Goal: Task Accomplishment & Management: Manage account settings

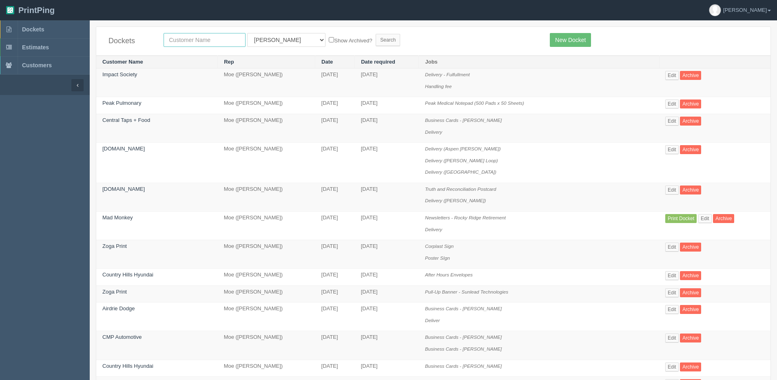
click at [215, 38] on input "text" at bounding box center [205, 40] width 82 height 14
type input "justice"
click at [261, 41] on select "All Users Ali Ali Test 1 Aly Amy Ankit Arif Brandon Dan France Greg Jim Mark Ma…" at bounding box center [286, 40] width 78 height 14
select select "1"
click at [247, 33] on select "All Users Ali Ali Test 1 Aly Amy Ankit Arif Brandon Dan France Greg Jim Mark Ma…" at bounding box center [286, 40] width 78 height 14
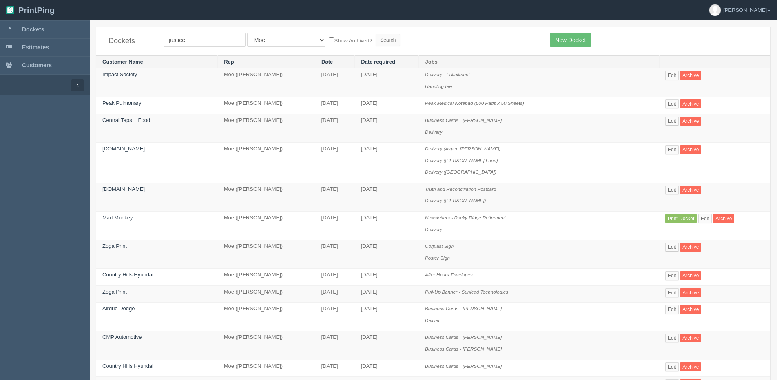
click at [329, 42] on label "Show Archived?" at bounding box center [350, 39] width 43 height 9
click at [329, 42] on input "Show Archived?" at bounding box center [331, 39] width 5 height 5
checkbox input "true"
click at [376, 43] on input "Search" at bounding box center [388, 40] width 24 height 12
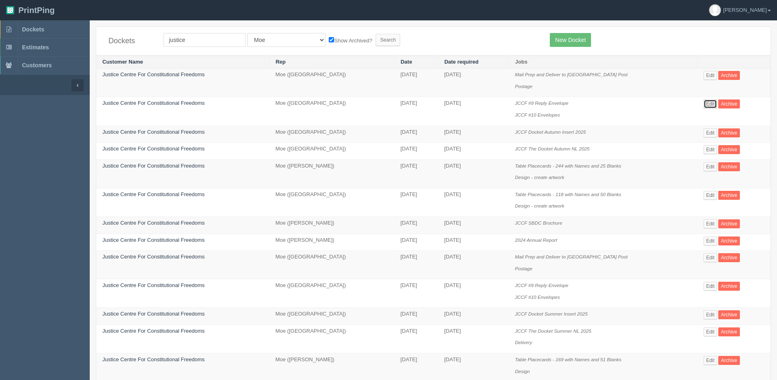
drag, startPoint x: 707, startPoint y: 102, endPoint x: 701, endPoint y: 106, distance: 6.4
click at [707, 102] on link "Edit" at bounding box center [709, 103] width 13 height 9
click at [30, 30] on span "Dockets" at bounding box center [33, 29] width 22 height 7
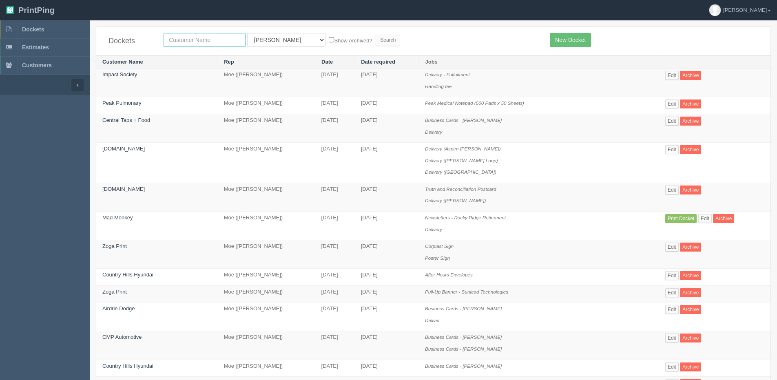
click at [194, 37] on input "text" at bounding box center [205, 40] width 82 height 14
type input "mad monkey"
click at [376, 34] on input "Search" at bounding box center [388, 40] width 24 height 12
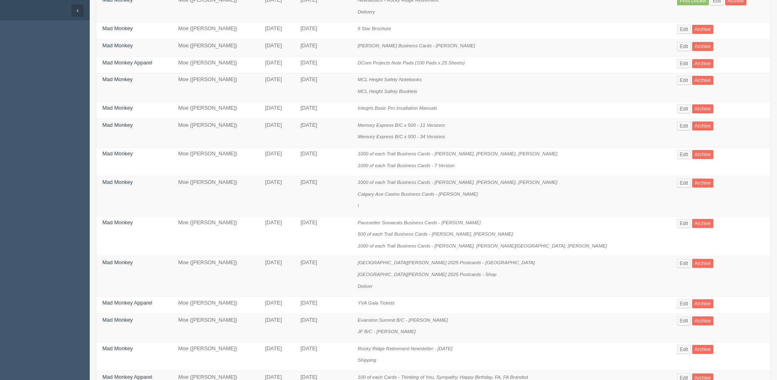
scroll to position [82, 0]
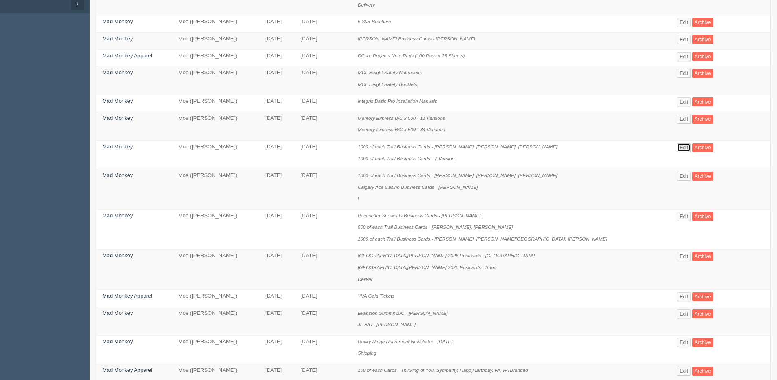
click at [677, 149] on link "Edit" at bounding box center [683, 147] width 13 height 9
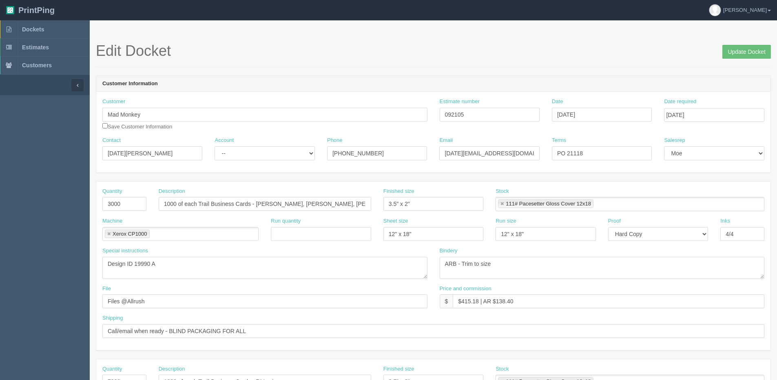
click at [743, 42] on section "Edit Docket Update Docket Customer Information Customer Mad Monkey Save Custome…" at bounding box center [433, 380] width 687 height 720
click at [740, 48] on input "Update Docket" at bounding box center [746, 52] width 49 height 14
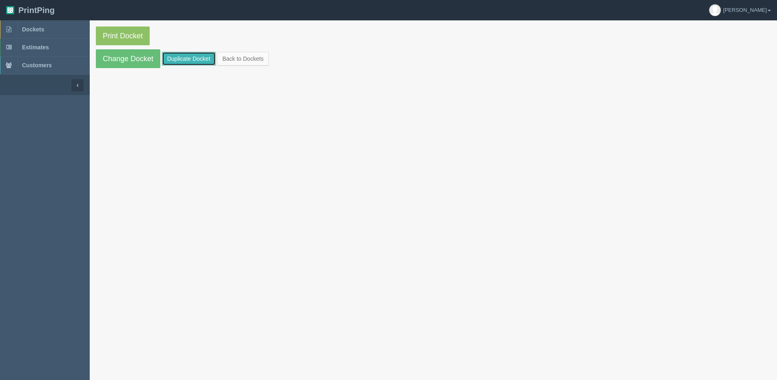
click at [186, 55] on link "Duplicate Docket" at bounding box center [189, 59] width 54 height 14
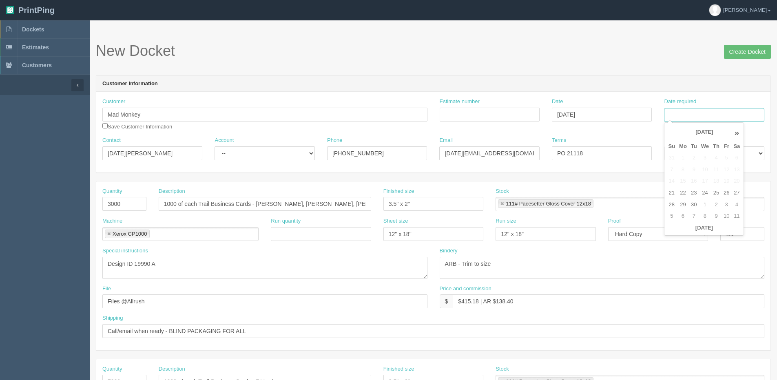
click at [695, 113] on input "Date required" at bounding box center [714, 115] width 100 height 14
click at [685, 234] on th "Today" at bounding box center [704, 228] width 76 height 12
click at [694, 205] on td "30" at bounding box center [694, 205] width 10 height 12
type input "September 30, 2025"
click at [584, 158] on input "PO 21118" at bounding box center [602, 153] width 100 height 14
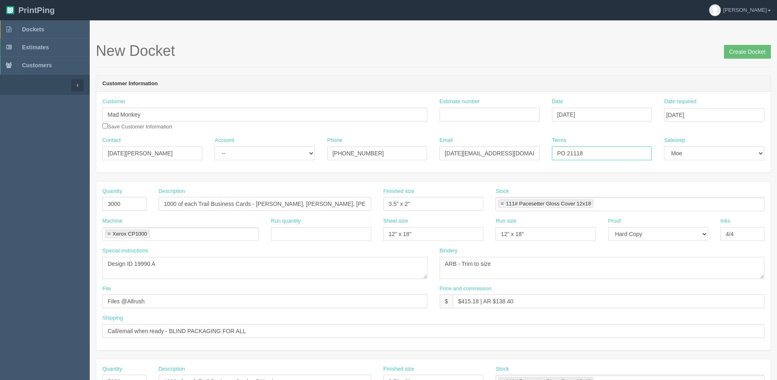
drag, startPoint x: 568, startPoint y: 155, endPoint x: 687, endPoint y: 135, distance: 119.9
click at [682, 137] on div "Contact Zul Jamal Account -- Existing Client Allrush Client Rep Client Phone 40…" at bounding box center [433, 152] width 674 height 30
type input "PO 21450"
click at [500, 113] on input "Estimate number" at bounding box center [490, 115] width 100 height 14
type input "092644"
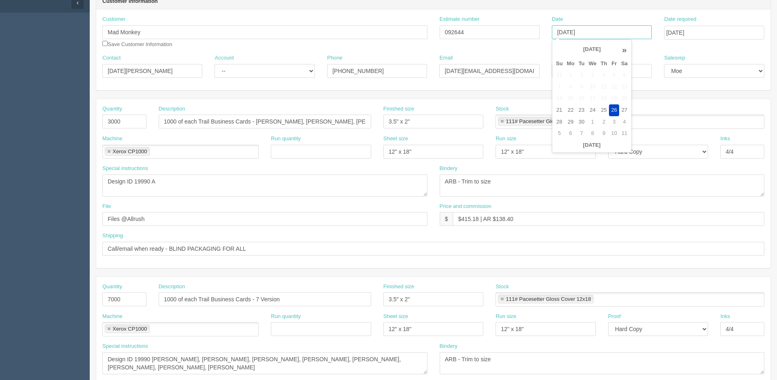
scroll to position [82, 0]
drag, startPoint x: 256, startPoint y: 122, endPoint x: 532, endPoint y: 80, distance: 279.2
click at [523, 81] on form "New Docket Create Docket Customer Information Customer Mad Monkey Save Customer…" at bounding box center [433, 303] width 675 height 685
type input "1000 of each Trail Business Cards - Abenezer Tewoldemedhim, [PERSON_NAME], [PER…"
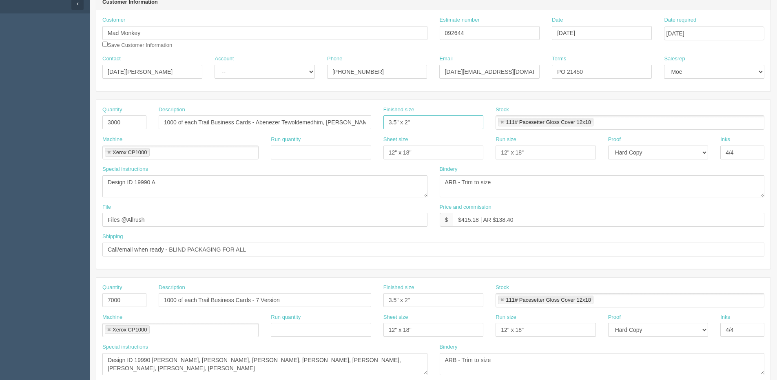
scroll to position [0, 0]
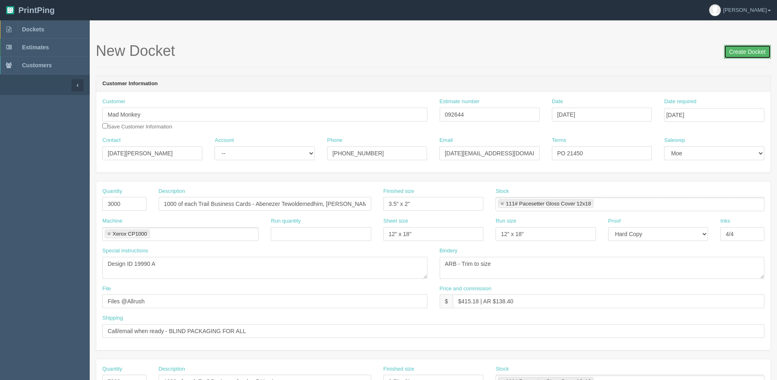
click at [755, 51] on input "Create Docket" at bounding box center [747, 52] width 47 height 14
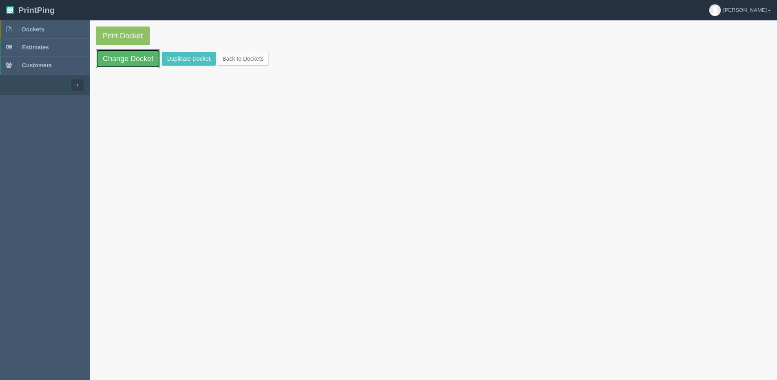
click at [141, 59] on link "Change Docket" at bounding box center [128, 58] width 64 height 19
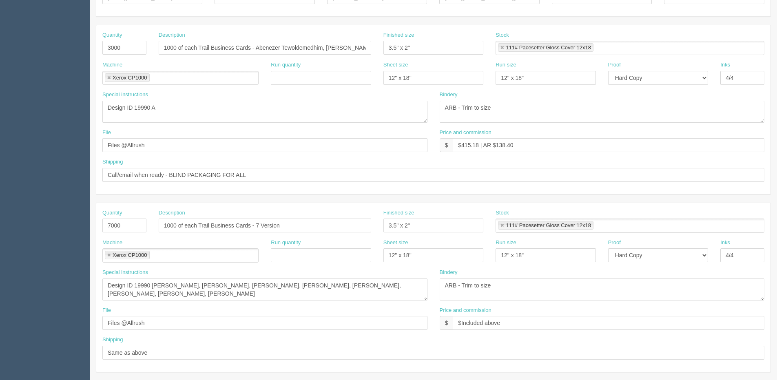
scroll to position [163, 0]
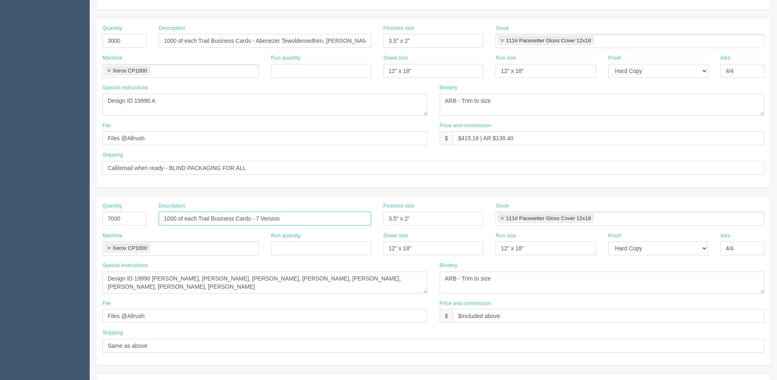
click at [255, 218] on input "1000 of each Trail Business Cards - 7 Version" at bounding box center [265, 219] width 212 height 14
drag, startPoint x: 255, startPoint y: 221, endPoint x: 335, endPoint y: 223, distance: 79.9
click at [332, 221] on input "1000 of each Trail Business Cards - 7 Version" at bounding box center [265, 219] width 212 height 14
click at [336, 223] on input "1000 of each Trail Business Cards - Austin Watts," at bounding box center [265, 219] width 212 height 14
type input "1000 of each Trail Business Cards - [PERSON_NAME], [PERSON_NAME]"
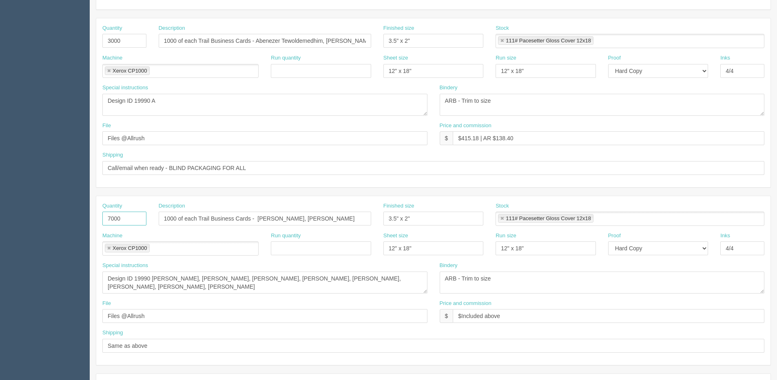
drag, startPoint x: 128, startPoint y: 218, endPoint x: -219, endPoint y: 228, distance: 346.7
click at [0, 228] on html "PrintPing [PERSON_NAME] Edit account ( [PERSON_NAME][EMAIL_ADDRESS][DOMAIN_NAME…" at bounding box center [388, 207] width 777 height 740
type input "2000"
drag, startPoint x: 355, startPoint y: 287, endPoint x: 63, endPoint y: 297, distance: 291.7
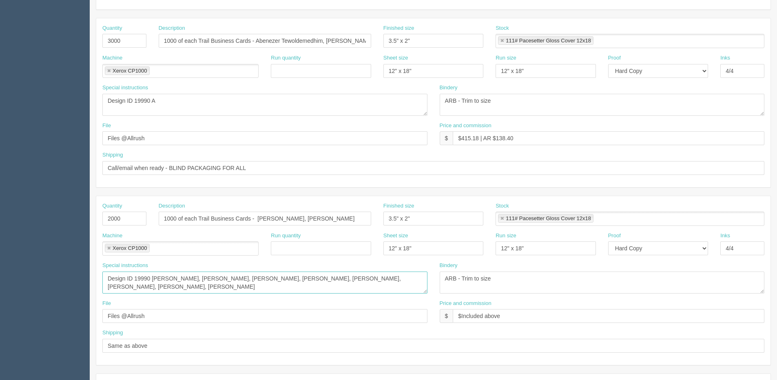
click at [63, 297] on section "Dockets Estimates Customers" at bounding box center [388, 217] width 777 height 720
drag, startPoint x: 107, startPoint y: 287, endPoint x: 634, endPoint y: 291, distance: 527.6
click at [657, 314] on div "Quantity 2000 Description 1000 of each Trail Business Cards - Austin Watts, Has…" at bounding box center [433, 280] width 674 height 169
type textarea "Design ID 19990 B"
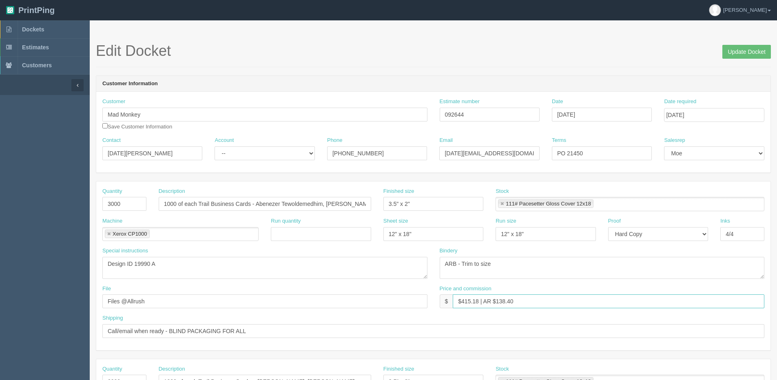
drag, startPoint x: 462, startPoint y: 299, endPoint x: 480, endPoint y: 300, distance: 17.5
click at [480, 300] on input "$415.18 | AR $138.40" at bounding box center [609, 301] width 312 height 14
drag, startPoint x: 497, startPoint y: 304, endPoint x: 772, endPoint y: 254, distance: 280.2
click at [743, 258] on div "Quantity 3000 Description 1000 of each Trail Business Cards - Abenezer Tewoldem…" at bounding box center [433, 265] width 674 height 169
type input "$773.13 | AR $257.71"
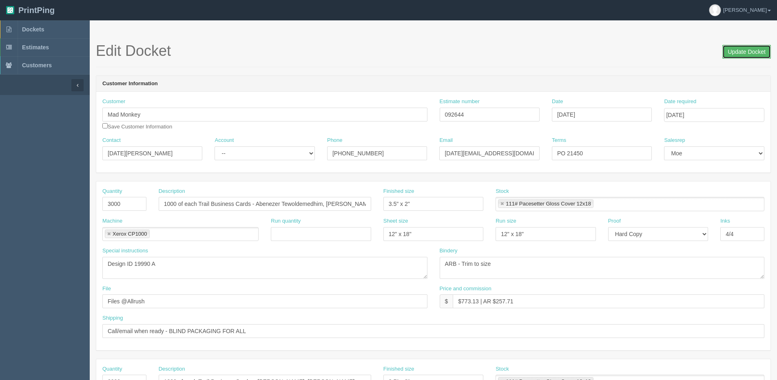
click at [752, 51] on input "Update Docket" at bounding box center [746, 52] width 49 height 14
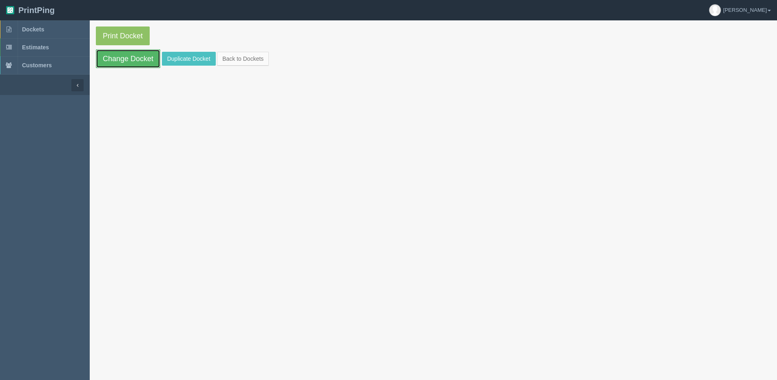
click at [126, 60] on link "Change Docket" at bounding box center [128, 58] width 64 height 19
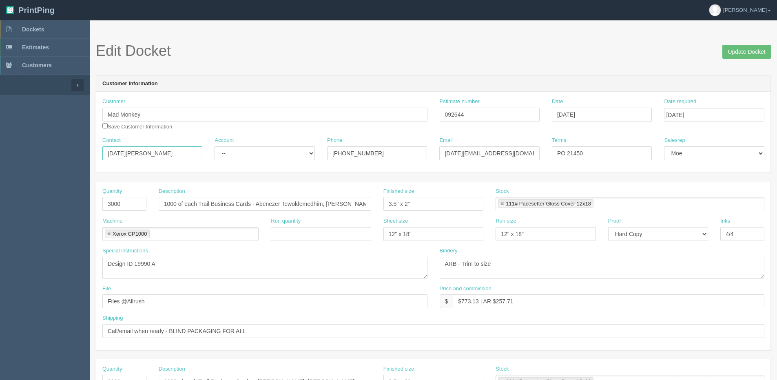
drag, startPoint x: 148, startPoint y: 154, endPoint x: -121, endPoint y: 172, distance: 269.3
click at [0, 172] on html "PrintPing [PERSON_NAME] Edit account ( [PERSON_NAME][EMAIL_ADDRESS][DOMAIN_NAME…" at bounding box center [388, 370] width 777 height 740
type input "[PERSON_NAME]"
drag, startPoint x: 523, startPoint y: 153, endPoint x: 315, endPoint y: 162, distance: 208.1
click at [221, 176] on form "Edit Docket Update Docket Customer Information Customer Mad Monkey Save Custome…" at bounding box center [433, 385] width 675 height 685
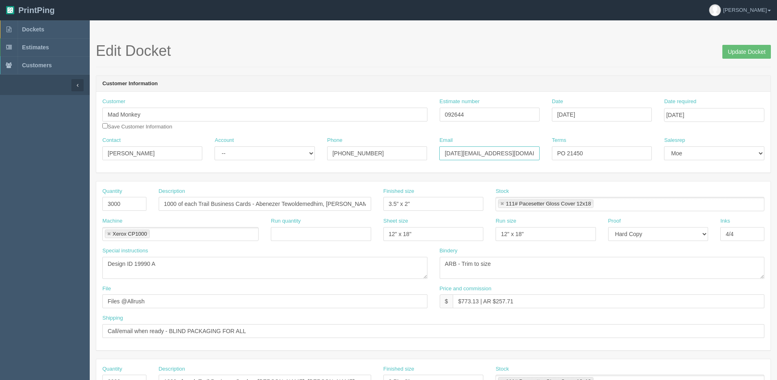
paste input "[EMAIL_ADDRESS][DOMAIN_NAME]"
type input "[EMAIL_ADDRESS][DOMAIN_NAME]"
drag, startPoint x: 373, startPoint y: 157, endPoint x: 147, endPoint y: 188, distance: 227.5
click at [146, 188] on form "Edit Docket Update Docket Customer Information Customer Mad Monkey Save Custome…" at bounding box center [433, 385] width 675 height 685
type input "403.250.6539"
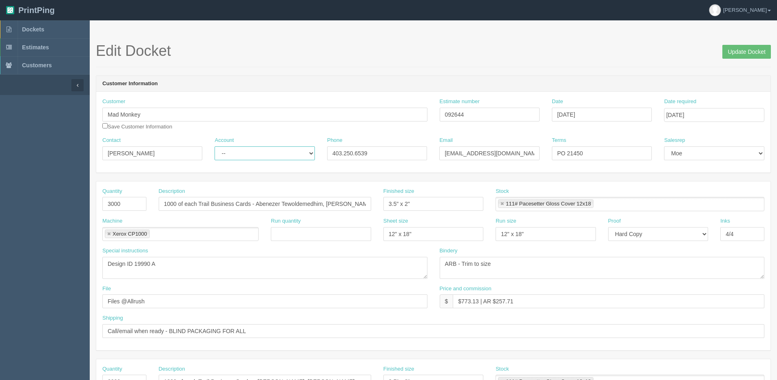
click at [254, 154] on select "-- Existing Client Allrush Client Rep Client" at bounding box center [264, 153] width 100 height 14
select select "Allrush Client"
click at [214, 146] on select "-- Existing Client Allrush Client Rep Client" at bounding box center [264, 153] width 100 height 14
drag, startPoint x: 106, startPoint y: 127, endPoint x: 171, endPoint y: 94, distance: 73.1
click at [106, 126] on input "checkbox" at bounding box center [104, 125] width 5 height 5
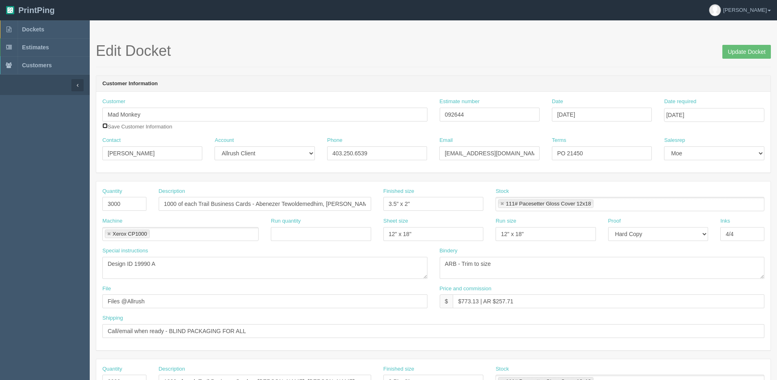
checkbox input "true"
click at [725, 53] on input "Update Docket" at bounding box center [746, 52] width 49 height 14
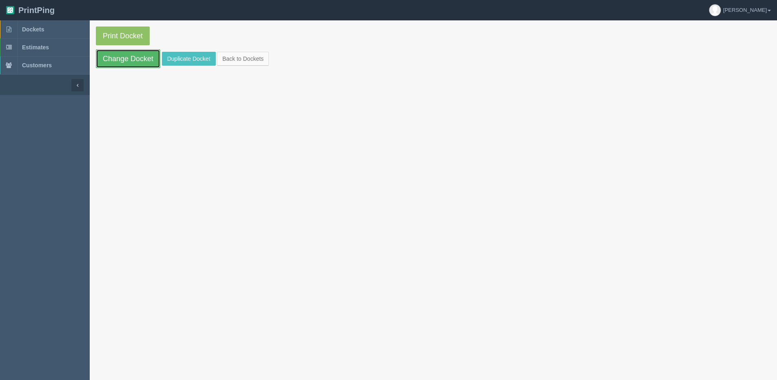
click at [121, 61] on link "Change Docket" at bounding box center [128, 58] width 64 height 19
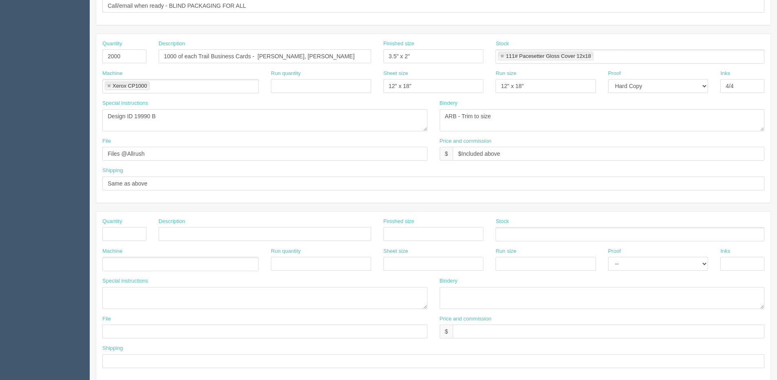
scroll to position [326, 0]
click at [138, 226] on input "text" at bounding box center [124, 233] width 44 height 14
type input "1000"
click at [259, 233] on input "University District Dental - [PERSON_NAME]" at bounding box center [265, 233] width 212 height 14
type input "University District Dental - [PERSON_NAME]"
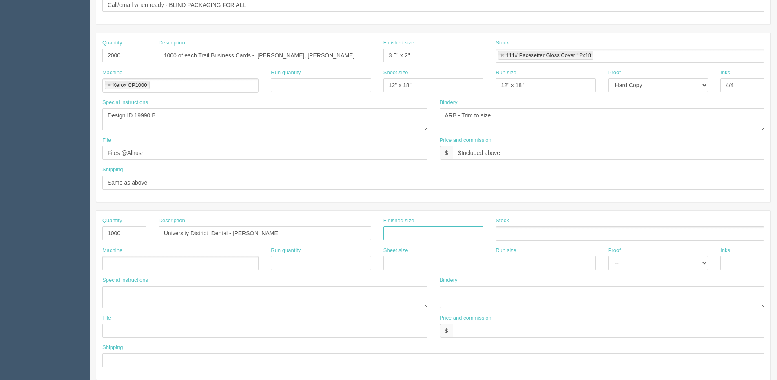
click at [418, 241] on div "Finished size" at bounding box center [433, 232] width 112 height 30
type input "3.5" x 2""
click at [415, 264] on input "text" at bounding box center [433, 263] width 100 height 14
type input "12" x 18""
click at [528, 260] on input "text" at bounding box center [545, 263] width 100 height 14
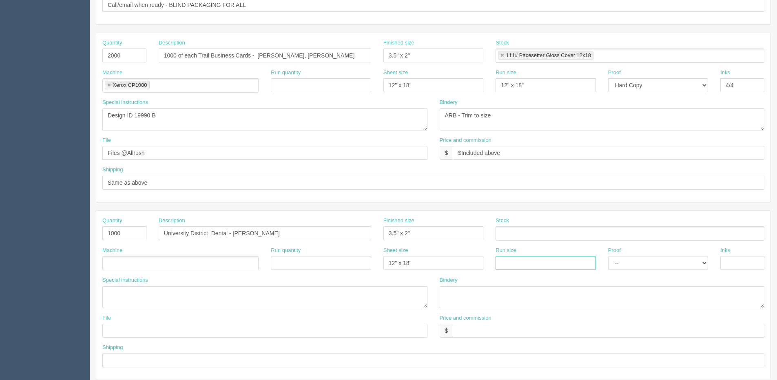
type input "12" x 18""
click at [769, 260] on div "Inks" at bounding box center [742, 262] width 56 height 30
click at [736, 264] on input "text" at bounding box center [742, 263] width 44 height 14
type input "4/4"
click at [129, 265] on ul at bounding box center [180, 263] width 156 height 14
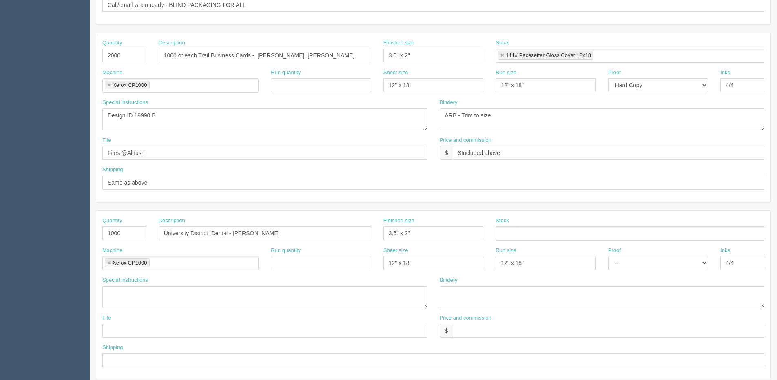
type input "Xerox CP1000"
click at [500, 231] on input "text" at bounding box center [500, 234] width 8 height 12
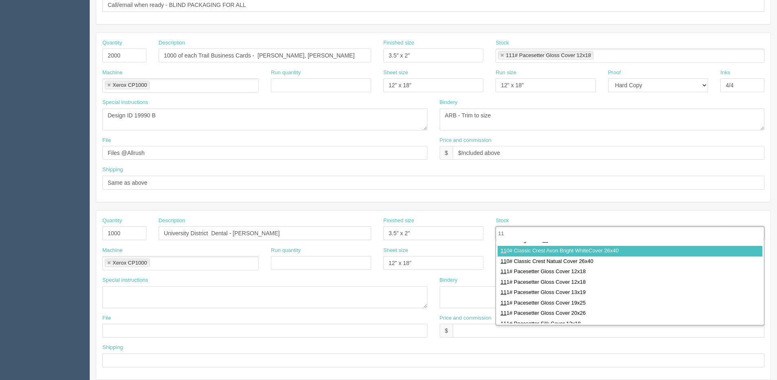
scroll to position [41, 0]
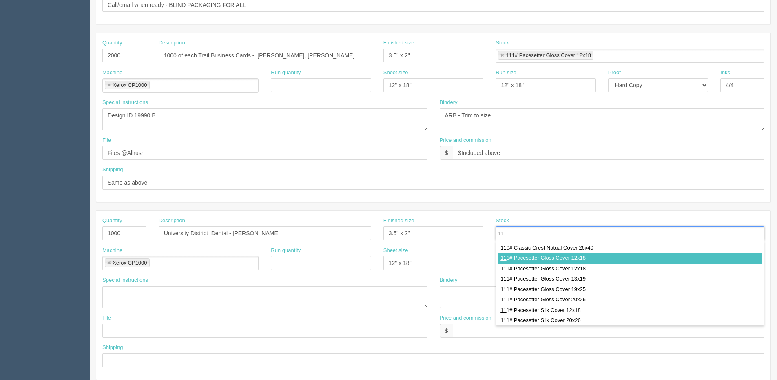
type input "11"
type input "111# Pacesetter Gloss Cover 12x18"
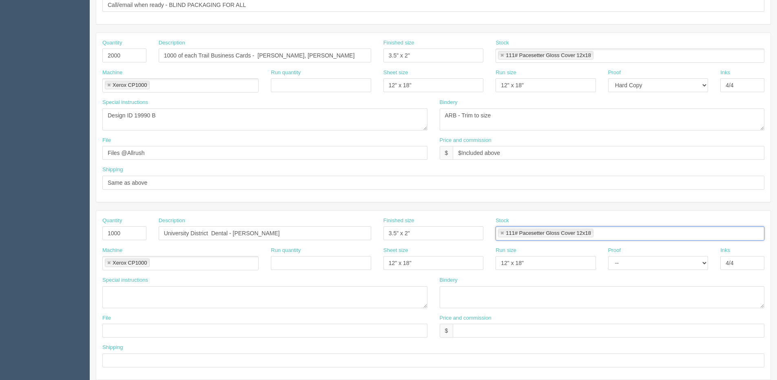
scroll to position [0, 0]
drag, startPoint x: 169, startPoint y: 114, endPoint x: 0, endPoint y: 114, distance: 168.8
click at [0, 114] on section "Dockets Estimates Customers" at bounding box center [388, 54] width 777 height 720
click at [139, 293] on textarea at bounding box center [264, 297] width 325 height 22
paste textarea "Design ID 19990 B"
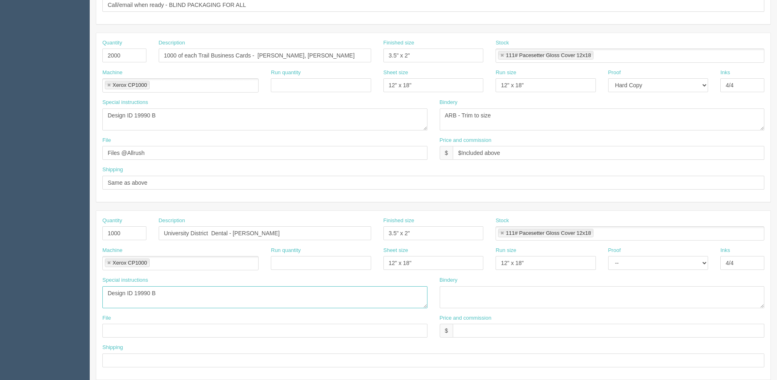
drag, startPoint x: 87, startPoint y: 294, endPoint x: 31, endPoint y: 292, distance: 55.9
click at [0, 297] on html "PrintPing Dan Edit account ( dan@allrush.ca ) Logout Dockets Estimates Customers" at bounding box center [388, 44] width 777 height 740
paste textarea "8207"
type textarea "Design ID 18207"
click at [121, 330] on input "text" at bounding box center [264, 331] width 325 height 14
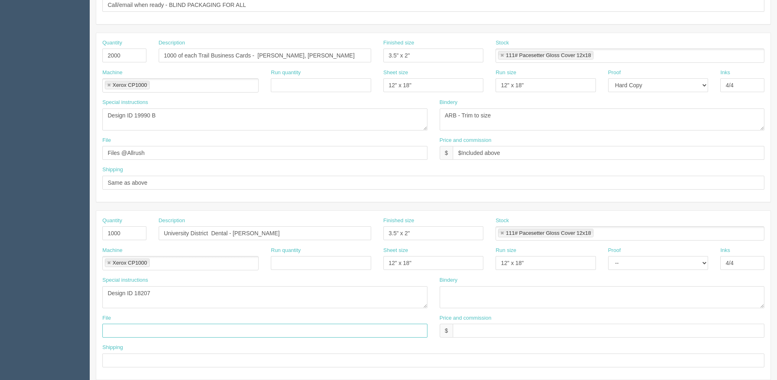
type input "Files @ Allrush"
click at [130, 358] on input "text" at bounding box center [433, 361] width 662 height 14
type input "Same as above"
click at [524, 324] on input "text" at bounding box center [609, 331] width 312 height 14
type input "$Included above"
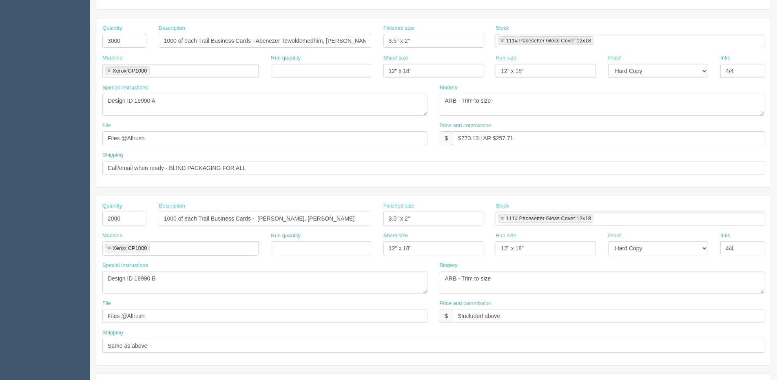
scroll to position [41, 0]
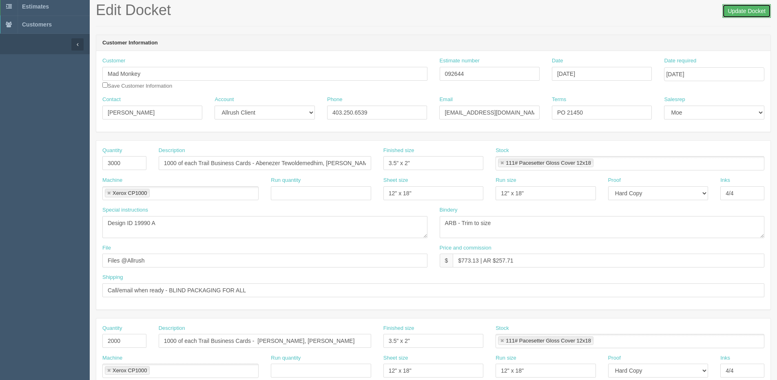
click at [740, 7] on input "Update Docket" at bounding box center [746, 11] width 49 height 14
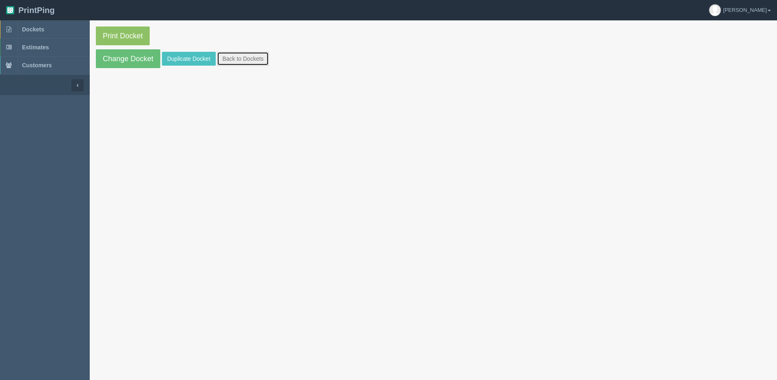
click at [243, 58] on link "Back to Dockets" at bounding box center [243, 59] width 52 height 14
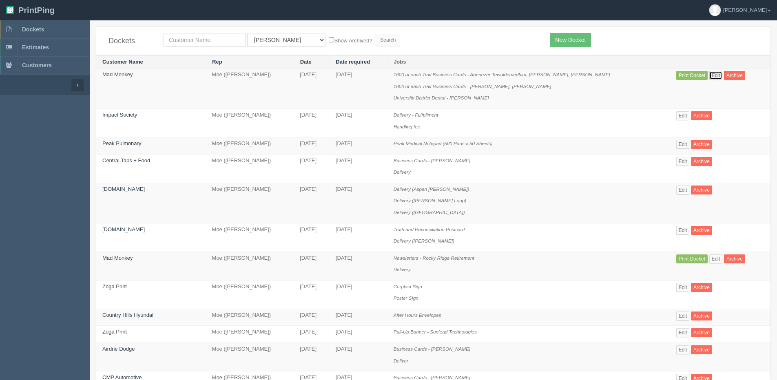
click at [712, 74] on link "Edit" at bounding box center [715, 75] width 13 height 9
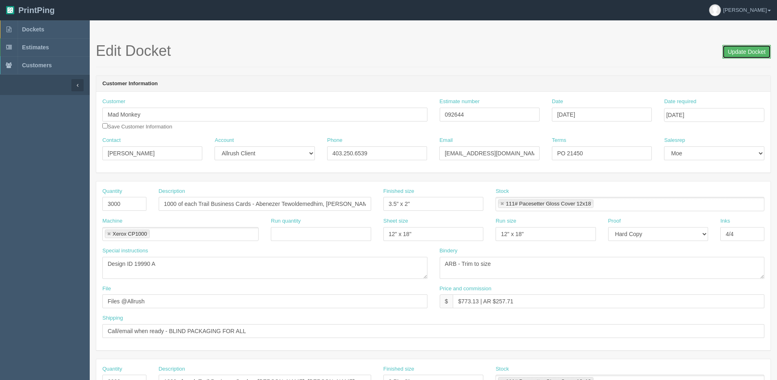
click at [754, 55] on input "Update Docket" at bounding box center [746, 52] width 49 height 14
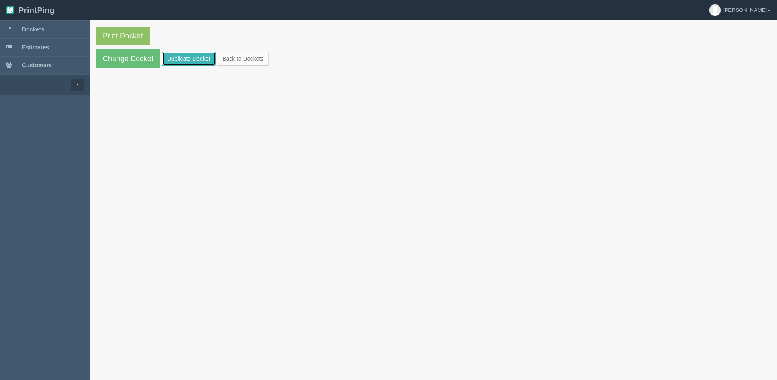
click at [177, 58] on link "Duplicate Docket" at bounding box center [189, 59] width 54 height 14
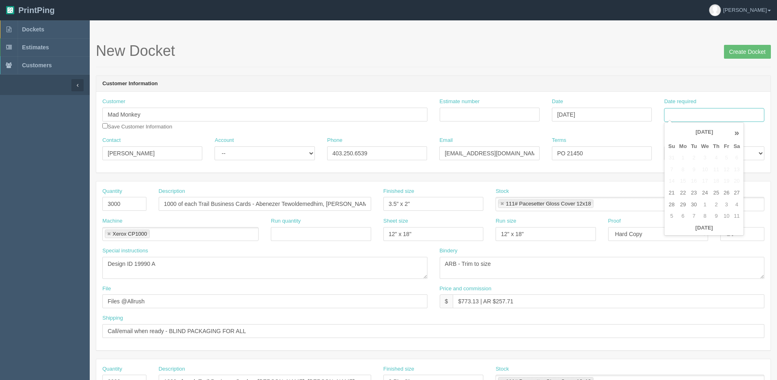
click at [715, 122] on input "Date required" at bounding box center [714, 115] width 100 height 14
click at [670, 232] on th "Today" at bounding box center [704, 228] width 76 height 12
click at [692, 208] on td "30" at bounding box center [694, 205] width 10 height 12
type input "[DATE]"
click at [748, 53] on input "Create Docket" at bounding box center [747, 52] width 47 height 14
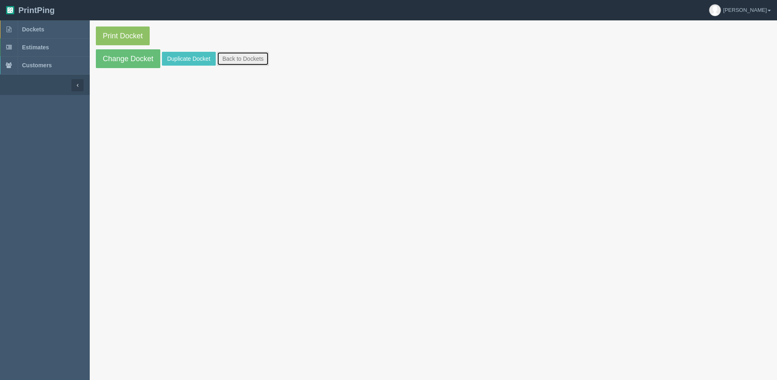
click at [249, 58] on link "Back to Dockets" at bounding box center [243, 59] width 52 height 14
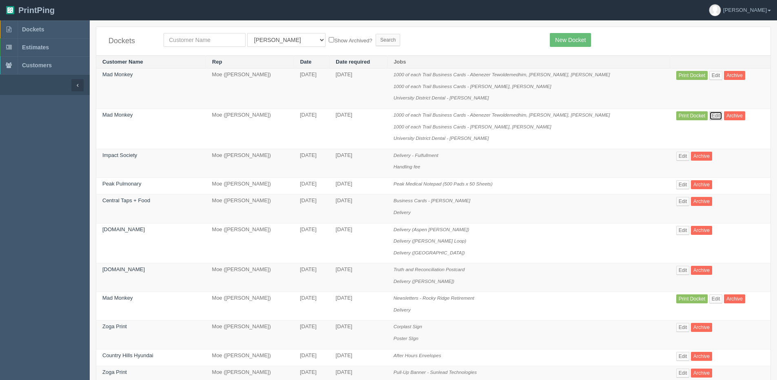
click at [709, 116] on link "Edit" at bounding box center [715, 115] width 13 height 9
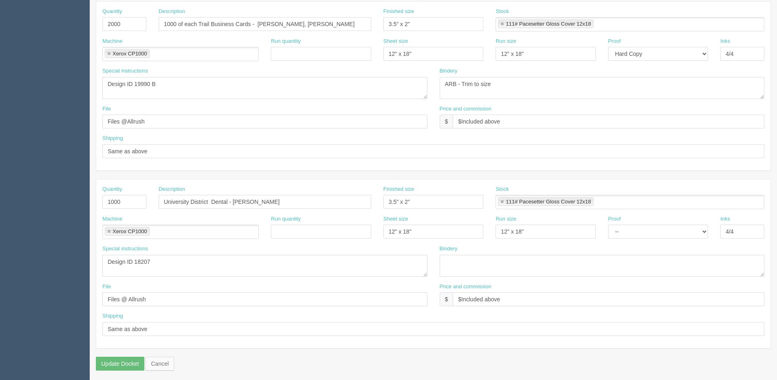
scroll to position [360, 0]
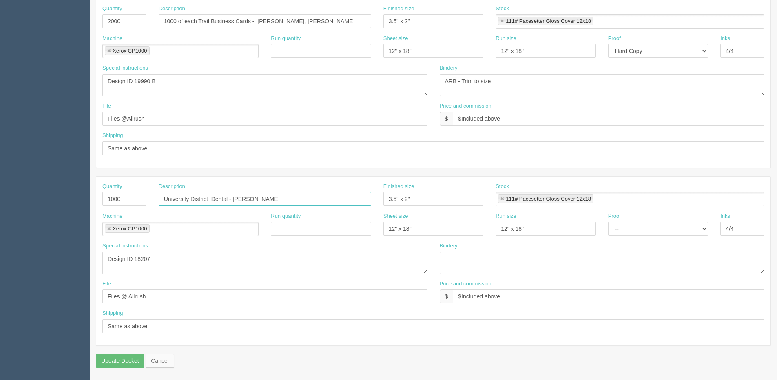
click at [168, 205] on input "University District Dental - [PERSON_NAME]" at bounding box center [265, 199] width 212 height 14
click at [311, 203] on input "500 of each University District Dental - Dr. Safina Urji" at bounding box center [265, 199] width 212 height 14
click at [319, 194] on input "500 of each University District Dental - Dr. Safina Urji," at bounding box center [265, 199] width 212 height 14
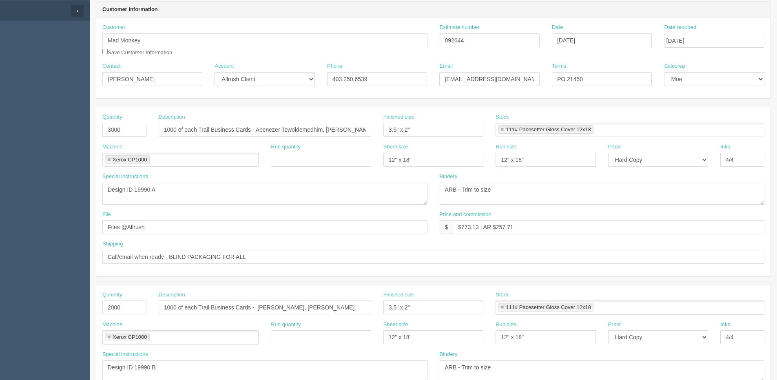
scroll to position [0, 0]
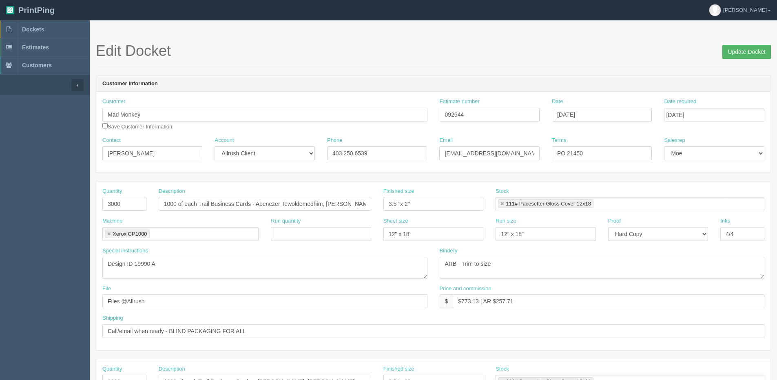
type input "500 of each University District Dental - [PERSON_NAME], [PERSON_NAME]"
click at [734, 55] on input "Update Docket" at bounding box center [746, 52] width 49 height 14
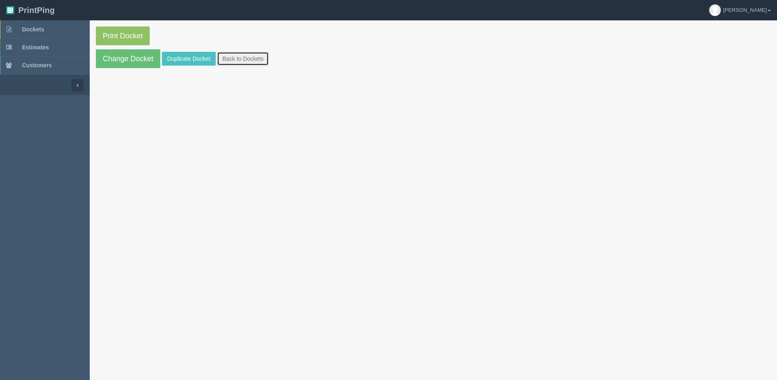
click at [237, 64] on link "Back to Dockets" at bounding box center [243, 59] width 52 height 14
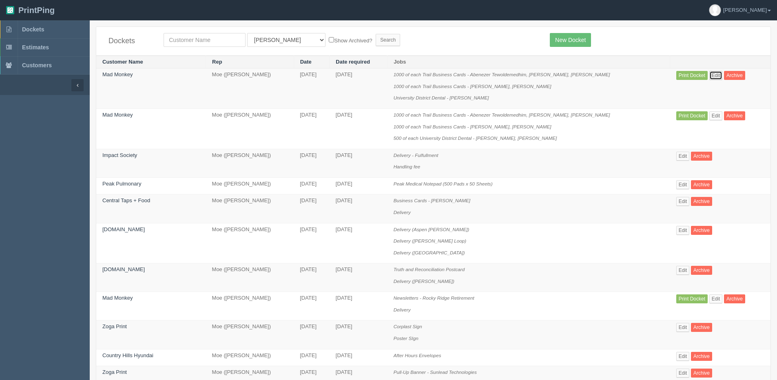
click at [717, 75] on link "Edit" at bounding box center [715, 75] width 13 height 9
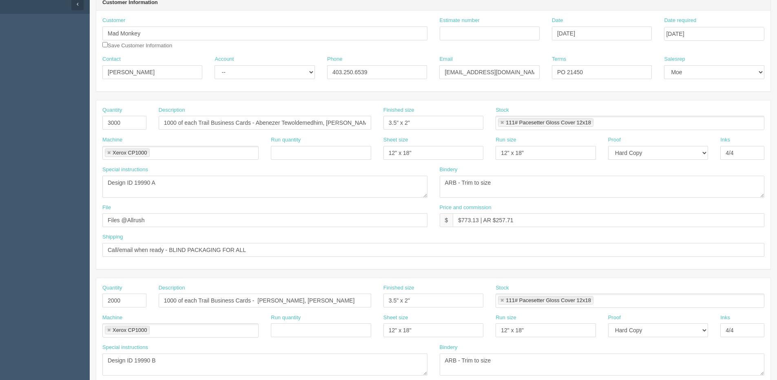
scroll to position [82, 0]
drag, startPoint x: 173, startPoint y: 189, endPoint x: -35, endPoint y: 177, distance: 208.3
click at [0, 177] on html "PrintPing Dan Edit account ( dan@allrush.ca ) Logout Dockets Estimates Customers" at bounding box center [388, 288] width 777 height 740
paste textarea "0525"
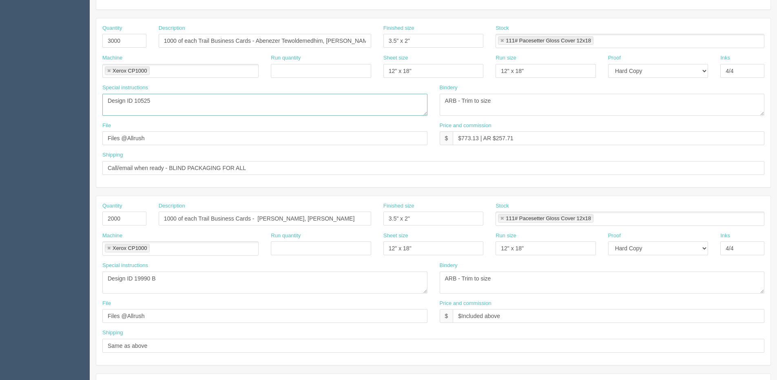
type textarea "Design ID 10525"
drag, startPoint x: -151, startPoint y: 280, endPoint x: -169, endPoint y: 278, distance: 18.0
click at [0, 278] on html "PrintPing Dan Edit account ( dan@allrush.ca ) Logout Dockets Estimates Customers" at bounding box center [388, 207] width 777 height 740
paste textarea "4109"
type textarea "Design ID 14109"
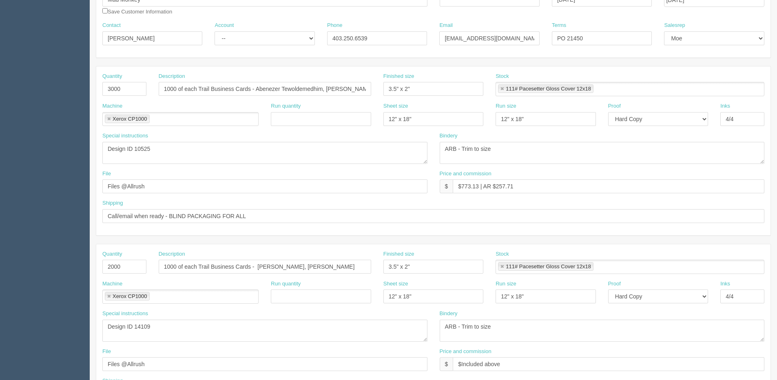
scroll to position [0, 0]
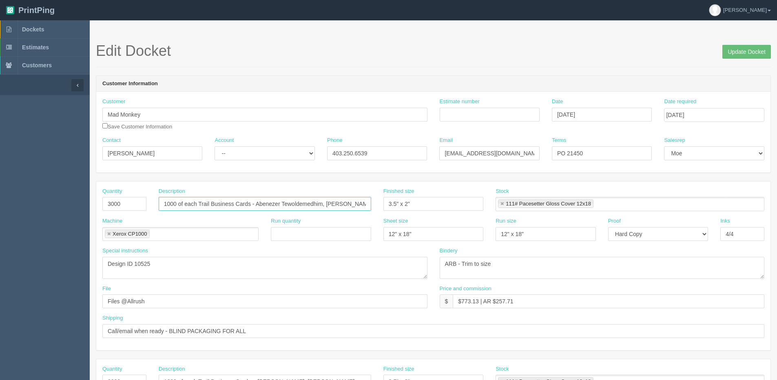
drag, startPoint x: 209, startPoint y: 204, endPoint x: -203, endPoint y: 223, distance: 413.1
click at [0, 223] on html "PrintPing Dan Edit account ( dan@allrush.ca ) Logout Dockets Estimates Customers" at bounding box center [388, 370] width 777 height 740
drag, startPoint x: 234, startPoint y: 203, endPoint x: 781, endPoint y: 202, distance: 547.2
click at [776, 202] on html "PrintPing Dan Edit account ( dan@allrush.ca ) Logout Dockets Estimates Customers" at bounding box center [388, 370] width 777 height 740
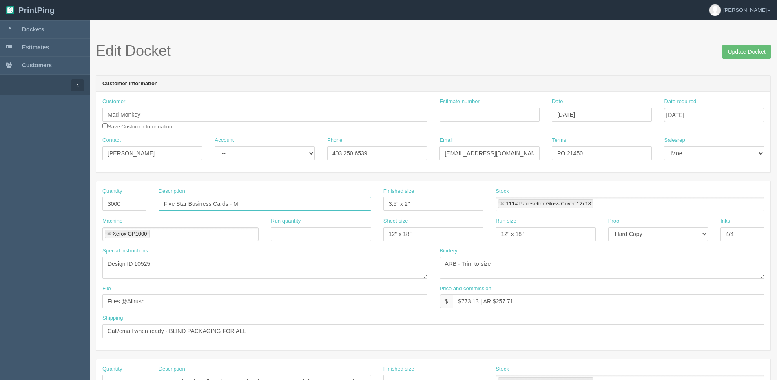
scroll to position [0, 0]
type input "Five Star Business Cards - [PERSON_NAME]"
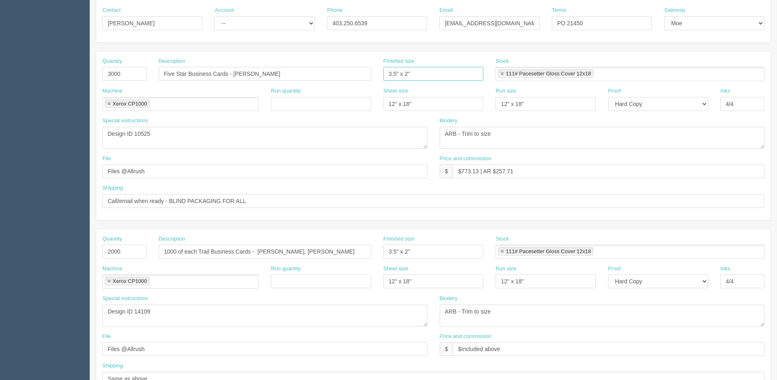
scroll to position [163, 0]
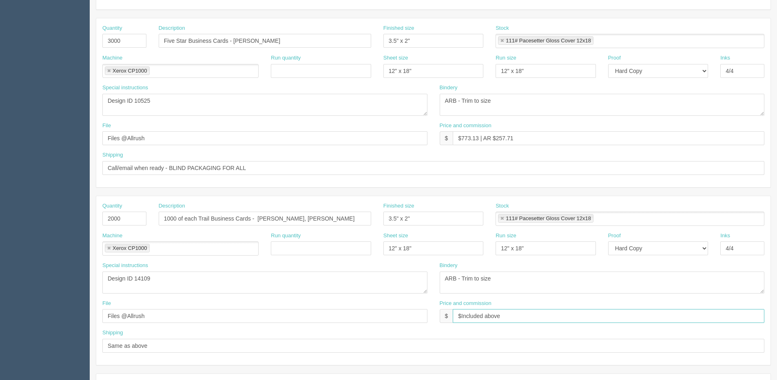
drag, startPoint x: 510, startPoint y: 322, endPoint x: 321, endPoint y: 332, distance: 189.1
click at [312, 334] on div "Quantity 2000 Description 1000 of each Trail Business Cards - Austin Watts, Has…" at bounding box center [433, 280] width 674 height 169
drag, startPoint x: 502, startPoint y: 136, endPoint x: 273, endPoint y: 136, distance: 228.7
click at [261, 136] on div "File Files @Allrush Price and commission $ $773.13 | AR $257.71" at bounding box center [433, 137] width 674 height 30
paste input "Included above"
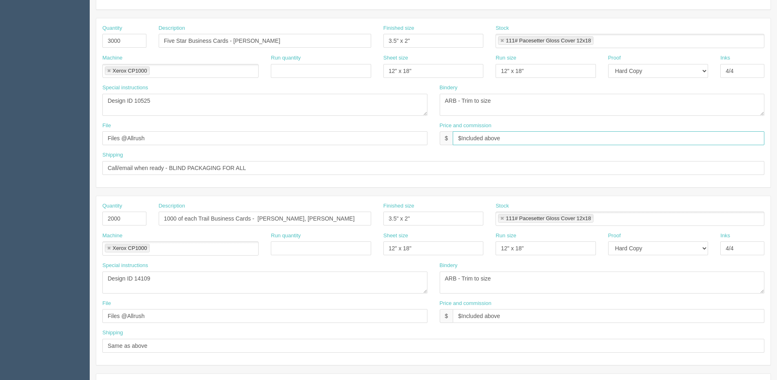
type input "$Included above"
click at [144, 39] on input "3000" at bounding box center [124, 41] width 44 height 14
drag, startPoint x: 131, startPoint y: 44, endPoint x: -94, endPoint y: 44, distance: 225.1
click at [0, 44] on html "PrintPing [PERSON_NAME] Edit account ( [PERSON_NAME][EMAIL_ADDRESS][DOMAIN_NAME…" at bounding box center [388, 207] width 777 height 740
type input "500"
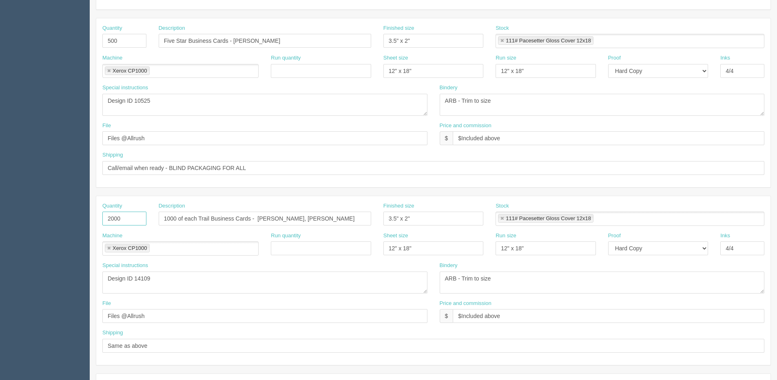
drag, startPoint x: 144, startPoint y: 222, endPoint x: 80, endPoint y: 221, distance: 63.6
click at [81, 221] on section "Dockets Estimates Customers" at bounding box center [388, 217] width 777 height 720
type input "250"
click at [340, 217] on input "1000 of each Trail Business Cards - [PERSON_NAME], [PERSON_NAME]" at bounding box center [265, 219] width 212 height 14
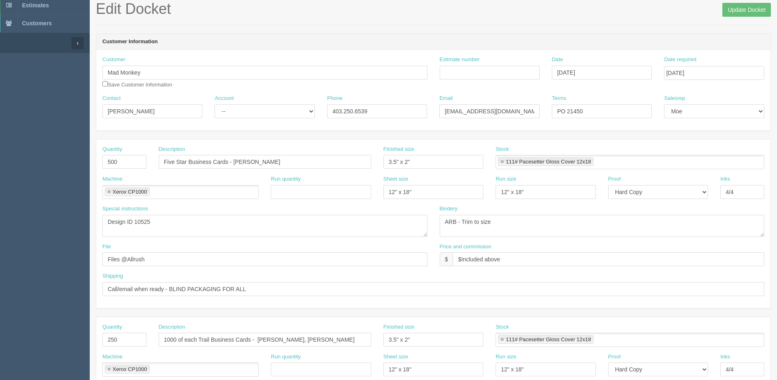
scroll to position [0, 0]
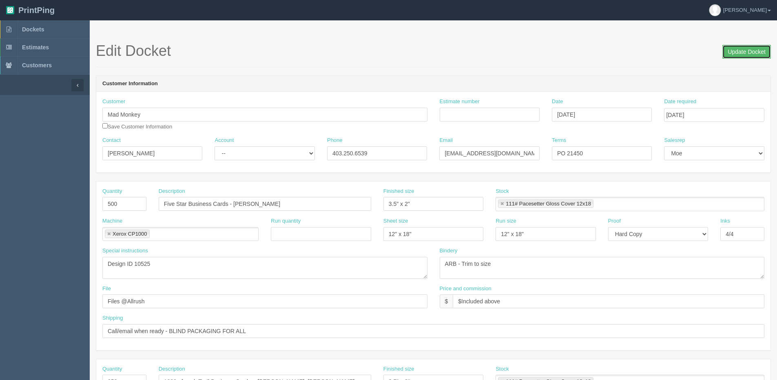
click at [729, 54] on input "Update Docket" at bounding box center [746, 52] width 49 height 14
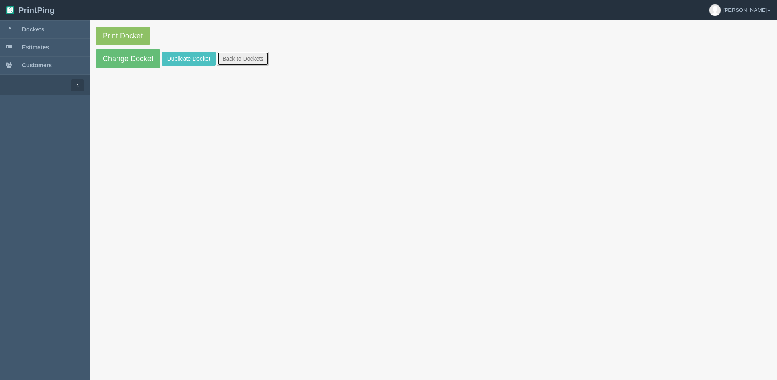
click at [233, 62] on link "Back to Dockets" at bounding box center [243, 59] width 52 height 14
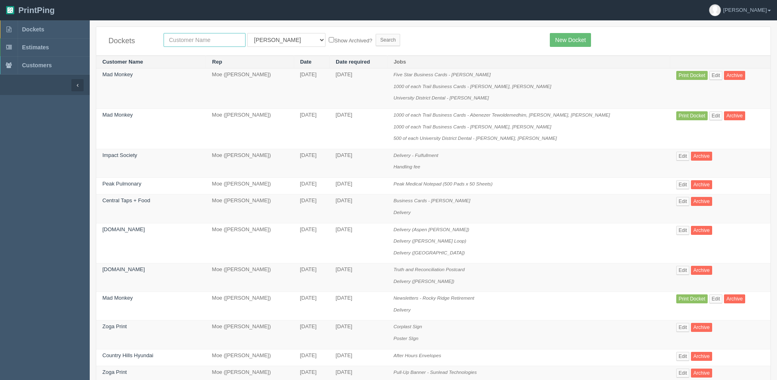
click at [176, 42] on input "text" at bounding box center [205, 40] width 82 height 14
type input "avmax"
click at [376, 34] on input "Search" at bounding box center [388, 40] width 24 height 12
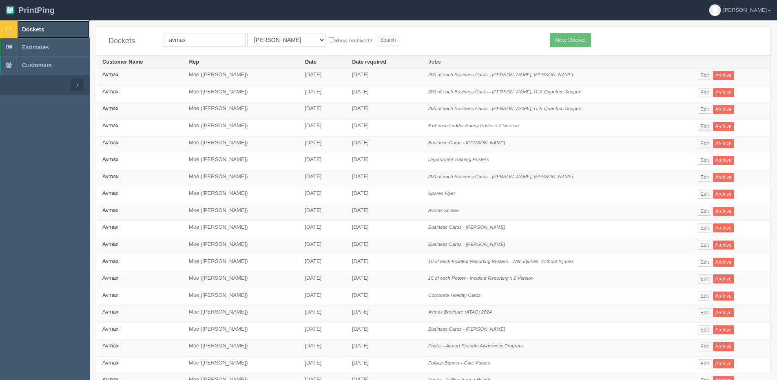
click at [26, 27] on span "Dockets" at bounding box center [33, 29] width 22 height 7
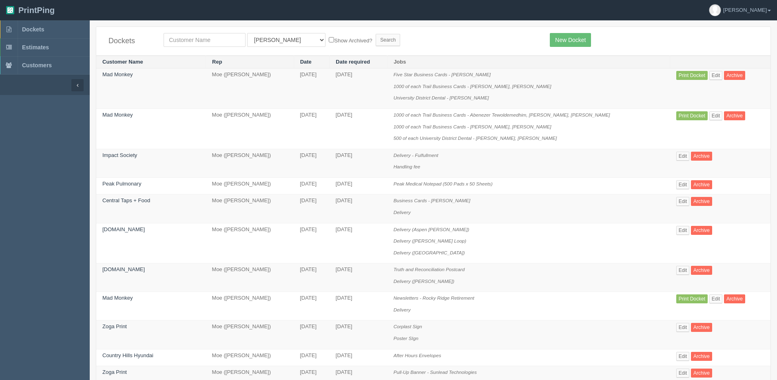
click at [718, 74] on td "Print Docket Edit Archive" at bounding box center [720, 89] width 100 height 40
click at [709, 75] on link "Edit" at bounding box center [715, 75] width 13 height 9
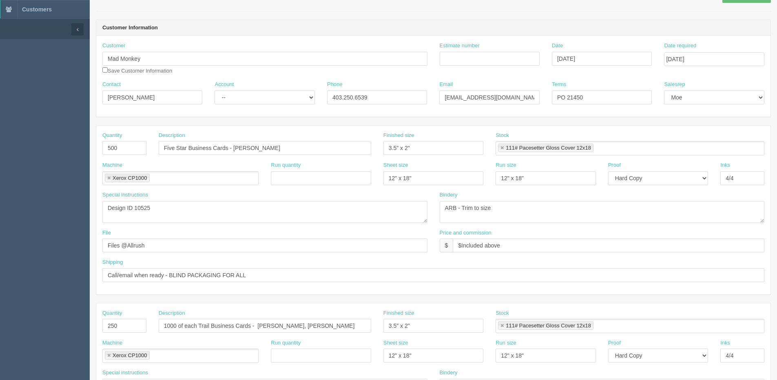
scroll to position [82, 0]
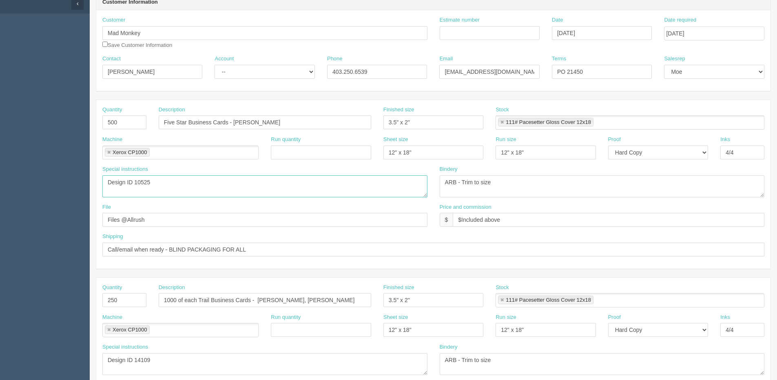
click at [156, 194] on textarea "Design ID 10525" at bounding box center [264, 186] width 325 height 22
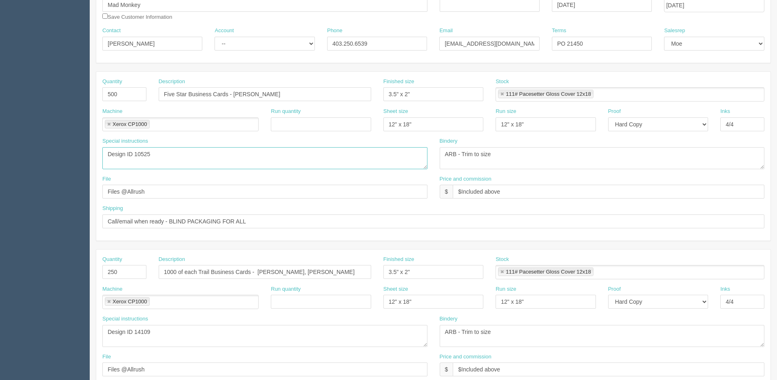
scroll to position [122, 0]
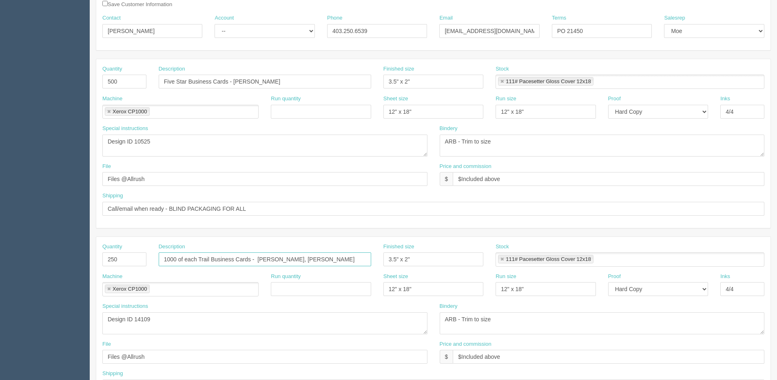
drag, startPoint x: 196, startPoint y: 259, endPoint x: 62, endPoint y: 259, distance: 134.1
click at [62, 259] on section "Dockets Estimates Customers" at bounding box center [388, 258] width 777 height 720
drag, startPoint x: 211, startPoint y: 256, endPoint x: 0, endPoint y: 256, distance: 210.8
click at [2, 256] on section "Dockets Estimates Customers" at bounding box center [388, 258] width 777 height 720
drag, startPoint x: 229, startPoint y: 259, endPoint x: 574, endPoint y: 241, distance: 345.4
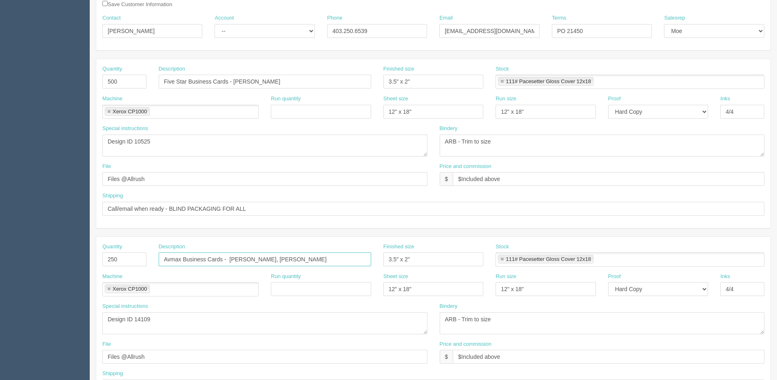
click at [628, 240] on div "Quantity 250 Description Avmax Business Cards - Austin Watts, Hashim Syed Finis…" at bounding box center [433, 321] width 674 height 169
type input "Avmax Business Cards - [PERSON_NAME]"
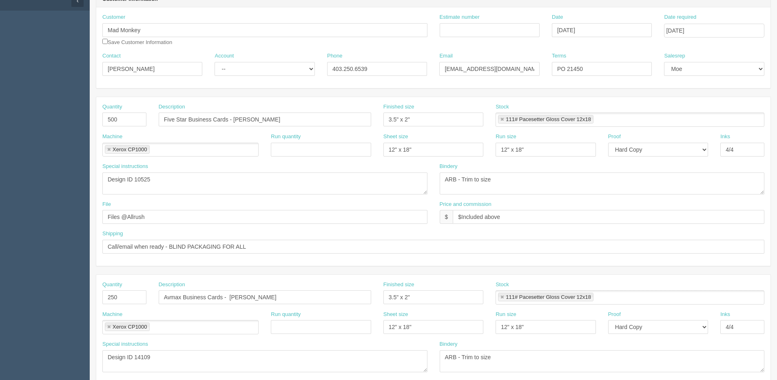
scroll to position [0, 0]
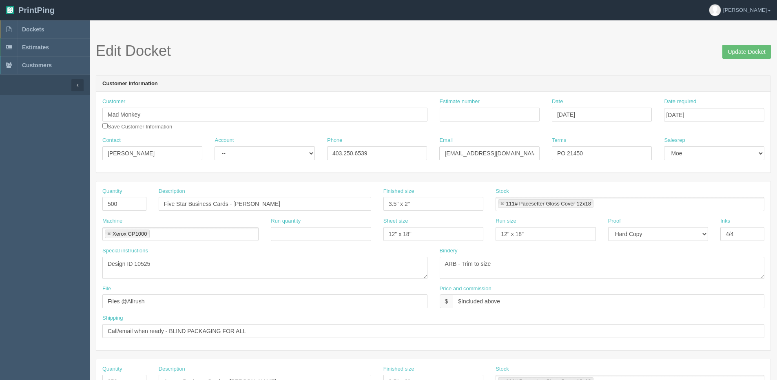
click at [747, 44] on span "Update Docket" at bounding box center [746, 51] width 49 height 16
click at [748, 52] on input "Update Docket" at bounding box center [746, 52] width 49 height 14
click at [333, 66] on div "Edit Docket Update Docket" at bounding box center [433, 55] width 675 height 24
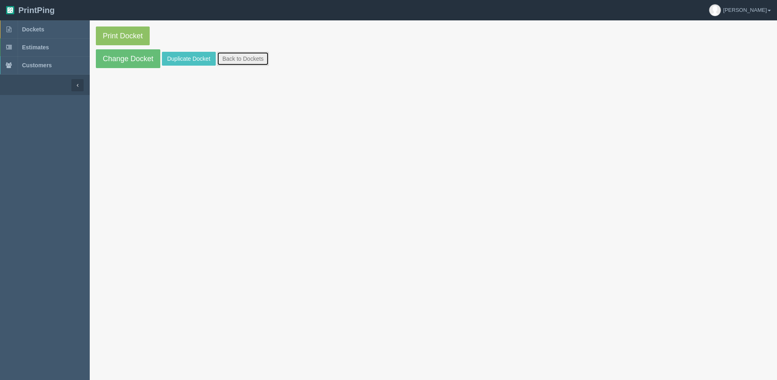
click at [242, 63] on link "Back to Dockets" at bounding box center [243, 59] width 52 height 14
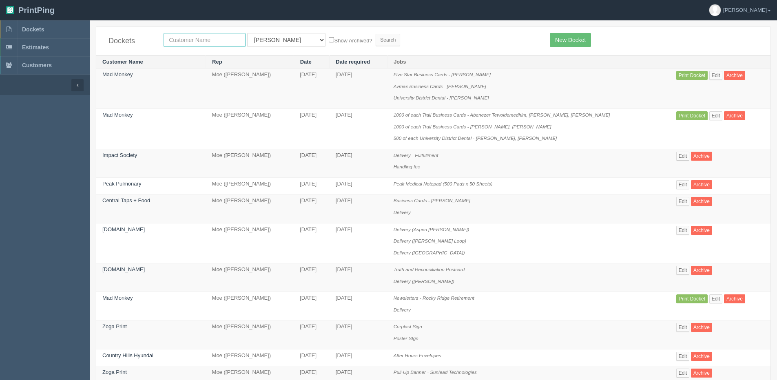
click at [202, 39] on input "text" at bounding box center [205, 40] width 82 height 14
type input "mad mon"
click at [376, 34] on input "Search" at bounding box center [388, 40] width 24 height 12
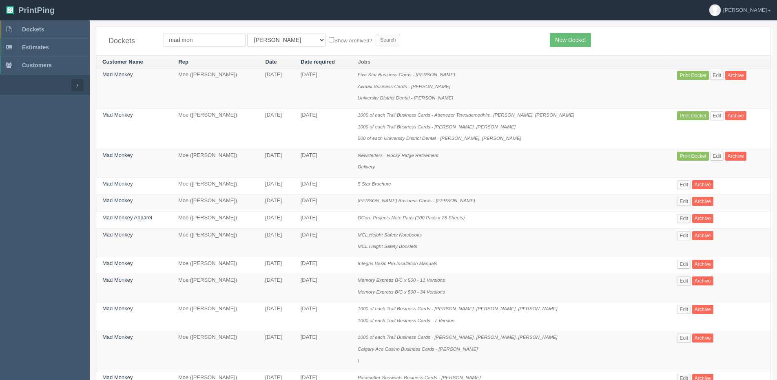
click at [680, 332] on td "Edit Archive" at bounding box center [720, 351] width 99 height 40
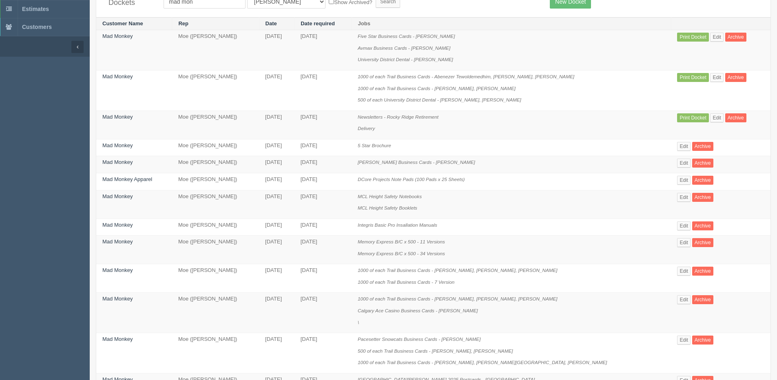
scroll to position [82, 0]
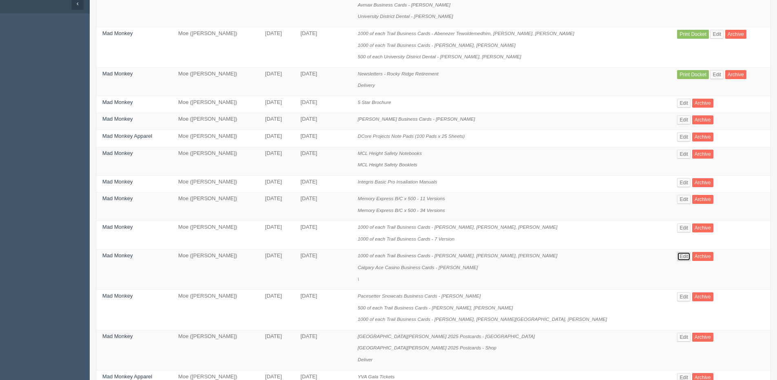
click at [680, 253] on link "Edit" at bounding box center [683, 256] width 13 height 9
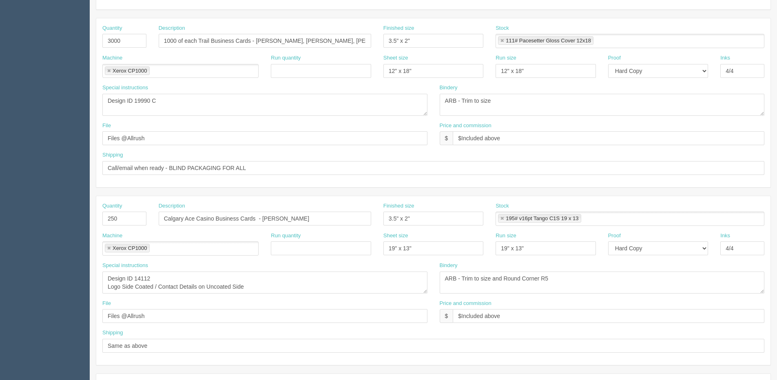
scroll to position [204, 0]
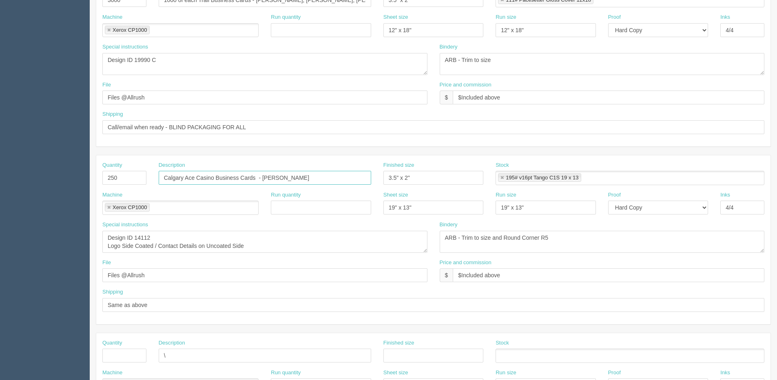
drag, startPoint x: 325, startPoint y: 180, endPoint x: -72, endPoint y: 180, distance: 397.1
click at [0, 180] on html "PrintPing Dan Edit account ( dan@allrush.ca ) Logout Dockets Estimates Customers" at bounding box center [388, 166] width 777 height 740
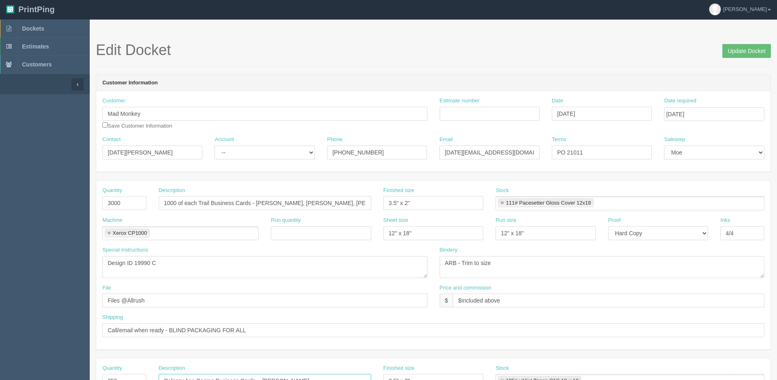
scroll to position [0, 0]
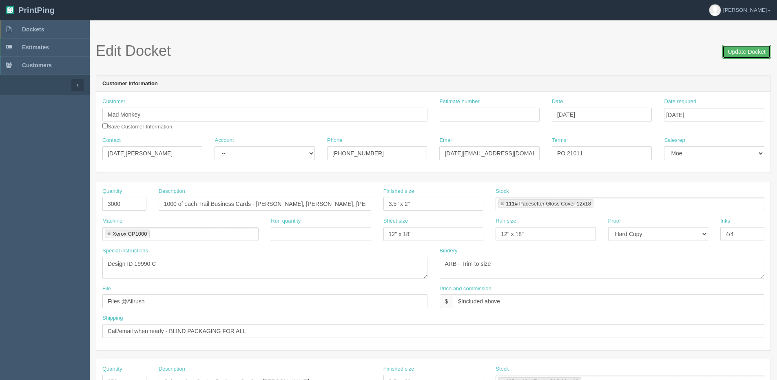
drag, startPoint x: 747, startPoint y: 56, endPoint x: 742, endPoint y: 55, distance: 5.3
click at [747, 55] on input "Update Docket" at bounding box center [746, 52] width 49 height 14
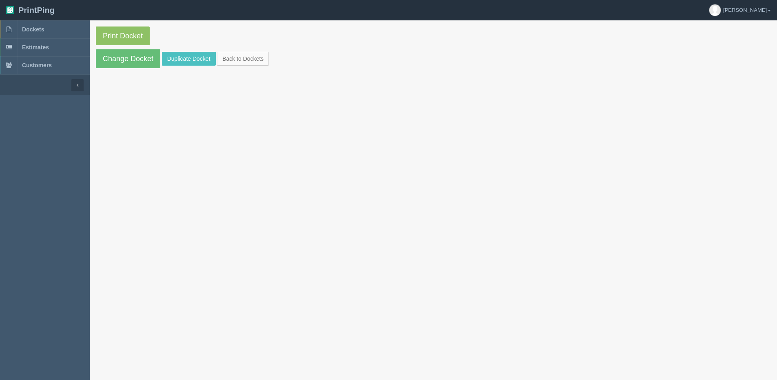
click at [258, 66] on section "Print Docket Change Docket Duplicate Docket Back to Dockets" at bounding box center [433, 47] width 687 height 54
drag, startPoint x: 259, startPoint y: 60, endPoint x: 503, endPoint y: 92, distance: 245.5
click at [259, 60] on link "Back to Dockets" at bounding box center [243, 59] width 52 height 14
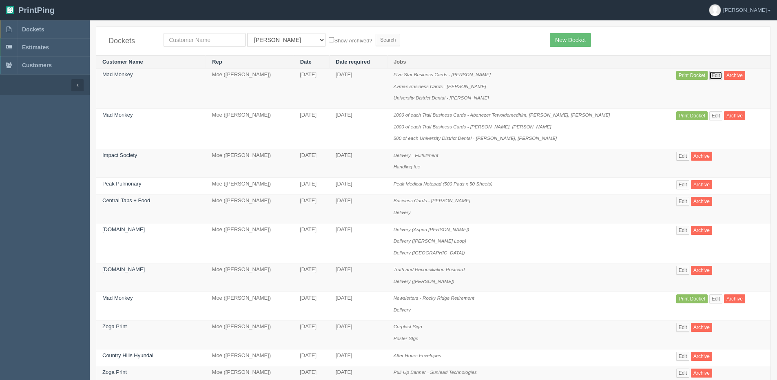
click at [709, 77] on link "Edit" at bounding box center [715, 75] width 13 height 9
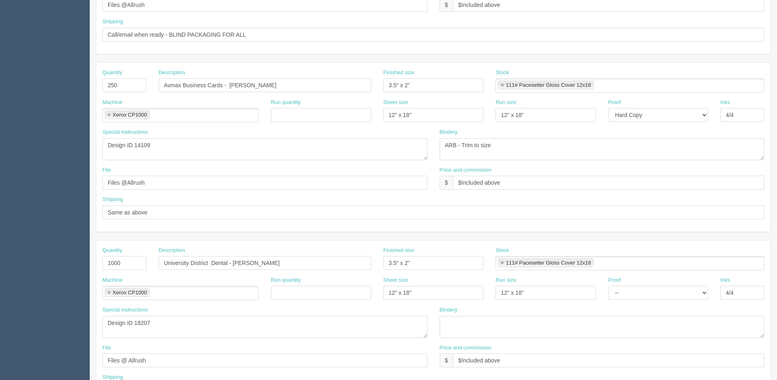
scroll to position [360, 0]
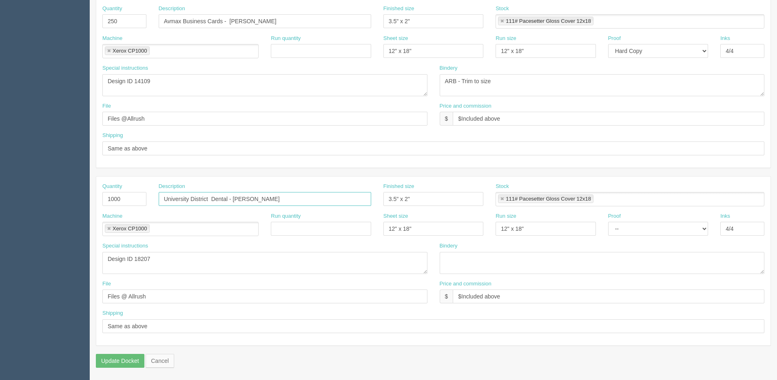
drag, startPoint x: 287, startPoint y: 195, endPoint x: 16, endPoint y: 194, distance: 271.2
click at [18, 194] on section "Dockets Estimates Customers" at bounding box center [388, 20] width 777 height 720
paste input "Calgary Ace Casino Business Cards - [PERSON_NAME]"
type input "Calgary Ace Casino Business Cards - [PERSON_NAME]"
drag, startPoint x: 129, startPoint y: 194, endPoint x: 1, endPoint y: 196, distance: 128.0
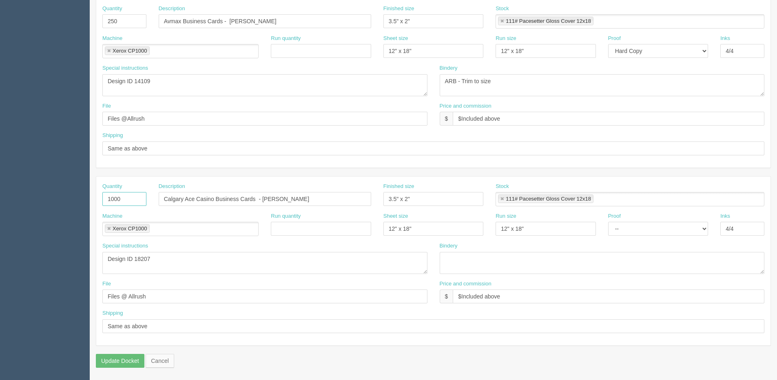
click at [1, 196] on section "Dockets Estimates Customers" at bounding box center [388, 20] width 777 height 720
type input "250"
click at [292, 244] on div "Special instructions Design ID 18207" at bounding box center [264, 258] width 325 height 32
drag, startPoint x: 266, startPoint y: 198, endPoint x: 337, endPoint y: 192, distance: 71.2
click at [304, 193] on input "Calgary Ace Casino Business Cards - [PERSON_NAME]" at bounding box center [265, 199] width 212 height 14
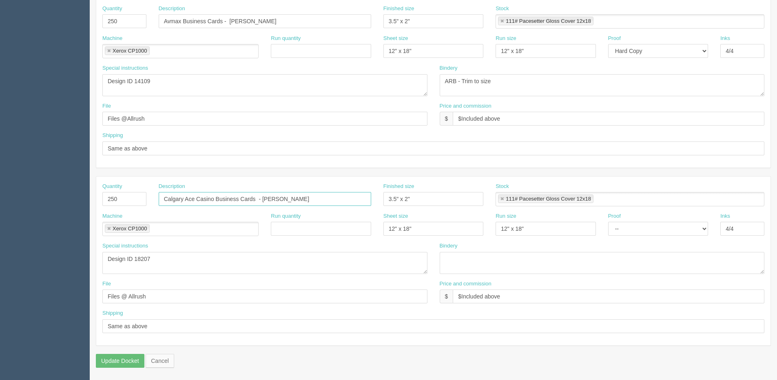
type input "Calgary Ace Casino Business Cards - [PERSON_NAME]"
drag, startPoint x: 164, startPoint y: 263, endPoint x: -71, endPoint y: 263, distance: 234.9
click at [0, 263] on html "PrintPing Dan Edit account ( dan@allrush.ca ) Logout Dockets Estimates Customers" at bounding box center [388, 10] width 777 height 740
paste textarea "4112"
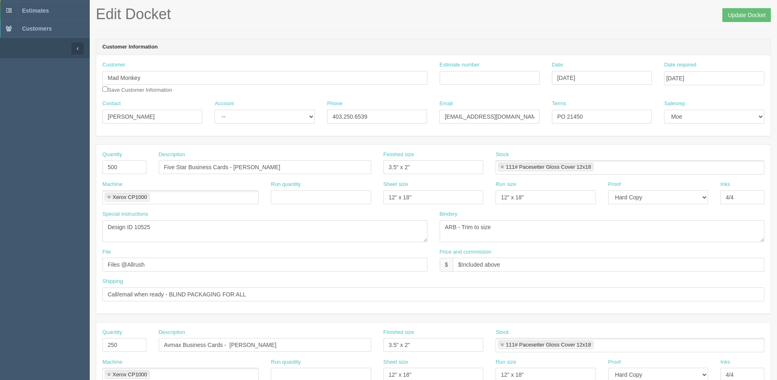
scroll to position [0, 0]
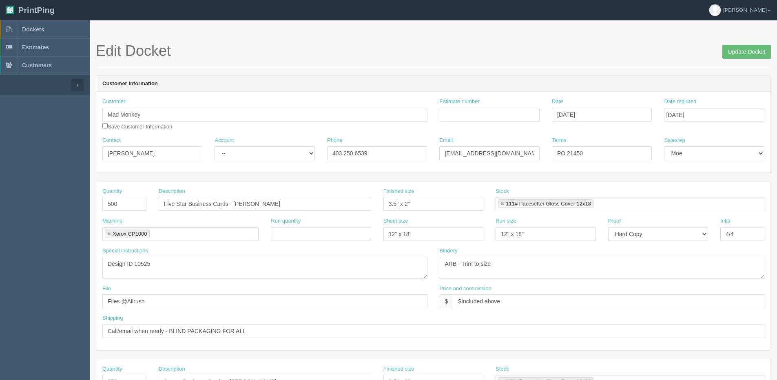
type textarea "Design ID 14112"
click at [742, 51] on input "Update Docket" at bounding box center [746, 52] width 49 height 14
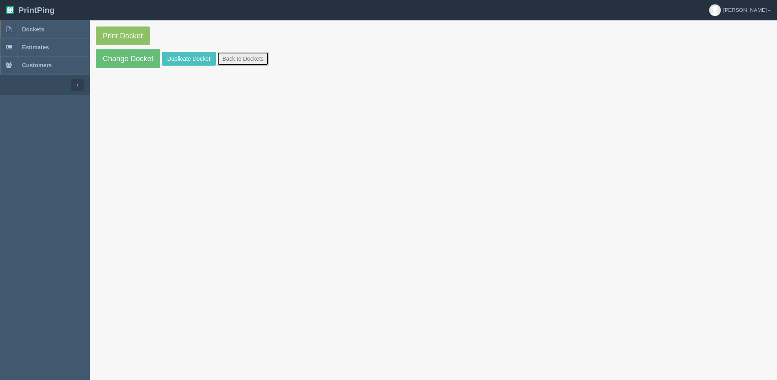
click at [239, 55] on link "Back to Dockets" at bounding box center [243, 59] width 52 height 14
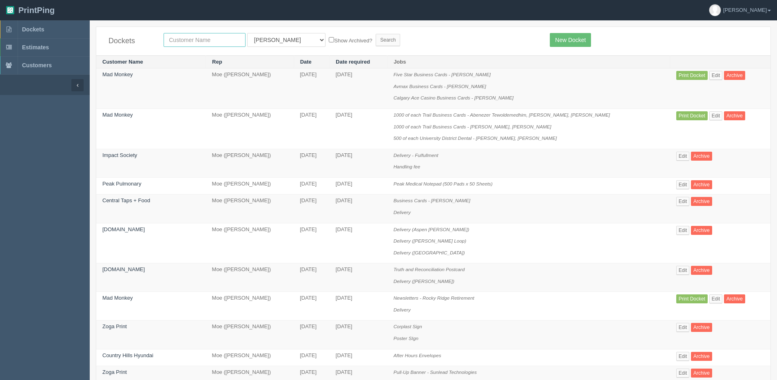
click at [178, 40] on input "text" at bounding box center [205, 40] width 82 height 14
type input "mad mon"
click at [376, 34] on input "Search" at bounding box center [388, 40] width 24 height 12
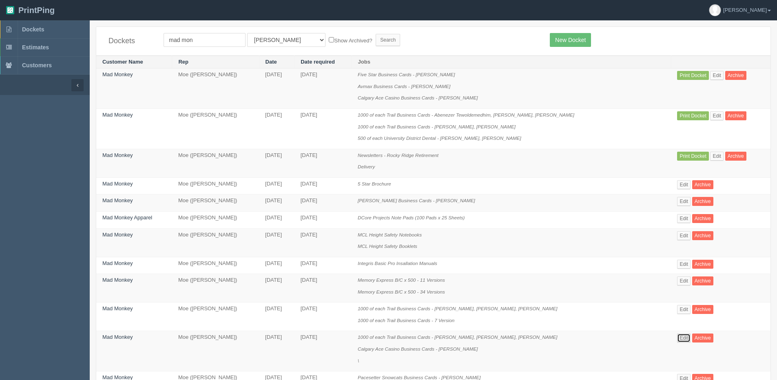
click at [677, 336] on link "Edit" at bounding box center [683, 338] width 13 height 9
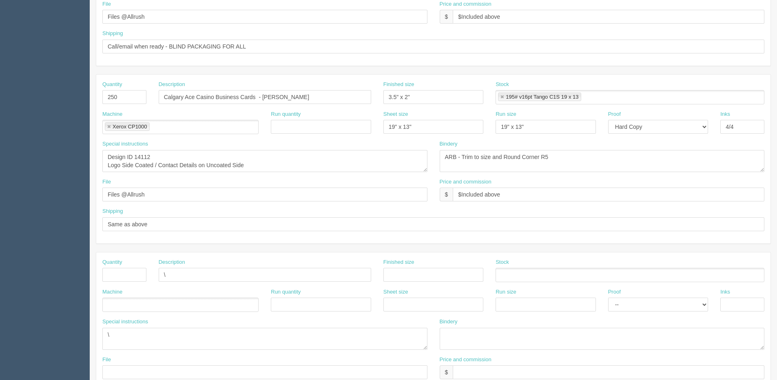
scroll to position [285, 0]
drag, startPoint x: 579, startPoint y: 159, endPoint x: 406, endPoint y: 156, distance: 172.9
click at [406, 156] on div "Special instructions Design ID 14112 Logo Side Coated / Contact Details on Unco…" at bounding box center [433, 158] width 674 height 38
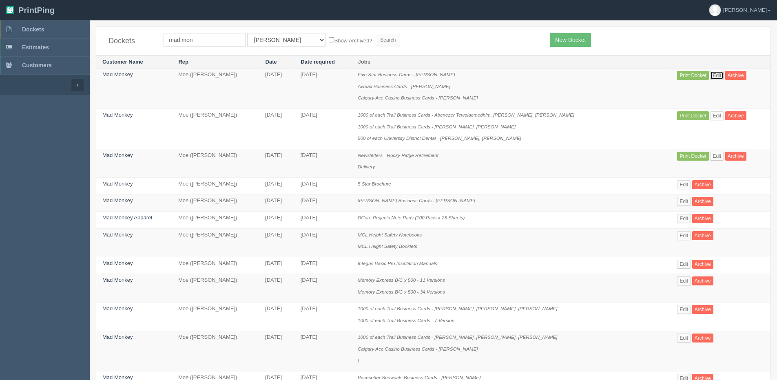
click at [710, 74] on link "Edit" at bounding box center [716, 75] width 13 height 9
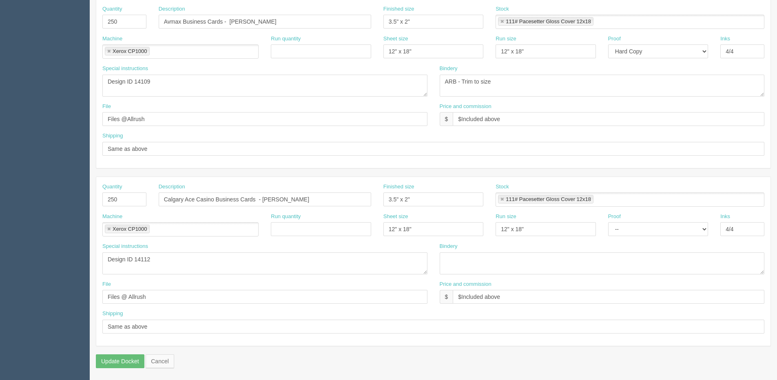
scroll to position [360, 0]
click at [471, 263] on textarea at bounding box center [602, 263] width 325 height 22
paste textarea "ARB - Trim to size and Round Corner R5"
click at [553, 257] on textarea "ARB - Trim to size and Round Corner R5" at bounding box center [602, 263] width 325 height 22
type textarea "ARB - Trim to size and Round Corner R6"
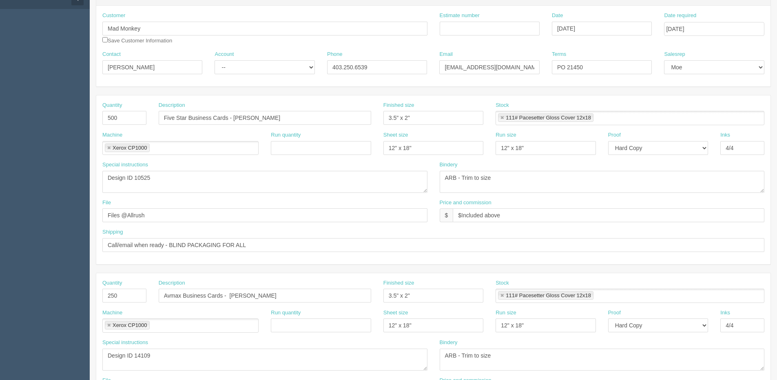
scroll to position [0, 0]
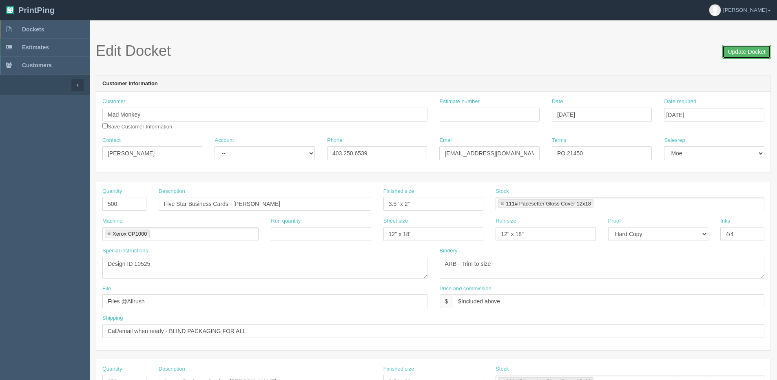
click at [740, 45] on input "Update Docket" at bounding box center [746, 52] width 49 height 14
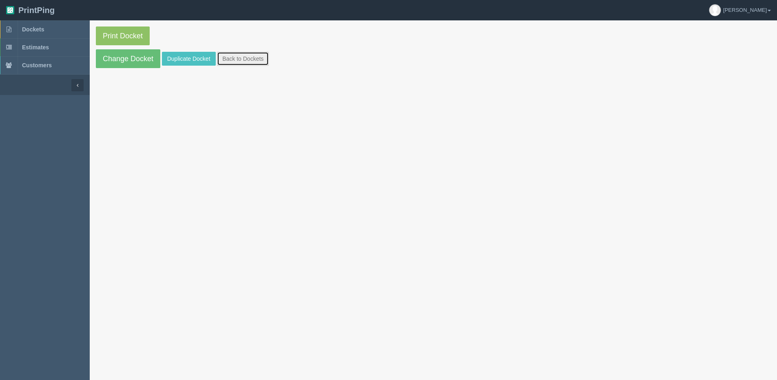
click at [261, 52] on link "Back to Dockets" at bounding box center [243, 59] width 52 height 14
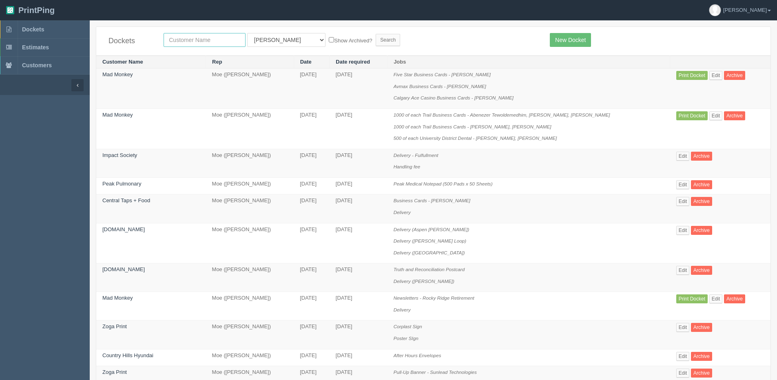
click at [192, 35] on input "text" at bounding box center [205, 40] width 82 height 14
type input "mad mon"
click at [376, 34] on input "Search" at bounding box center [388, 40] width 24 height 12
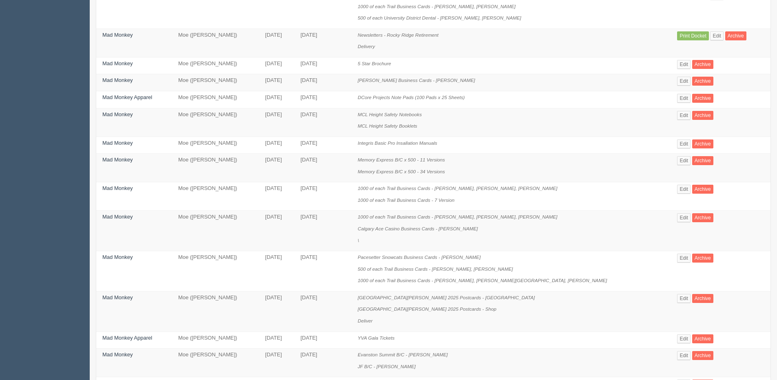
scroll to position [122, 0]
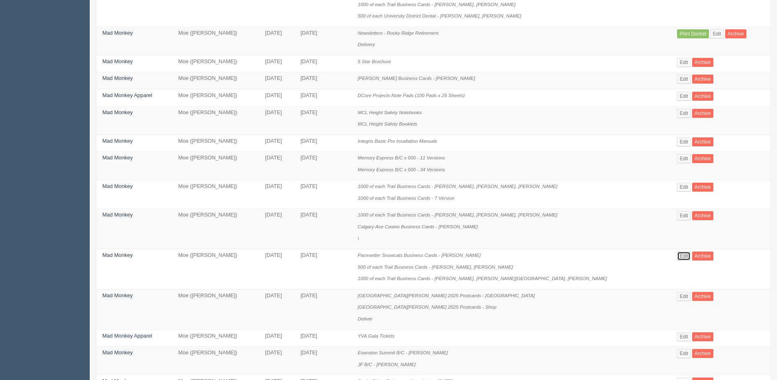
click at [677, 252] on link "Edit" at bounding box center [683, 256] width 13 height 9
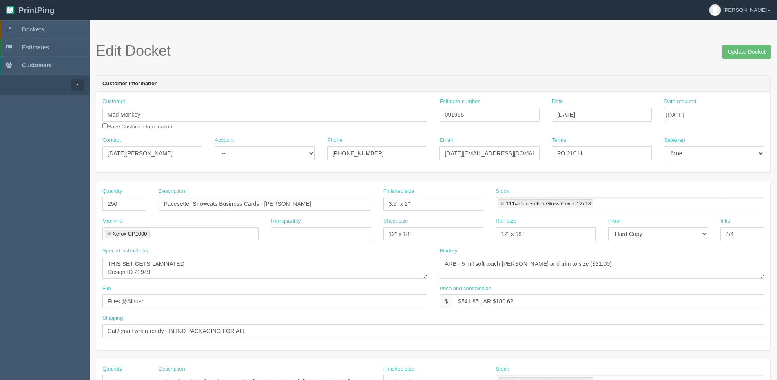
scroll to position [8, 0]
click at [750, 52] on input "Update Docket" at bounding box center [746, 52] width 49 height 14
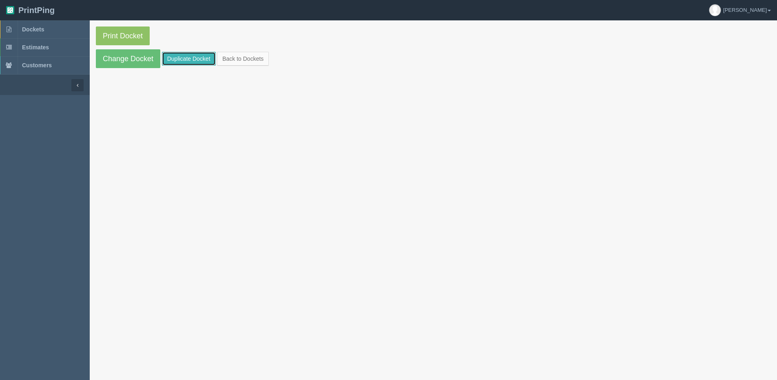
click at [187, 59] on link "Duplicate Docket" at bounding box center [189, 59] width 54 height 14
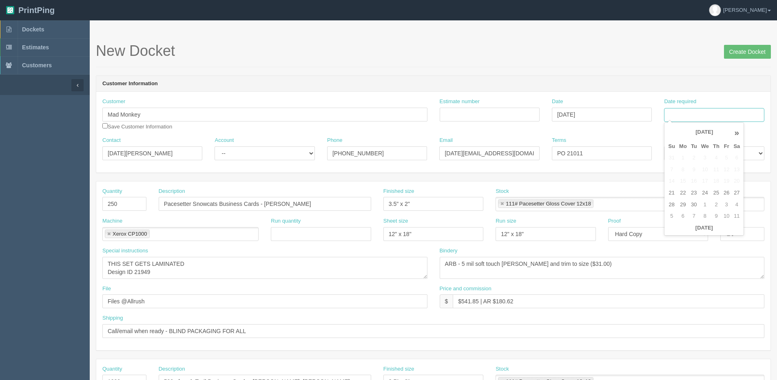
click at [685, 112] on input "Date required" at bounding box center [714, 115] width 100 height 14
click at [672, 233] on th "Today" at bounding box center [704, 228] width 76 height 12
click at [690, 203] on td "30" at bounding box center [694, 205] width 10 height 12
type input "[DATE]"
click at [160, 109] on input "Mad Monkey" at bounding box center [264, 115] width 325 height 14
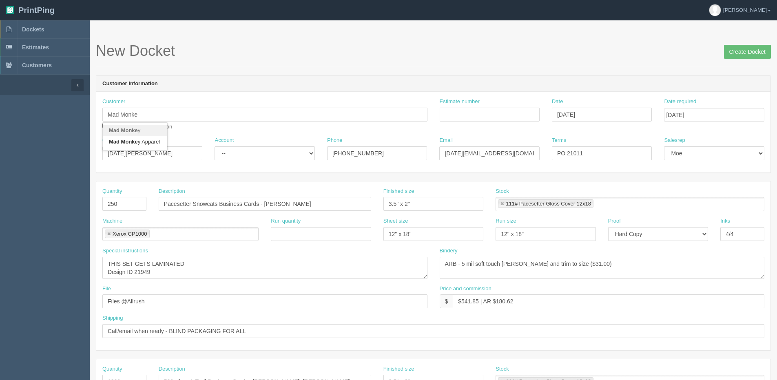
click at [130, 126] on link "Mad Monke y" at bounding box center [135, 131] width 64 height 12
type input "Mad Monkey"
type input "PO 21450"
click at [157, 117] on input "Mad Monkey" at bounding box center [264, 115] width 325 height 14
click at [150, 143] on link "Mad Monke y Apparel" at bounding box center [135, 142] width 64 height 12
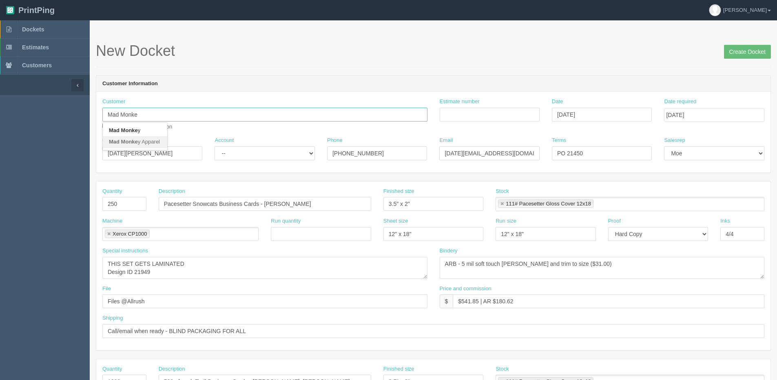
type input "Mad Monkey Apparel"
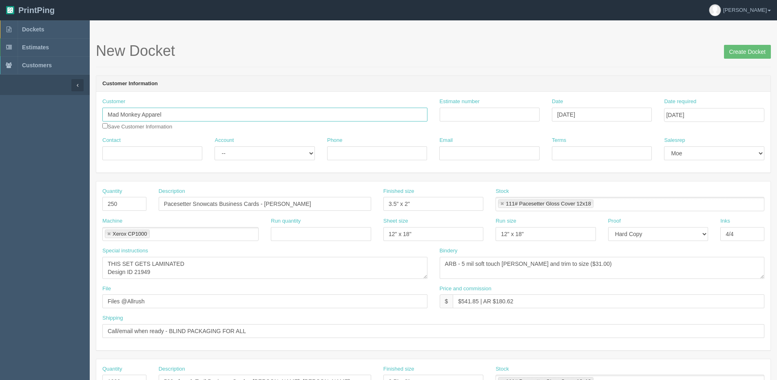
click input "Mad Monkey Apparel"
click link "Mad Monkey Appare l"
type input "Mad Monkey Apparel"
click input "Create Docket"
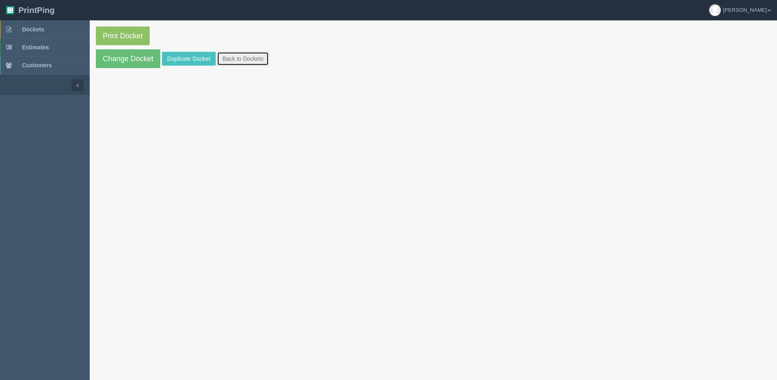
click at [256, 65] on link "Back to Dockets" at bounding box center [243, 59] width 52 height 14
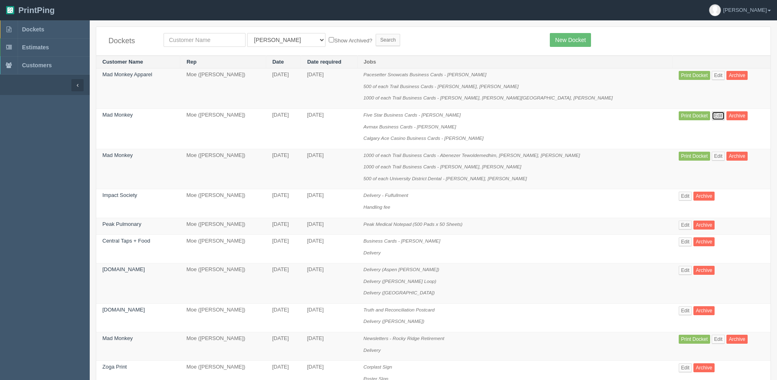
click at [712, 117] on link "Edit" at bounding box center [718, 115] width 13 height 9
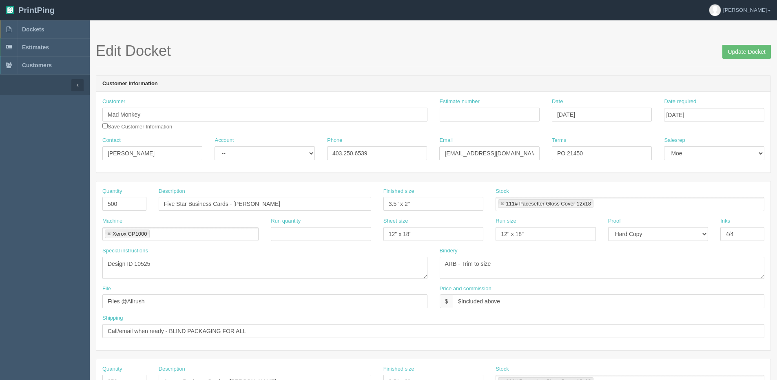
click at [108, 126] on div "Customer Mad Monkey Save Customer Information" at bounding box center [264, 114] width 325 height 33
click at [108, 125] on div "Customer Mad Monkey Save Customer Information" at bounding box center [264, 114] width 325 height 33
drag, startPoint x: 104, startPoint y: 125, endPoint x: 190, endPoint y: 107, distance: 87.6
click at [105, 125] on input "checkbox" at bounding box center [104, 125] width 5 height 5
checkbox input "true"
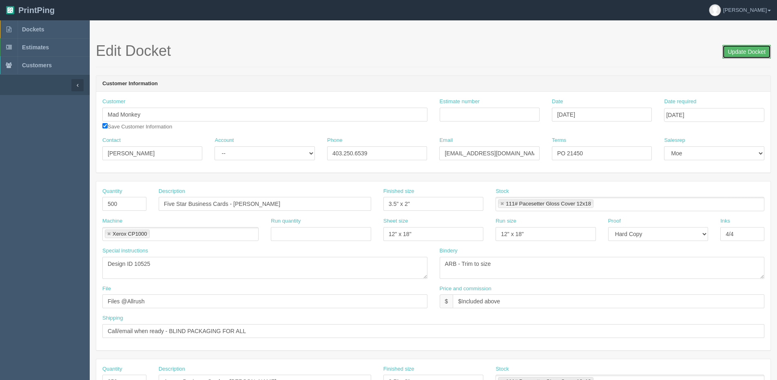
click at [729, 50] on input "Update Docket" at bounding box center [746, 52] width 49 height 14
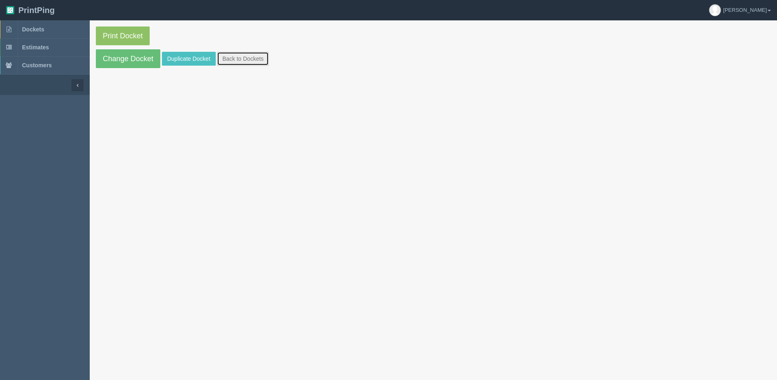
drag, startPoint x: 254, startPoint y: 52, endPoint x: 281, endPoint y: 60, distance: 27.7
click at [254, 52] on link "Back to Dockets" at bounding box center [243, 59] width 52 height 14
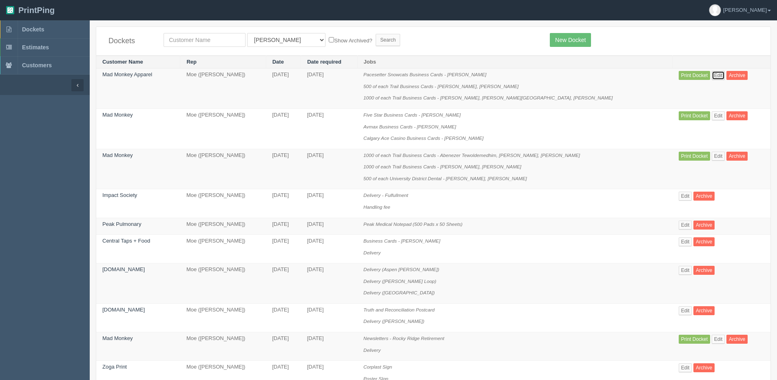
click at [712, 78] on link "Edit" at bounding box center [718, 75] width 13 height 9
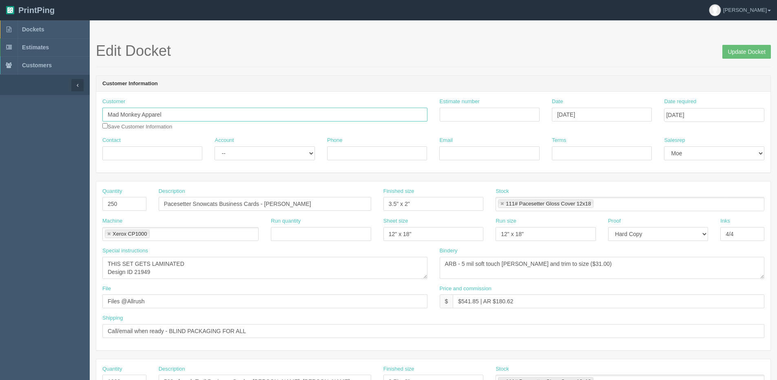
click at [186, 114] on input "Mad Monkey Apparel" at bounding box center [264, 115] width 325 height 14
type input "Mad Monkey"
click at [135, 129] on strong "Mad Monkey" at bounding box center [125, 130] width 32 height 6
type input "[PERSON_NAME]"
type input "403.250.6539"
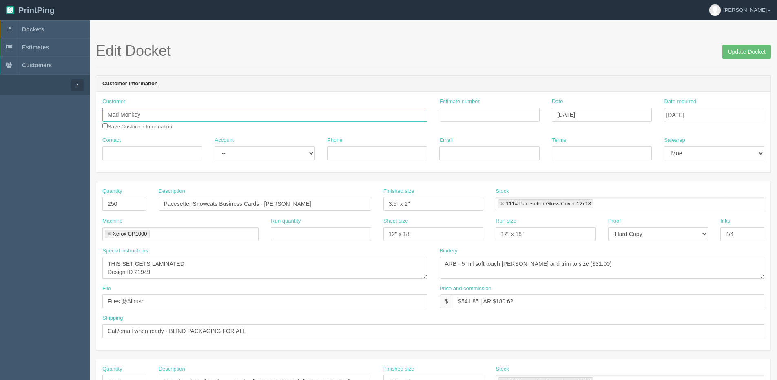
type input "[EMAIL_ADDRESS][DOMAIN_NAME]"
type input "PO 21450"
click at [265, 153] on select "-- Existing Client Allrush Client Rep Client" at bounding box center [264, 153] width 100 height 14
select select "Allrush Client"
click at [214, 146] on select "-- Existing Client Allrush Client Rep Client" at bounding box center [264, 153] width 100 height 14
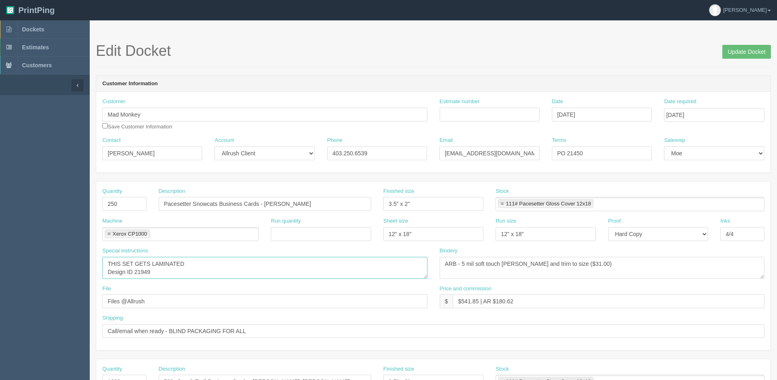
scroll to position [8, 0]
drag, startPoint x: 87, startPoint y: 274, endPoint x: 1, endPoint y: 277, distance: 86.1
click at [1, 277] on section "Dockets Estimates Customers" at bounding box center [388, 380] width 777 height 720
click at [166, 265] on textarea "THIS SET GETS LAMINATED Design ID 21949" at bounding box center [264, 268] width 325 height 22
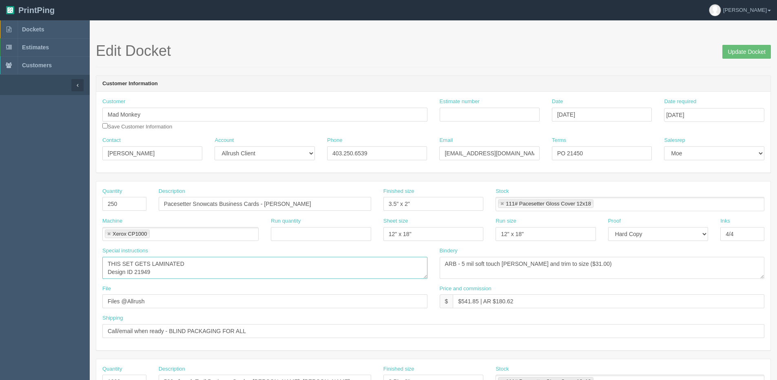
drag, startPoint x: 158, startPoint y: 262, endPoint x: 84, endPoint y: 271, distance: 74.8
click at [85, 271] on section "Dockets Estimates Customers" at bounding box center [388, 380] width 777 height 720
paste textarea "1034"
type textarea "THIS SET GETS LAMINATED Design ID 1034"
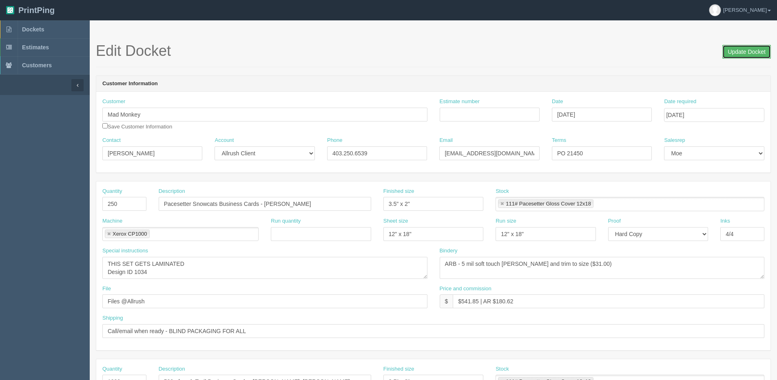
click at [729, 49] on input "Update Docket" at bounding box center [746, 52] width 49 height 14
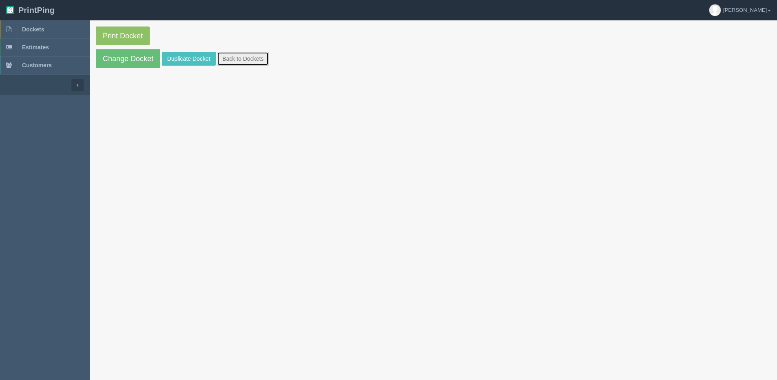
click at [256, 62] on link "Back to Dockets" at bounding box center [243, 59] width 52 height 14
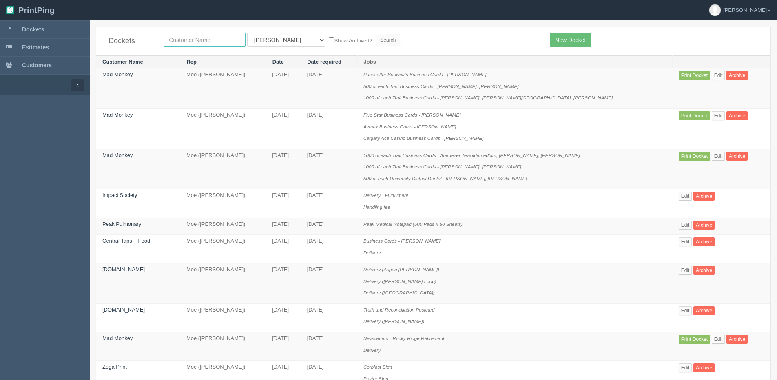
click at [195, 33] on input "text" at bounding box center [205, 40] width 82 height 14
type input "mad"
click at [376, 34] on input "Search" at bounding box center [388, 40] width 24 height 12
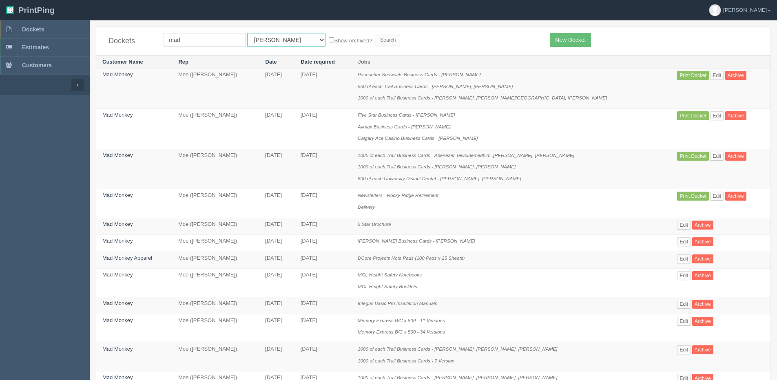
click at [254, 43] on select "All Users Ali Ali Test 1 Aly Amy Ankit Arif Brandon Dan France Greg Jim Mark Ma…" at bounding box center [286, 40] width 78 height 14
click at [267, 38] on select "All Users Ali Ali Test 1 Aly Amy Ankit Arif Brandon Dan France Greg Jim Mark Ma…" at bounding box center [286, 40] width 78 height 14
select select "1"
click at [247, 33] on select "All Users Ali Ali Test 1 Aly Amy Ankit Arif Brandon Dan France Greg Jim Mark Ma…" at bounding box center [286, 40] width 78 height 14
drag, startPoint x: 318, startPoint y: 40, endPoint x: 354, endPoint y: 35, distance: 36.1
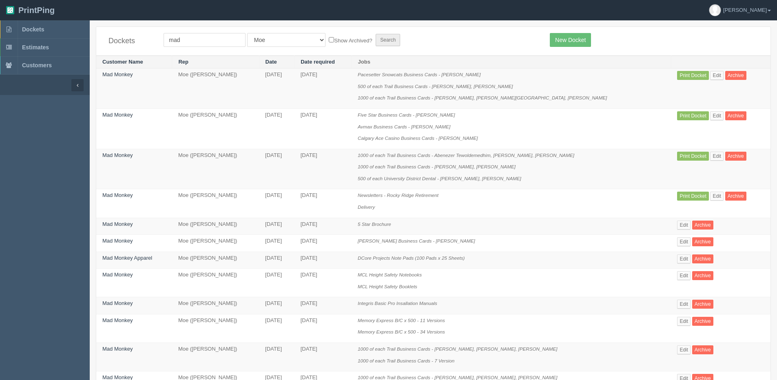
click at [329, 40] on label "Show Archived?" at bounding box center [350, 39] width 43 height 9
click at [329, 40] on input "Show Archived?" at bounding box center [331, 39] width 5 height 5
checkbox input "true"
click at [376, 37] on input "Search" at bounding box center [388, 40] width 24 height 12
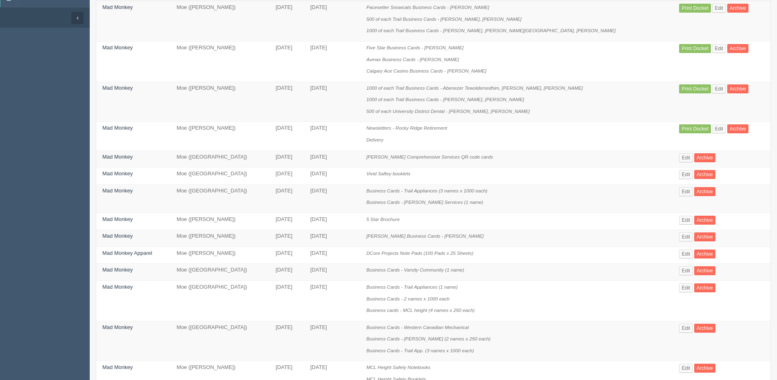
scroll to position [82, 0]
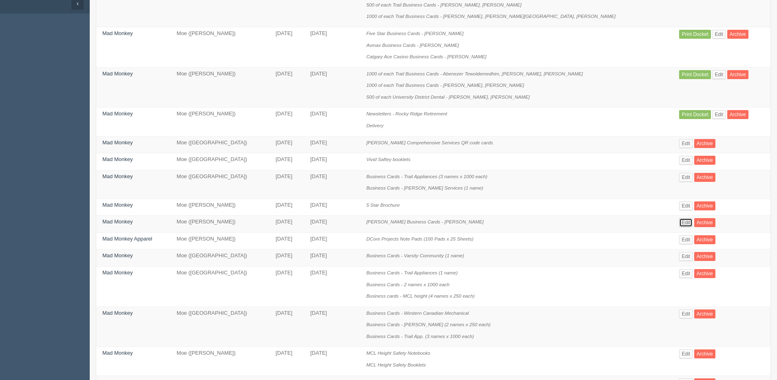
click at [679, 225] on link "Edit" at bounding box center [685, 222] width 13 height 9
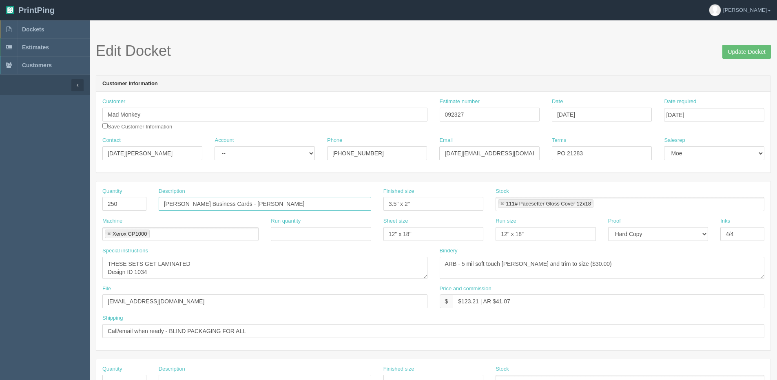
drag, startPoint x: 215, startPoint y: 203, endPoint x: -51, endPoint y: 203, distance: 266.3
click at [0, 203] on html "PrintPing [PERSON_NAME] Edit account ( [PERSON_NAME][EMAIL_ADDRESS][DOMAIN_NAME…" at bounding box center [388, 370] width 777 height 740
click at [40, 28] on span "Dockets" at bounding box center [33, 29] width 22 height 7
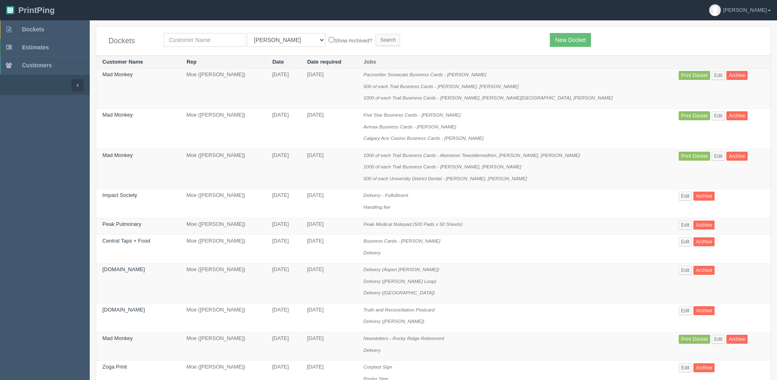
click at [712, 66] on th at bounding box center [721, 61] width 98 height 13
click at [718, 75] on td "Print Docket Edit Archive" at bounding box center [721, 89] width 98 height 40
click at [717, 75] on link "Edit" at bounding box center [718, 75] width 13 height 9
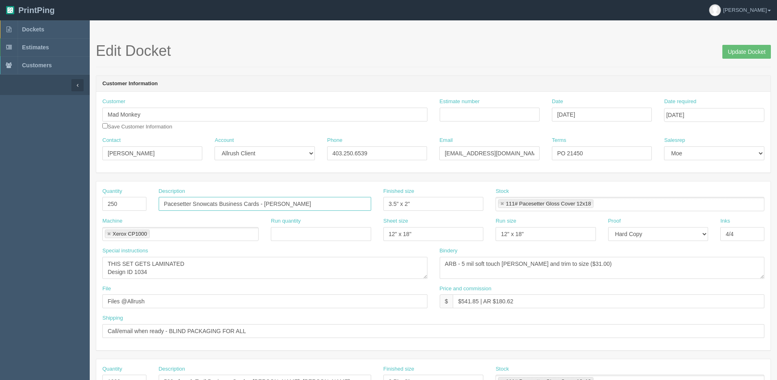
drag, startPoint x: 300, startPoint y: 201, endPoint x: -42, endPoint y: 229, distance: 343.3
click at [0, 229] on html "PrintPing Dan Edit account ( dan@allrush.ca ) Logout Dockets Estimates Customers" at bounding box center [388, 370] width 777 height 740
paste input "Clifton Business Cards - Kevin Olsen"
click at [243, 210] on input "Clifton Business Cards - Kevin Olsen" at bounding box center [265, 204] width 212 height 14
drag, startPoint x: 232, startPoint y: 201, endPoint x: 540, endPoint y: 157, distance: 311.5
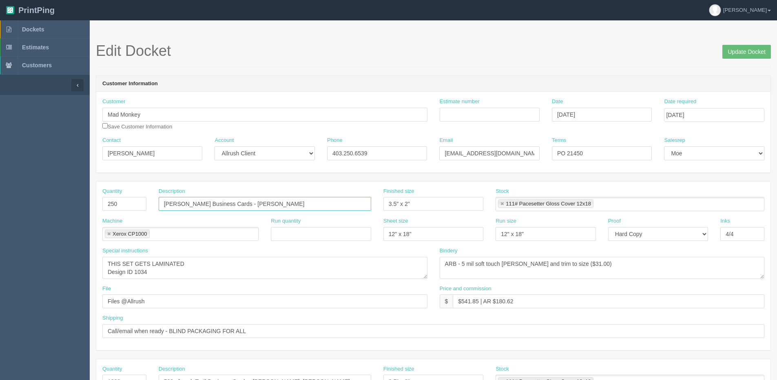
click at [499, 164] on form "Edit Docket Update Docket Customer Information Customer Mad Monkey Save Custome…" at bounding box center [433, 385] width 675 height 685
type input "[PERSON_NAME] Business Cards - [PERSON_NAME]"
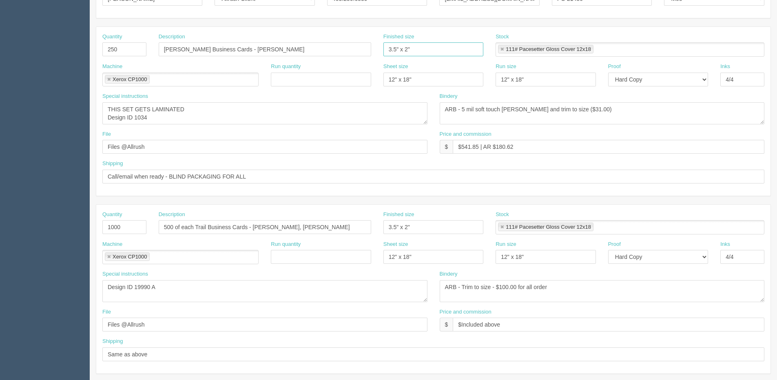
scroll to position [204, 0]
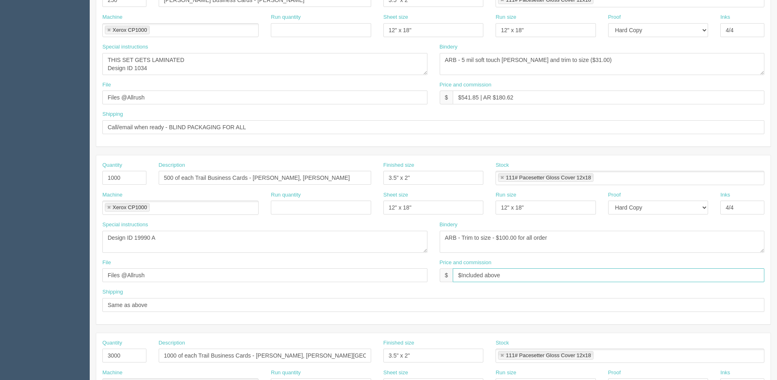
drag, startPoint x: 356, startPoint y: 280, endPoint x: 193, endPoint y: 277, distance: 162.7
click at [194, 279] on div "File Files @Allrush Price and commission $ $Included above" at bounding box center [433, 274] width 674 height 30
drag, startPoint x: 485, startPoint y: 96, endPoint x: 252, endPoint y: 95, distance: 232.4
click at [257, 96] on div "File Files @Allrush Price and commission $ $541.85 | AR $180.62" at bounding box center [433, 96] width 674 height 30
paste input "Included above"
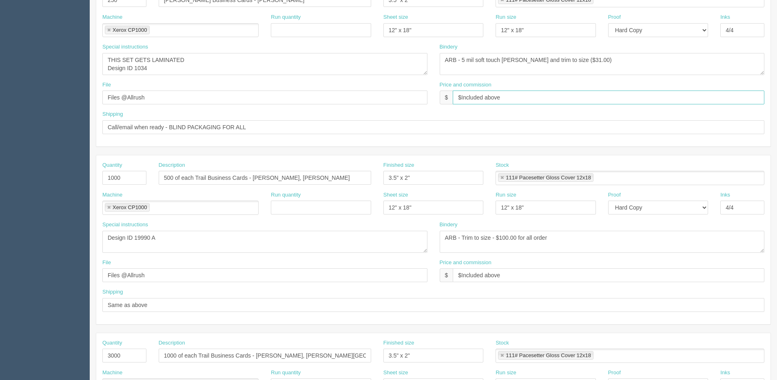
type input "$Included above"
drag, startPoint x: 135, startPoint y: 181, endPoint x: -32, endPoint y: 180, distance: 167.2
click at [0, 180] on html "PrintPing [PERSON_NAME] Edit account ( [PERSON_NAME][EMAIL_ADDRESS][DOMAIN_NAME…" at bounding box center [388, 166] width 777 height 740
type input "500"
drag, startPoint x: -46, startPoint y: 245, endPoint x: 44, endPoint y: 230, distance: 91.4
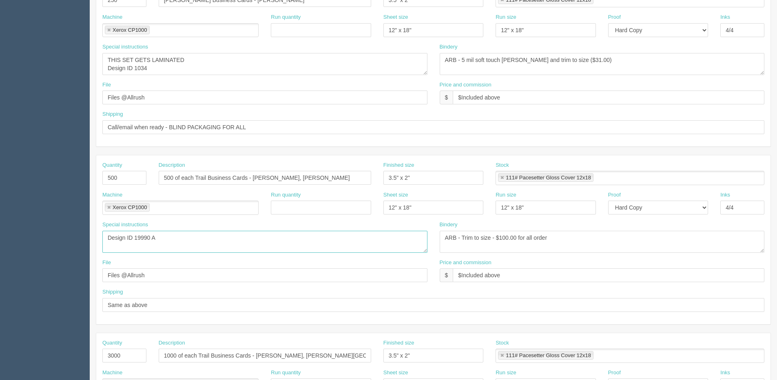
click at [0, 244] on html "PrintPing [PERSON_NAME] Edit account ( [PERSON_NAME][EMAIL_ADDRESS][DOMAIN_NAME…" at bounding box center [388, 166] width 777 height 740
drag, startPoint x: 182, startPoint y: 232, endPoint x: 159, endPoint y: 235, distance: 23.5
click at [159, 235] on div "Special instructions Design ID 19990 A" at bounding box center [264, 237] width 325 height 32
drag, startPoint x: 159, startPoint y: 239, endPoint x: 12, endPoint y: 239, distance: 146.8
click at [12, 239] on section "Dockets Estimates Customers" at bounding box center [388, 177] width 777 height 720
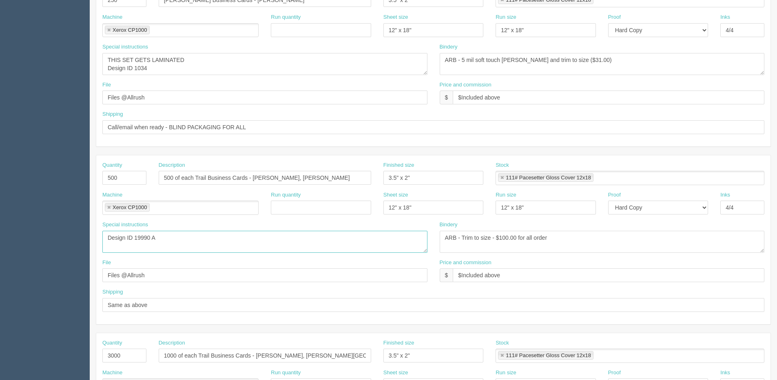
paste textarea "2939"
type textarea "Design ID 12939"
drag, startPoint x: 206, startPoint y: 176, endPoint x: -78, endPoint y: 181, distance: 284.3
click at [0, 181] on html "PrintPing Dan Edit account ( dan@allrush.ca ) Logout Dockets Estimates Customers" at bounding box center [388, 166] width 777 height 740
click at [284, 188] on div "Description Big 4 Business Cards - Raaid Mohammed, Jon Maddalena" at bounding box center [264, 176] width 225 height 30
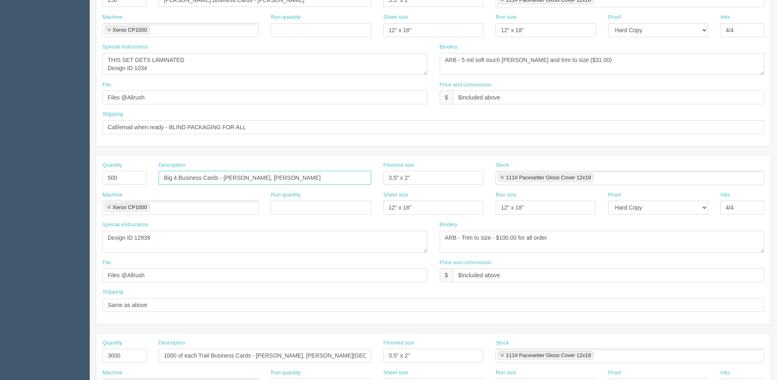
drag, startPoint x: 223, startPoint y: 176, endPoint x: 781, endPoint y: 154, distance: 558.2
click at [776, 154] on html "PrintPing Dan Edit account ( dan@allrush.ca ) Logout Dockets Estimates Customers" at bounding box center [388, 166] width 777 height 740
type input "Big 4 Business Cards - [PERSON_NAME]"
drag, startPoint x: 538, startPoint y: 66, endPoint x: 238, endPoint y: 66, distance: 300.1
click at [238, 66] on div "Special instructions THIS SET GETS LAMINATED Design ID 1034 Bindery ARB - 5 mil…" at bounding box center [433, 62] width 674 height 38
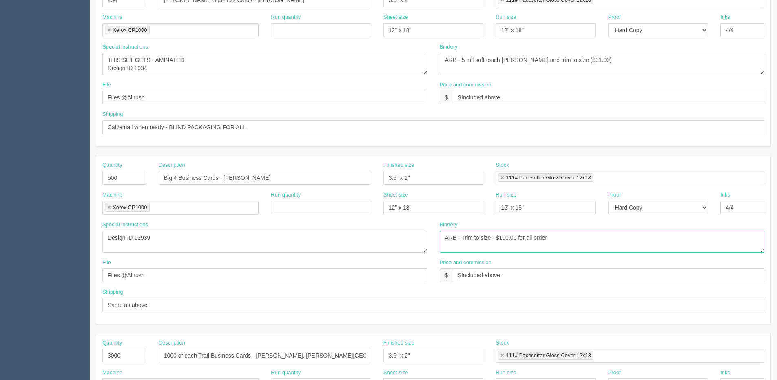
drag, startPoint x: 574, startPoint y: 241, endPoint x: 194, endPoint y: 256, distance: 380.3
click at [90, 256] on section "Edit Docket Update Docket Customer Information Customer Mad Monkey Save Custome…" at bounding box center [433, 177] width 687 height 720
paste textarea "5 mil soft touch lam and trim to size ($31.00)"
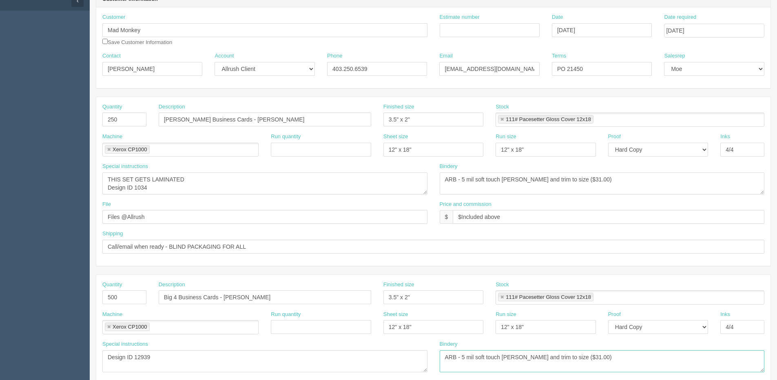
scroll to position [0, 0]
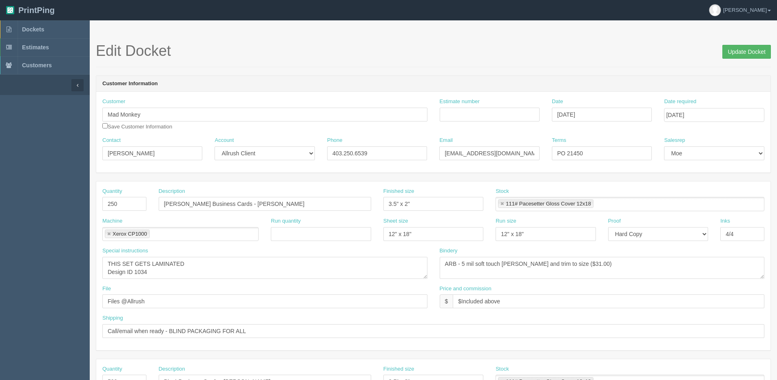
type textarea "ARB - 5 mil soft touch [PERSON_NAME] and trim to size ($31.00)"
drag, startPoint x: 731, startPoint y: 51, endPoint x: 439, endPoint y: 37, distance: 292.7
click at [727, 51] on input "Update Docket" at bounding box center [746, 52] width 49 height 14
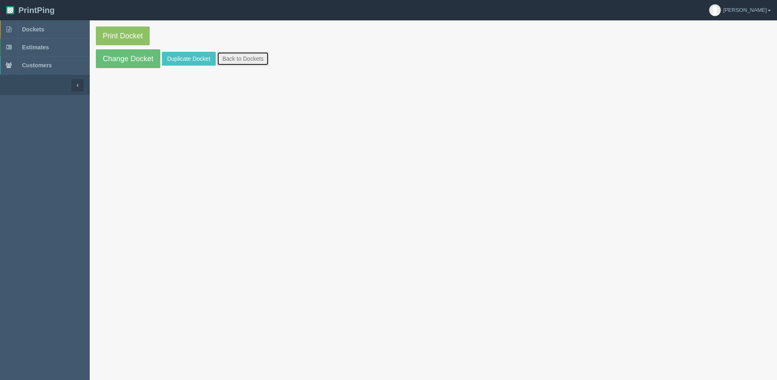
click at [250, 55] on link "Back to Dockets" at bounding box center [243, 59] width 52 height 14
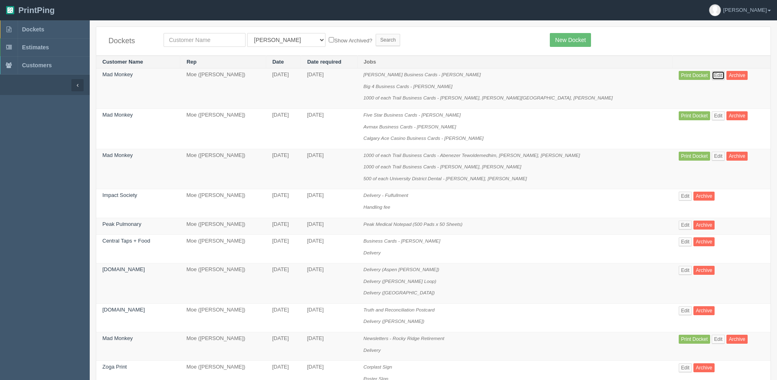
click at [716, 74] on link "Edit" at bounding box center [718, 75] width 13 height 9
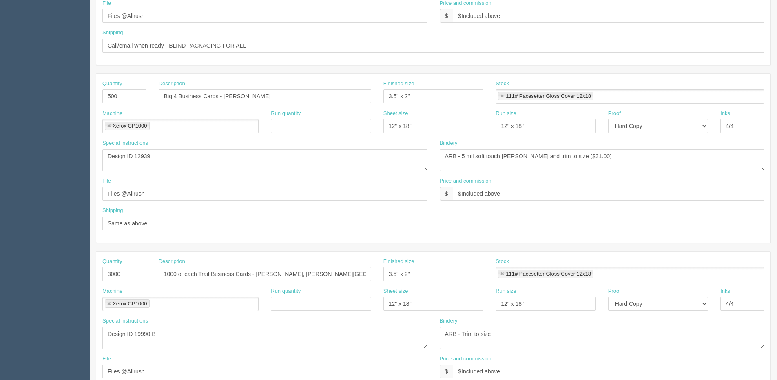
scroll to position [360, 0]
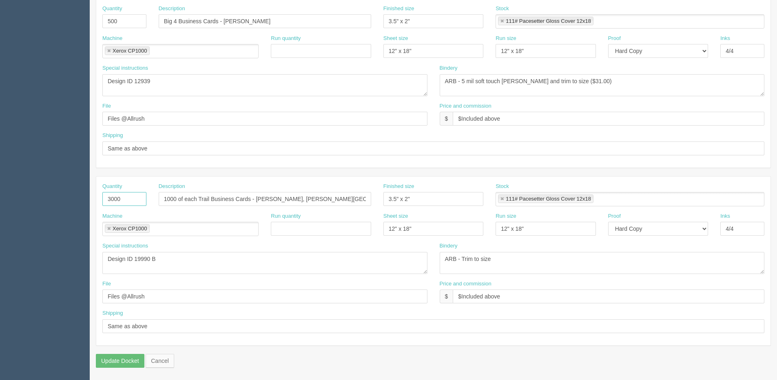
drag, startPoint x: 13, startPoint y: 207, endPoint x: 0, endPoint y: 206, distance: 12.3
click at [0, 207] on section "Dockets Estimates Customers" at bounding box center [388, 20] width 777 height 720
drag, startPoint x: 164, startPoint y: 200, endPoint x: 332, endPoint y: 219, distance: 169.1
click at [578, 203] on div "Quantity Description 1000 of each Trail Business Cards - [PERSON_NAME], [PERSON…" at bounding box center [433, 198] width 674 height 30
click at [109, 227] on link at bounding box center [108, 228] width 5 height 5
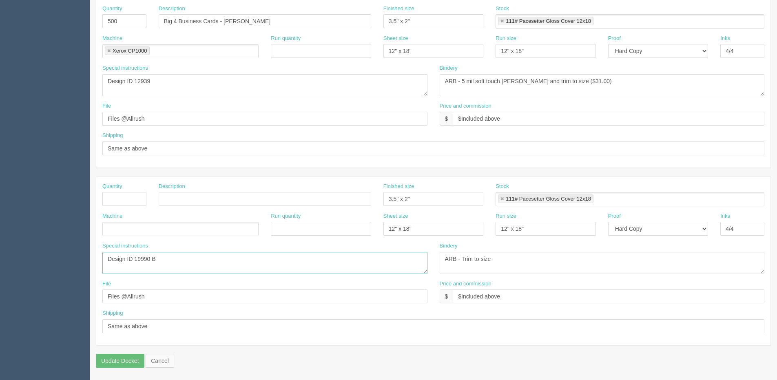
drag, startPoint x: 161, startPoint y: 256, endPoint x: 44, endPoint y: 265, distance: 117.4
click at [42, 265] on section "Dockets Estimates Customers" at bounding box center [388, 20] width 777 height 720
type textarea "Design ID 19990 B"
drag, startPoint x: 73, startPoint y: 297, endPoint x: 46, endPoint y: 297, distance: 26.5
click at [34, 297] on section "Dockets Estimates Customers" at bounding box center [388, 20] width 777 height 720
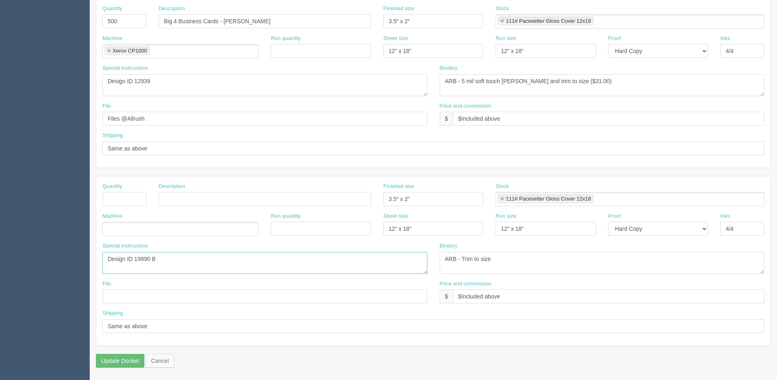
drag, startPoint x: 177, startPoint y: 255, endPoint x: -85, endPoint y: 255, distance: 261.8
click at [0, 255] on html "PrintPing Dan Edit account ( dan@allrush.ca ) Logout Dockets Estimates Customers" at bounding box center [388, 10] width 777 height 740
drag, startPoint x: 157, startPoint y: 332, endPoint x: -73, endPoint y: 327, distance: 230.0
click at [0, 327] on html "PrintPing Dan Edit account ( dan@allrush.ca ) Logout Dockets Estimates Customers" at bounding box center [388, 10] width 777 height 740
drag, startPoint x: 508, startPoint y: 293, endPoint x: 305, endPoint y: 302, distance: 203.6
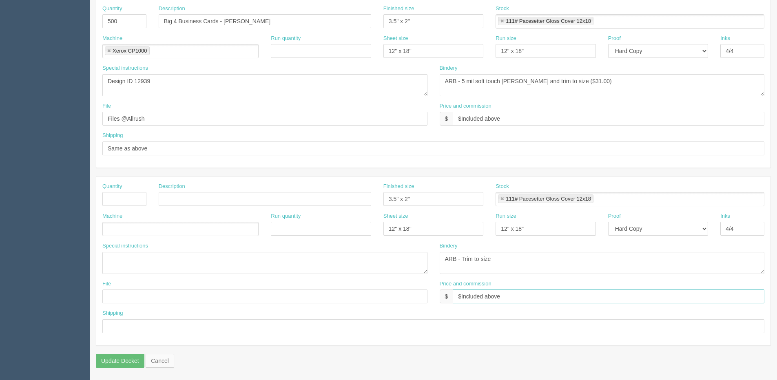
click at [305, 302] on div "File Price and commission $ $Included above" at bounding box center [433, 295] width 674 height 30
drag, startPoint x: 493, startPoint y: 259, endPoint x: 299, endPoint y: 259, distance: 194.5
click at [299, 259] on div "Special instructions Design ID 19990 B Bindery ARB - Trim to size" at bounding box center [433, 261] width 674 height 38
drag, startPoint x: 379, startPoint y: 231, endPoint x: 288, endPoint y: 224, distance: 91.6
click at [270, 230] on div "Machine Run quantity Sheet size 12" x 18" Run size 12" x 18" Proof -- Email Har…" at bounding box center [433, 227] width 674 height 30
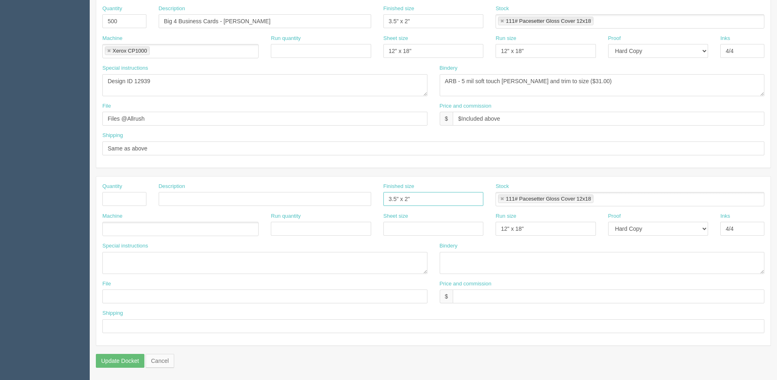
drag, startPoint x: 412, startPoint y: 201, endPoint x: 223, endPoint y: 205, distance: 188.4
click at [224, 205] on div "Quantity Description Finished size 3.5" x 2" Stock 111# Pacesetter Gloss Cover …" at bounding box center [433, 198] width 674 height 30
click at [502, 200] on link at bounding box center [501, 199] width 5 height 5
drag, startPoint x: 529, startPoint y: 230, endPoint x: 304, endPoint y: 230, distance: 224.7
click at [305, 230] on div "Machine Run quantity Sheet size Run size 12" x 18" Proof -- Email Hard Copy Ink…" at bounding box center [433, 227] width 674 height 30
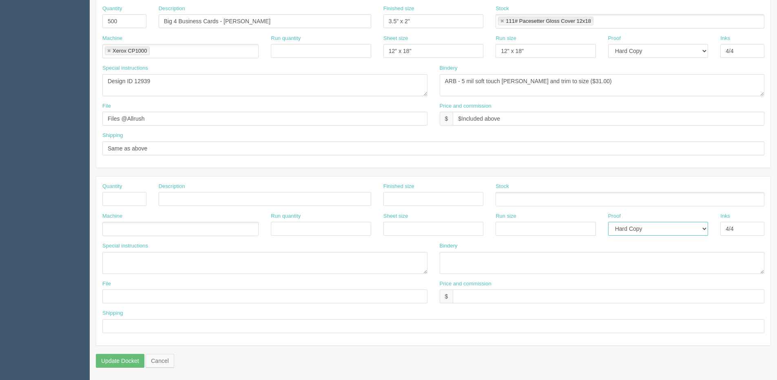
click at [645, 230] on select "-- Email Hard Copy" at bounding box center [658, 229] width 100 height 14
select select "Email"
click at [608, 222] on select "-- Email Hard Copy" at bounding box center [658, 229] width 100 height 14
click at [629, 233] on select "-- Email Hard Copy" at bounding box center [658, 229] width 100 height 14
select select
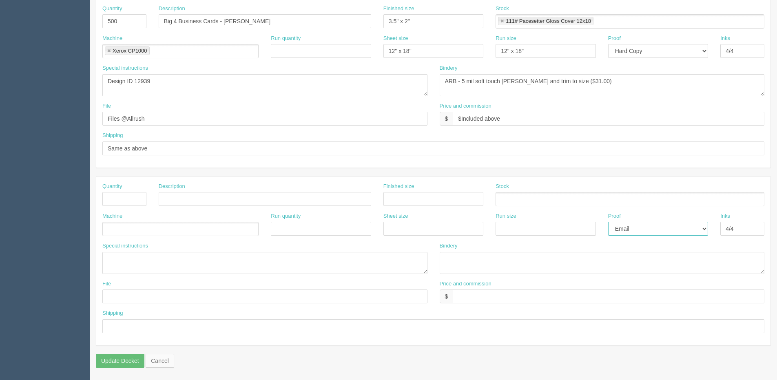
click at [608, 222] on select "-- Email Hard Copy" at bounding box center [658, 229] width 100 height 14
drag, startPoint x: 744, startPoint y: 225, endPoint x: 608, endPoint y: 230, distance: 135.8
click at [608, 230] on div "Machine Run quantity Sheet size Run size Proof -- Email Hard Copy Inks 4/4" at bounding box center [433, 227] width 674 height 30
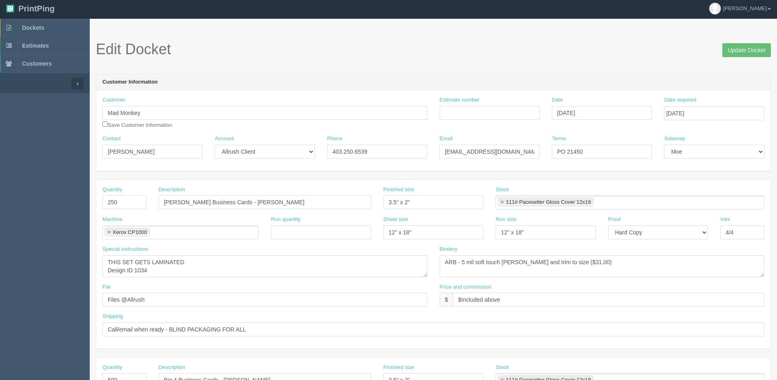
scroll to position [0, 0]
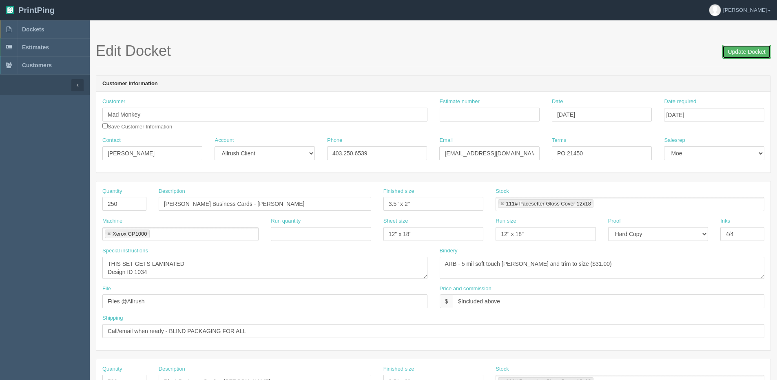
click at [742, 52] on input "Update Docket" at bounding box center [746, 52] width 49 height 14
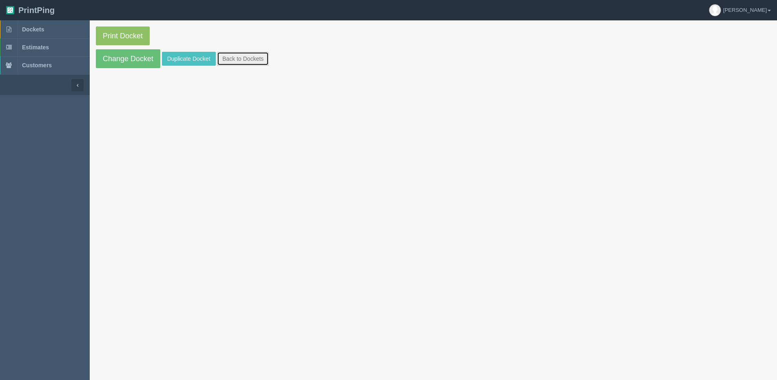
click at [248, 61] on link "Back to Dockets" at bounding box center [243, 59] width 52 height 14
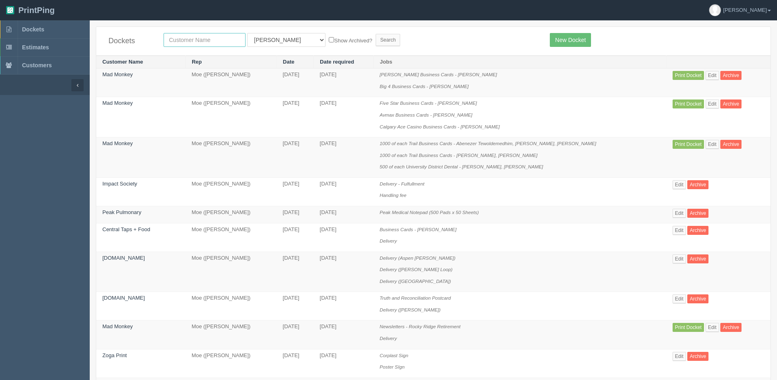
click at [198, 38] on input "text" at bounding box center [205, 40] width 82 height 14
type input "mad mon"
click at [376, 34] on input "Search" at bounding box center [388, 40] width 24 height 12
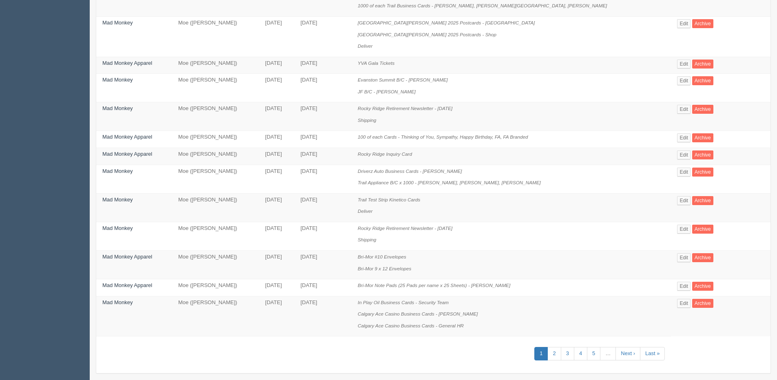
scroll to position [431, 0]
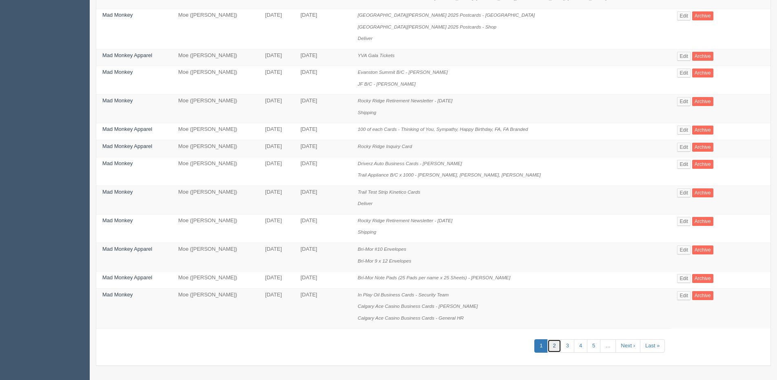
click at [547, 347] on link "2" at bounding box center [553, 345] width 13 height 13
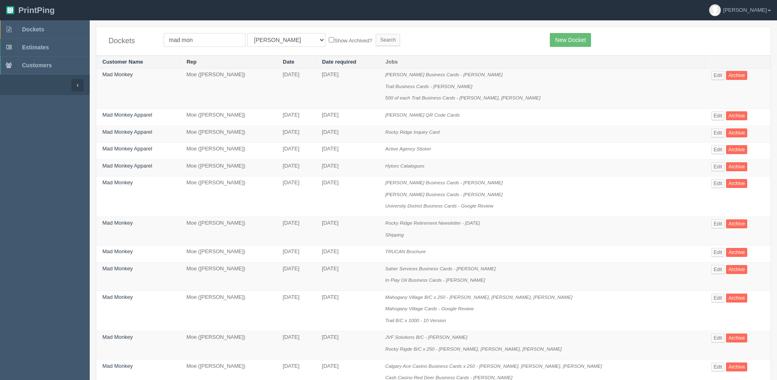
scroll to position [41, 0]
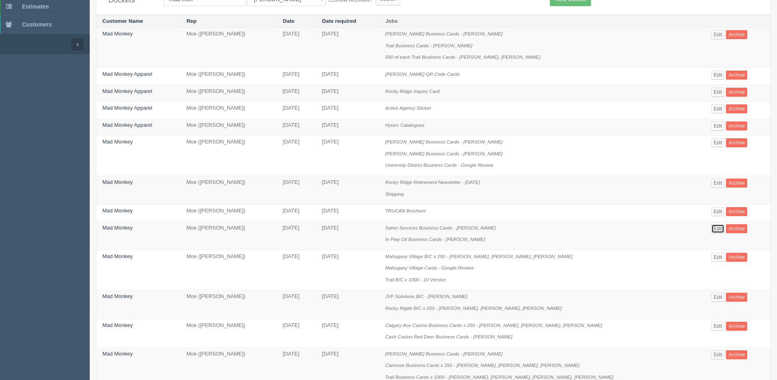
click at [712, 227] on link "Edit" at bounding box center [717, 228] width 13 height 9
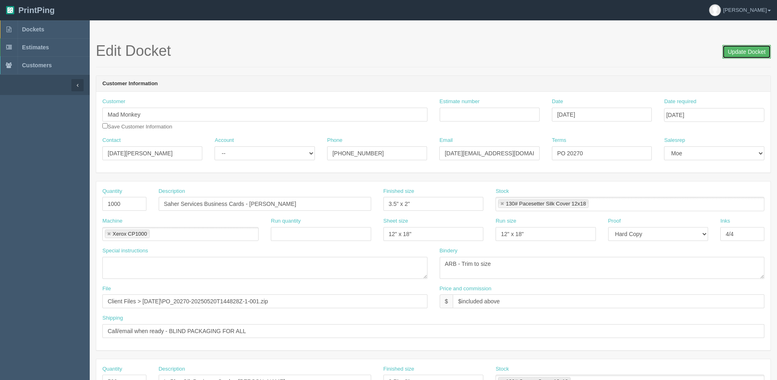
click at [746, 51] on input "Update Docket" at bounding box center [746, 52] width 49 height 14
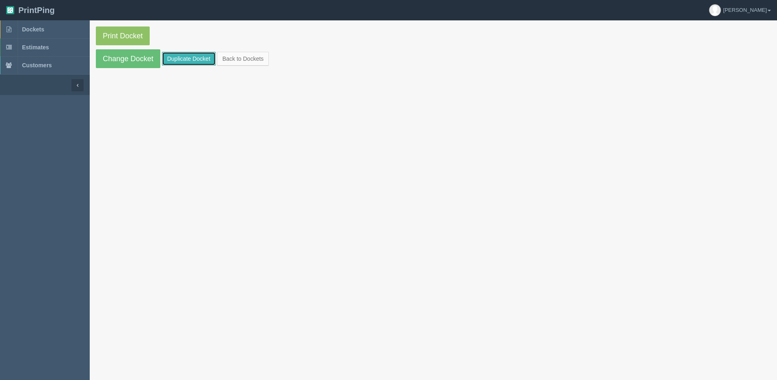
click at [194, 54] on link "Duplicate Docket" at bounding box center [189, 59] width 54 height 14
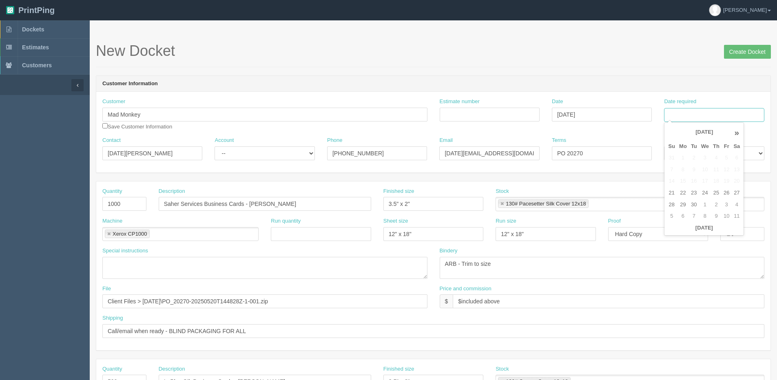
click at [690, 121] on input "Date required" at bounding box center [714, 115] width 100 height 14
click at [683, 233] on th "Today" at bounding box center [704, 228] width 76 height 12
click at [691, 205] on td "30" at bounding box center [694, 205] width 10 height 12
type input "September 30, 2025"
click at [171, 112] on input "Mad Monkey" at bounding box center [264, 115] width 325 height 14
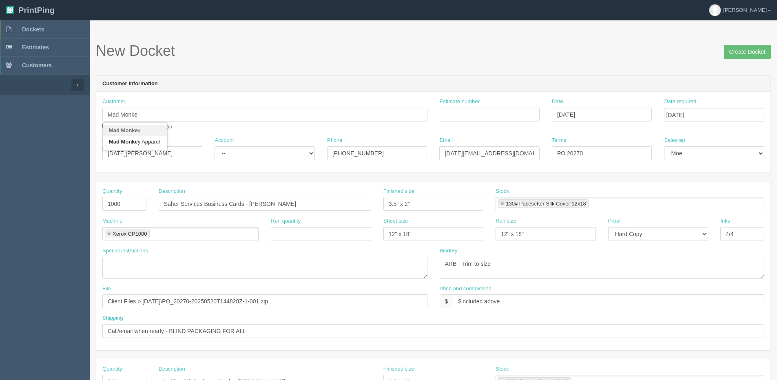
click at [150, 128] on link "Mad Monke y" at bounding box center [135, 131] width 64 height 12
type input "Mad Monkey"
type input "Natasha Sheriff"
type input "403.250.6539"
type input "production@madmonkey.ca"
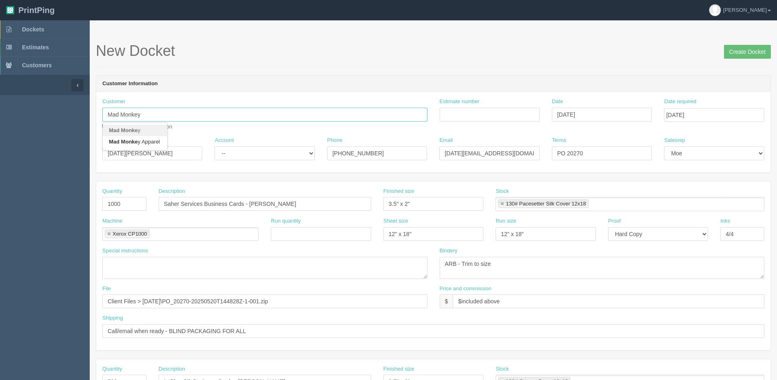
type input "PO 21450"
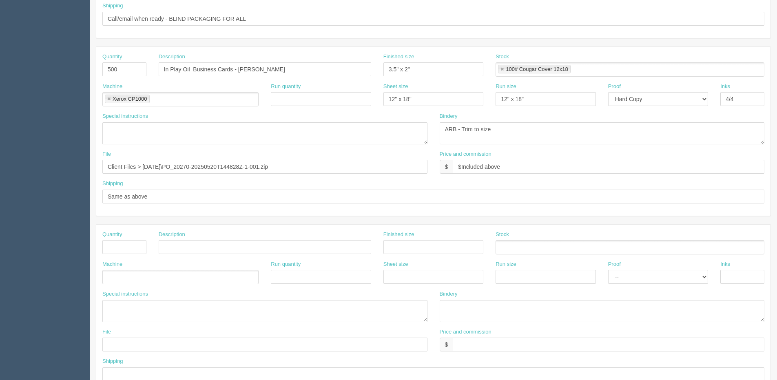
scroll to position [279, 0]
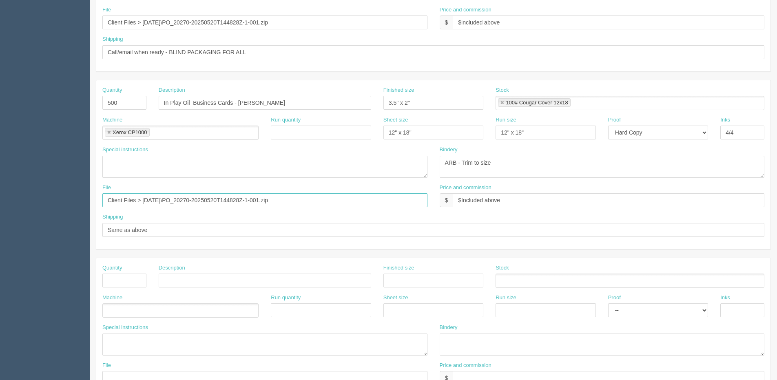
drag, startPoint x: 239, startPoint y: 201, endPoint x: -198, endPoint y: 259, distance: 440.5
click at [0, 259] on html "PrintPing Dan Edit account ( dan@allrush.ca ) Logout Dockets Estimates Customers" at bounding box center [388, 91] width 777 height 740
type input "Files @ Allrush"
drag, startPoint x: 240, startPoint y: 102, endPoint x: 745, endPoint y: 55, distance: 507.8
click at [699, 62] on div "Quantity 1000 Description Saher Services Business Cards - Jeff Bentrim Finished…" at bounding box center [433, 164] width 675 height 525
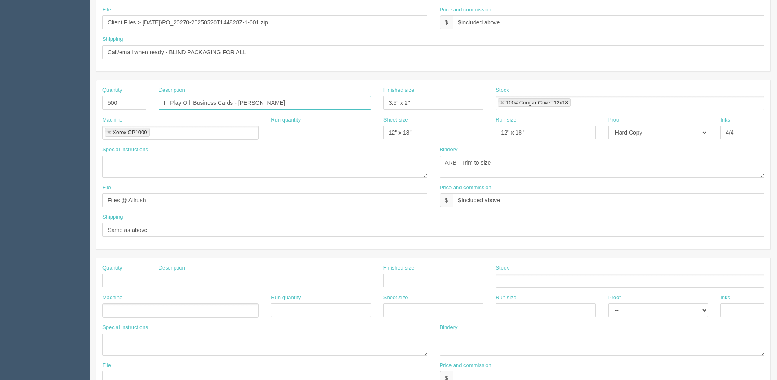
type input "In Play Oil Business Cards - [PERSON_NAME]"
click at [153, 164] on textarea at bounding box center [264, 167] width 325 height 22
paste textarea "Design ID 3901"
type textarea "Design ID 3901"
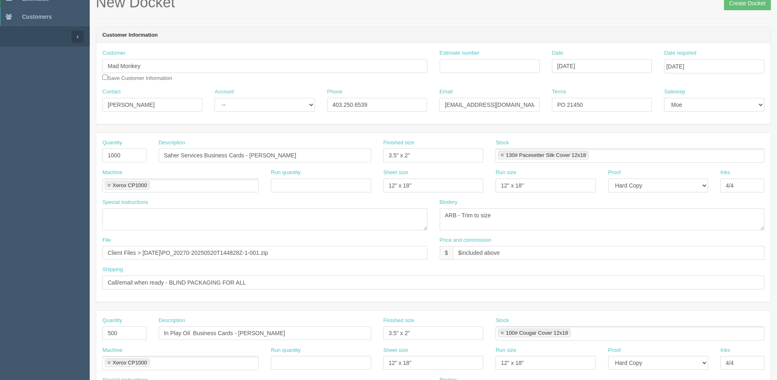
scroll to position [34, 0]
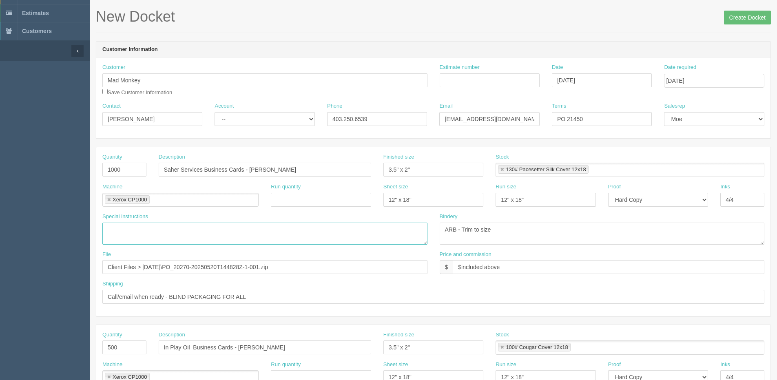
click at [157, 231] on textarea at bounding box center [264, 234] width 325 height 22
paste textarea "Design ID 4267"
type textarea "Design ID 4267"
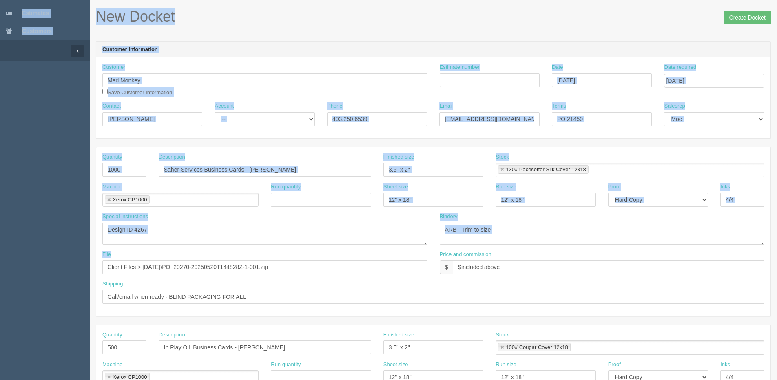
drag, startPoint x: 290, startPoint y: 273, endPoint x: -130, endPoint y: 275, distance: 419.2
click at [0, 275] on html "PrintPing Dan Edit account ( dan@allrush.ca ) Logout Dockets Estimates Customers" at bounding box center [388, 336] width 777 height 740
click at [356, 254] on div "File Client Files > May 2025\PO_20270-20250520T144828Z-1-001.zip" at bounding box center [264, 263] width 325 height 24
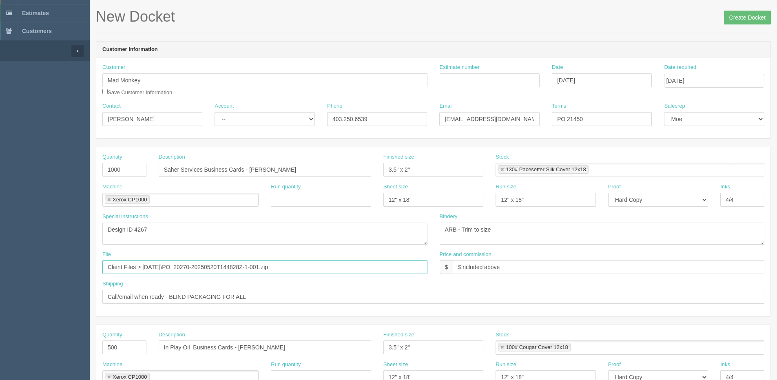
drag, startPoint x: 56, startPoint y: 272, endPoint x: -125, endPoint y: 281, distance: 181.2
click at [0, 281] on html "PrintPing Dan Edit account ( dan@allrush.ca ) Logout Dockets Estimates Customers" at bounding box center [388, 336] width 777 height 740
type input "Files @ Allrush"
drag, startPoint x: 203, startPoint y: 172, endPoint x: -39, endPoint y: 187, distance: 242.3
click at [0, 187] on html "PrintPing Dan Edit account ( dan@allrush.ca ) Logout Dockets Estimates Customers" at bounding box center [388, 336] width 777 height 740
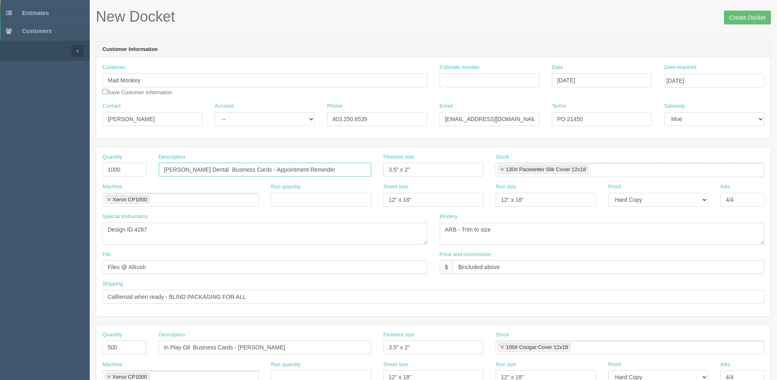
type input "[PERSON_NAME] Dental Business Cards - Appointment Reminder"
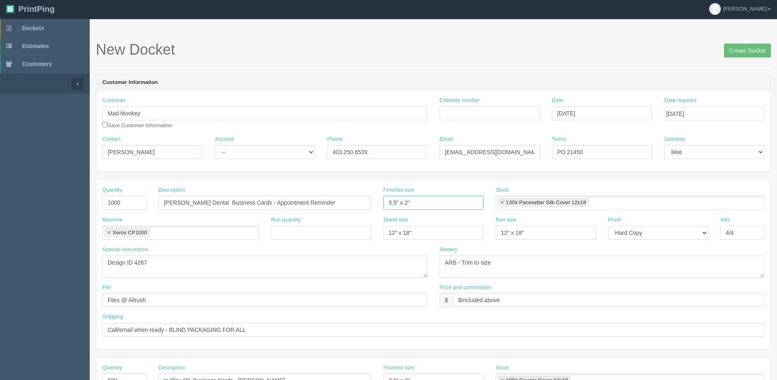
scroll to position [0, 0]
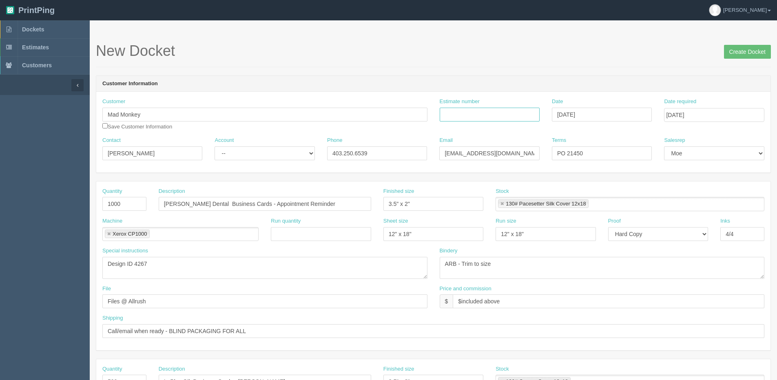
click at [491, 118] on input "Estimate number" at bounding box center [490, 115] width 100 height 14
type input "092644"
click at [747, 54] on input "Create Docket" at bounding box center [747, 52] width 47 height 14
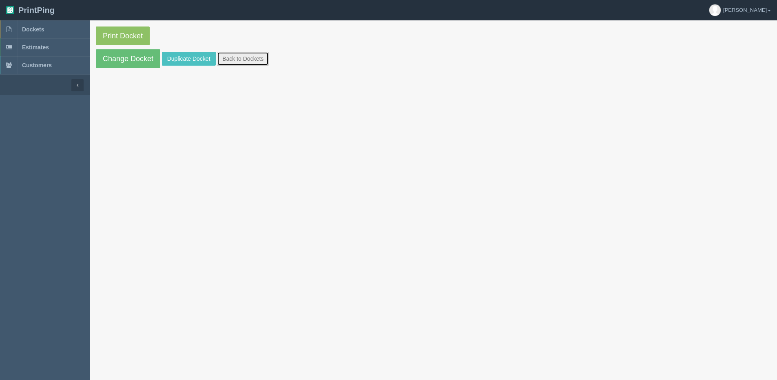
click at [240, 52] on link "Back to Dockets" at bounding box center [243, 59] width 52 height 14
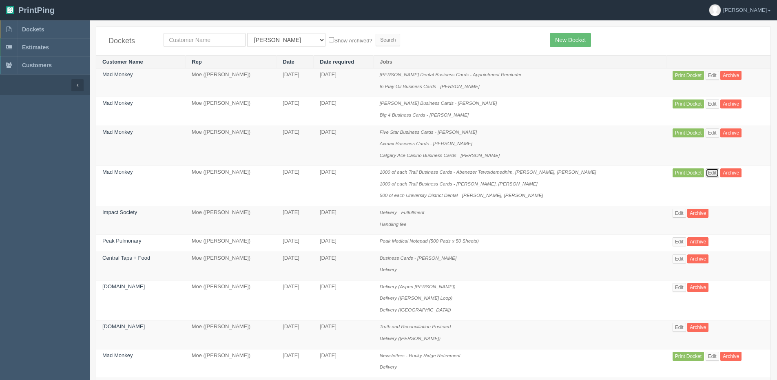
click at [711, 171] on link "Edit" at bounding box center [711, 172] width 13 height 9
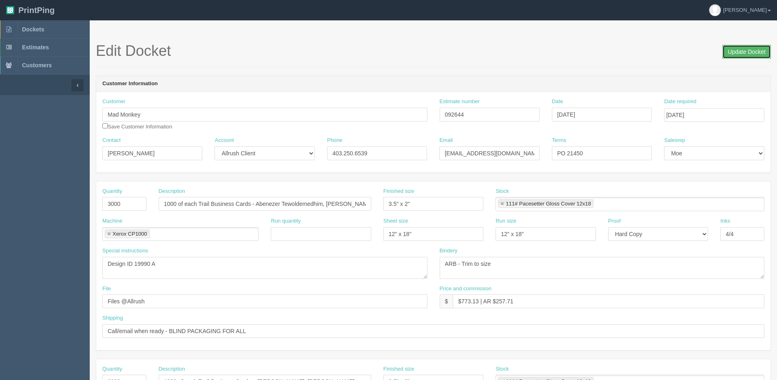
click at [731, 54] on input "Update Docket" at bounding box center [746, 52] width 49 height 14
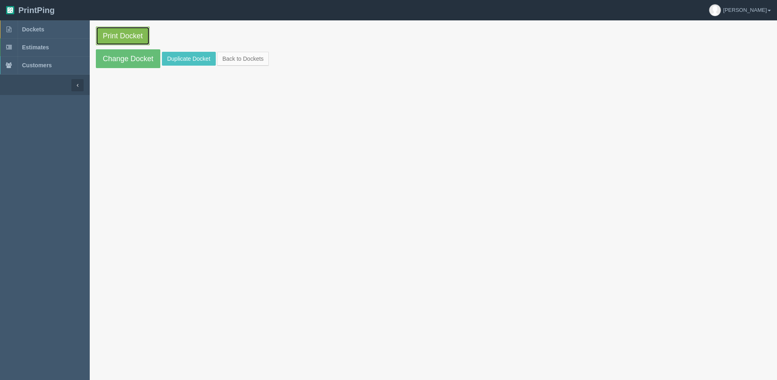
click at [131, 30] on link "Print Docket" at bounding box center [123, 36] width 54 height 19
click at [238, 64] on link "Back to Dockets" at bounding box center [243, 59] width 52 height 14
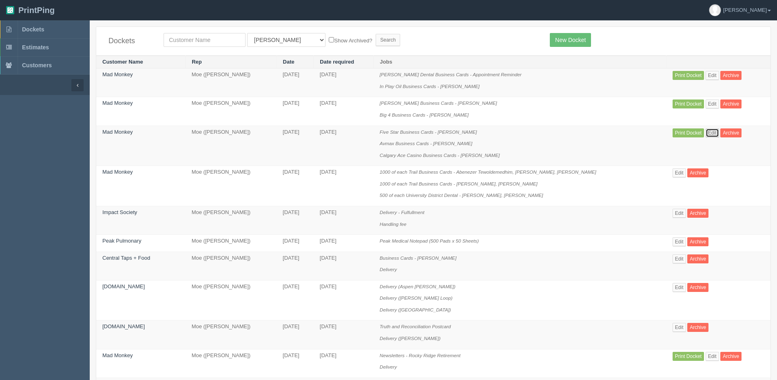
click at [714, 133] on link "Edit" at bounding box center [711, 132] width 13 height 9
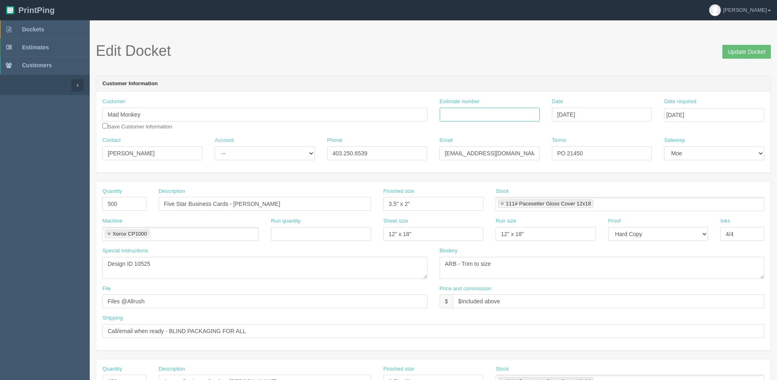
drag, startPoint x: 497, startPoint y: 115, endPoint x: 481, endPoint y: 117, distance: 16.8
click at [497, 115] on input "Estimate number" at bounding box center [490, 115] width 100 height 14
type input "092644"
click at [738, 52] on input "Update Docket" at bounding box center [746, 52] width 49 height 14
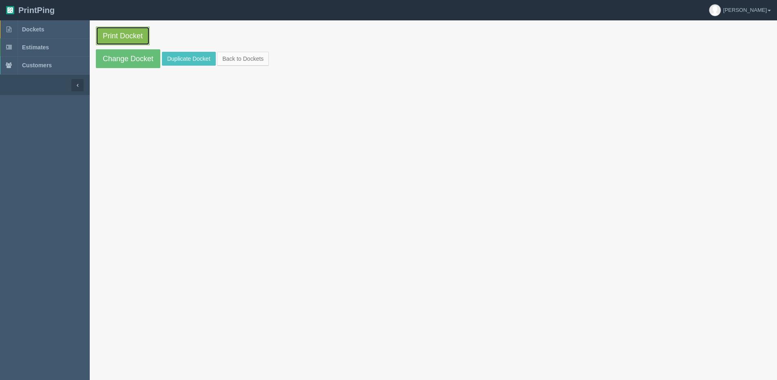
click at [105, 37] on link "Print Docket" at bounding box center [123, 36] width 54 height 19
click at [243, 56] on link "Back to Dockets" at bounding box center [243, 59] width 52 height 14
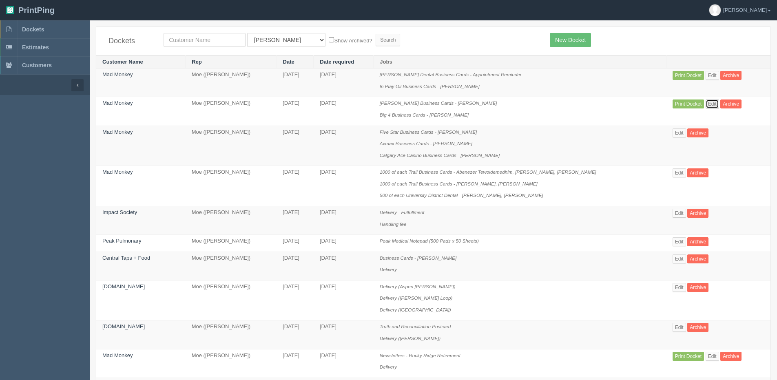
click at [709, 102] on link "Edit" at bounding box center [711, 103] width 13 height 9
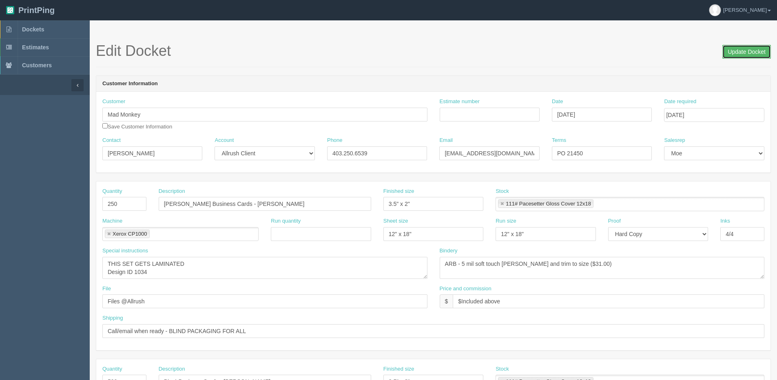
click at [736, 47] on input "Update Docket" at bounding box center [746, 52] width 49 height 14
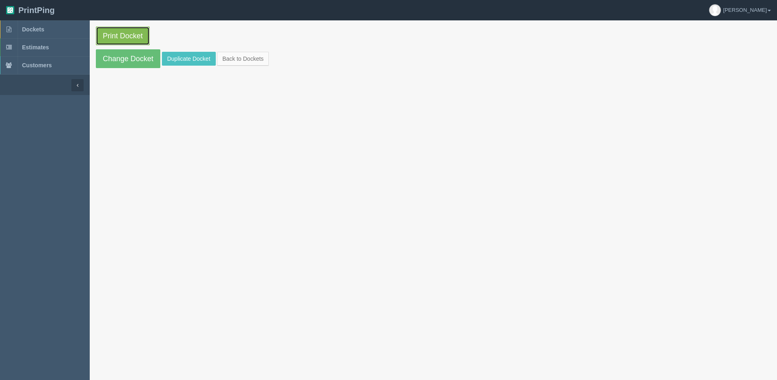
click at [129, 30] on link "Print Docket" at bounding box center [123, 36] width 54 height 19
click at [234, 55] on link "Back to Dockets" at bounding box center [243, 59] width 52 height 14
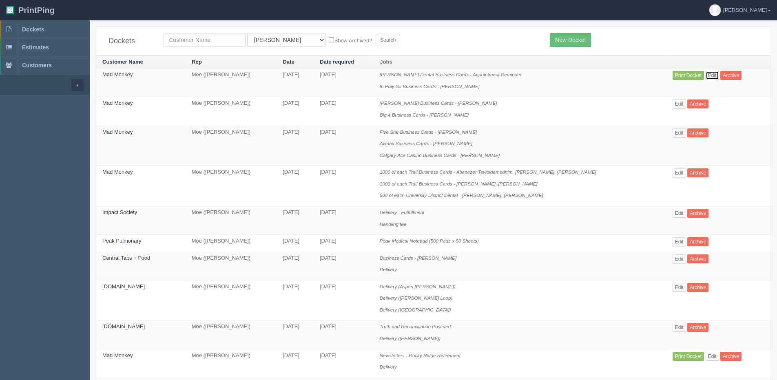
click at [713, 75] on link "Edit" at bounding box center [711, 75] width 13 height 9
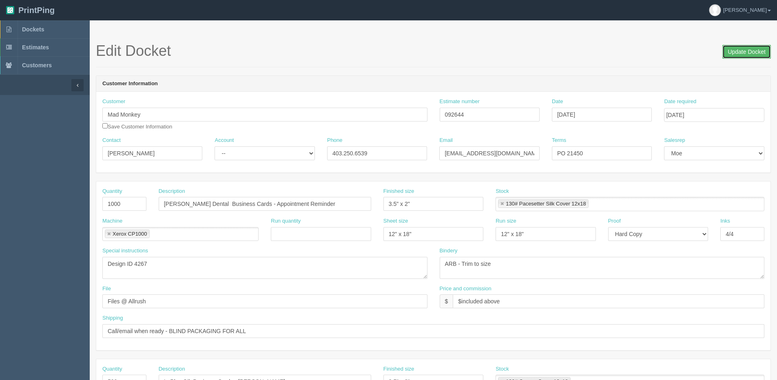
click at [728, 55] on input "Update Docket" at bounding box center [746, 52] width 49 height 14
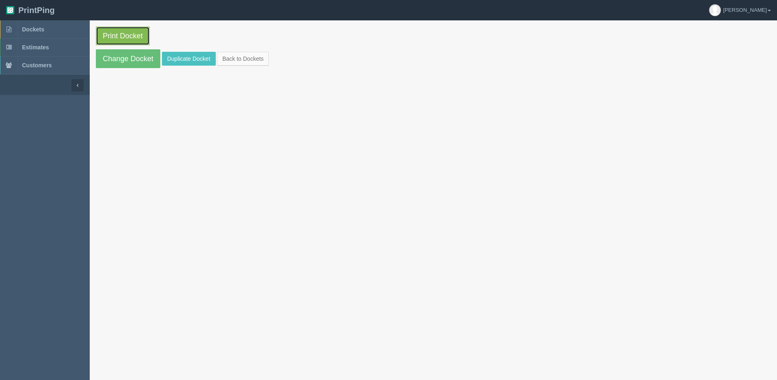
click at [128, 37] on link "Print Docket" at bounding box center [123, 36] width 54 height 19
click at [240, 56] on link "Back to Dockets" at bounding box center [243, 59] width 52 height 14
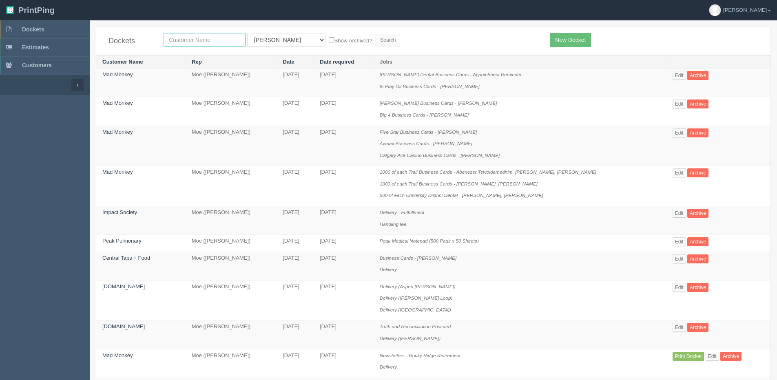
click at [228, 36] on input "text" at bounding box center [205, 40] width 82 height 14
type input "minuteman"
click at [376, 34] on input "Search" at bounding box center [388, 40] width 24 height 12
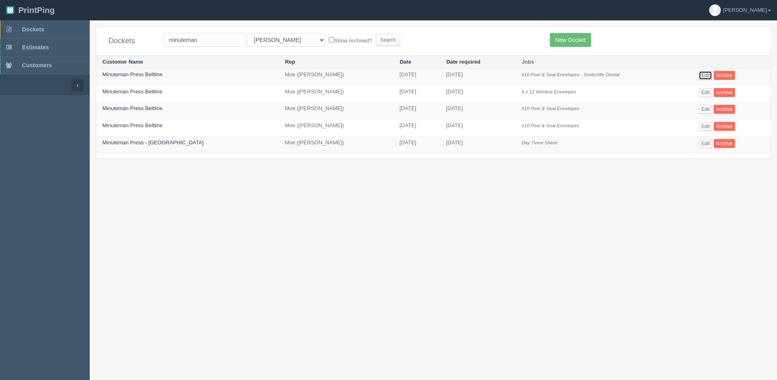
click at [703, 76] on link "Edit" at bounding box center [704, 75] width 13 height 9
click at [256, 44] on select "All Users [PERSON_NAME] Test 1 [PERSON_NAME] [PERSON_NAME] [PERSON_NAME] France…" at bounding box center [286, 40] width 78 height 14
select select "1"
click at [247, 33] on select "All Users [PERSON_NAME] Test 1 [PERSON_NAME] [PERSON_NAME] [PERSON_NAME] France…" at bounding box center [286, 40] width 78 height 14
click at [329, 40] on label "Show Archived?" at bounding box center [350, 39] width 43 height 9
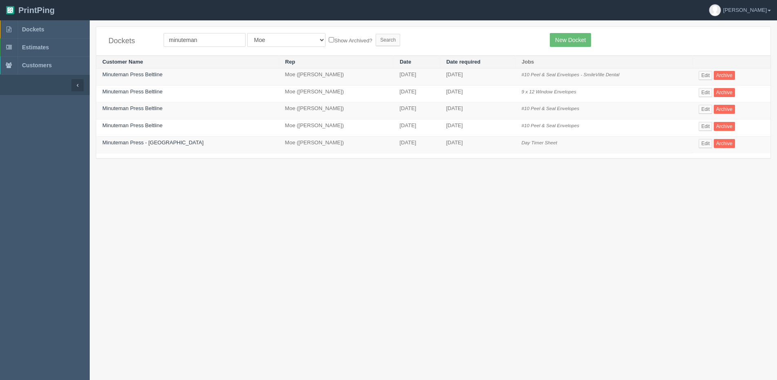
click at [329, 40] on input "Show Archived?" at bounding box center [331, 39] width 5 height 5
checkbox input "true"
click at [376, 41] on input "Search" at bounding box center [388, 40] width 24 height 12
click at [365, 44] on form "minuteman All Users Ali Ali Test 1 Aly Amy Ankit Arif Brandon Dan France Greg J…" at bounding box center [351, 40] width 374 height 14
click at [376, 42] on input "Search" at bounding box center [388, 40] width 24 height 12
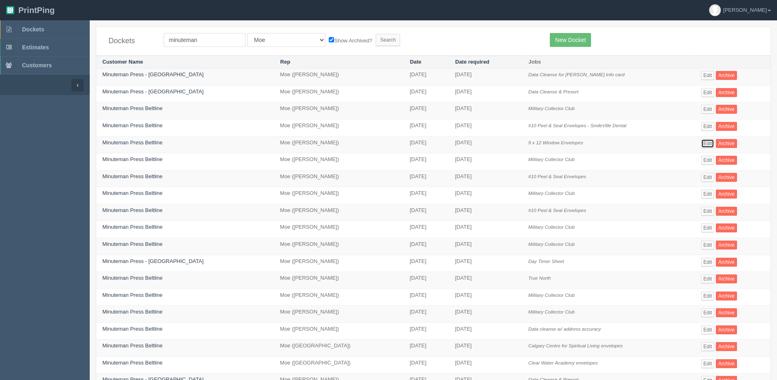
click at [705, 143] on link "Edit" at bounding box center [707, 143] width 13 height 9
click at [701, 178] on link "Edit" at bounding box center [707, 177] width 13 height 9
click at [701, 144] on link "Edit" at bounding box center [707, 143] width 13 height 9
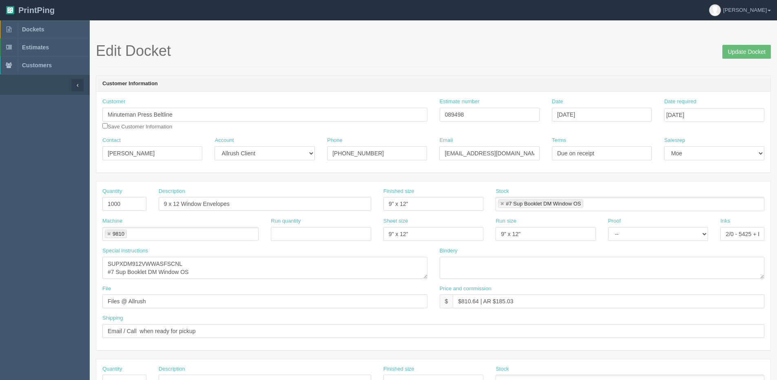
click at [700, 144] on div "Salesrep [PERSON_NAME] Mikayla [PERSON_NAME] [PERSON_NAME] [PERSON_NAME] [PERSO…" at bounding box center [714, 149] width 100 height 24
click at [42, 26] on link "Dockets" at bounding box center [45, 29] width 90 height 18
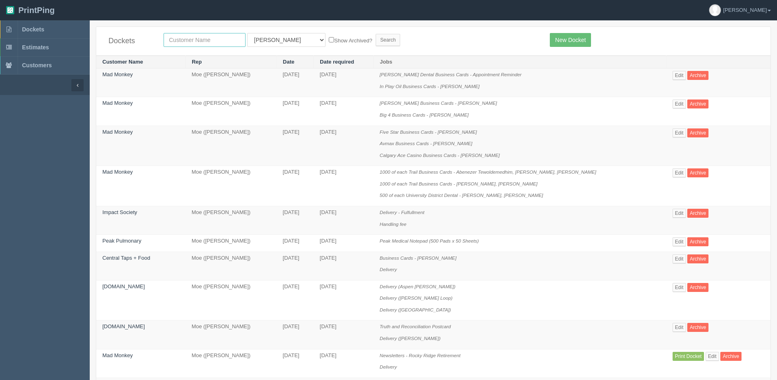
click at [194, 35] on input "text" at bounding box center [205, 40] width 82 height 14
type input "action"
click at [376, 34] on input "Search" at bounding box center [388, 40] width 24 height 12
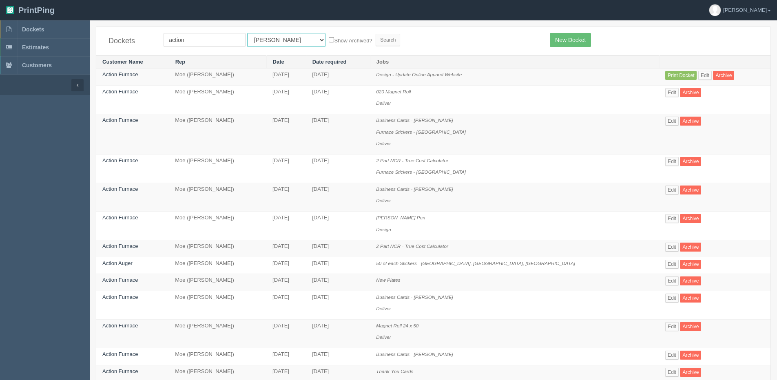
drag, startPoint x: 260, startPoint y: 40, endPoint x: 243, endPoint y: 83, distance: 46.0
click at [254, 47] on div "Dockets action All Users [PERSON_NAME] Test 1 [PERSON_NAME] [PERSON_NAME] [PERS…" at bounding box center [433, 41] width 674 height 29
select select "1"
click at [247, 33] on select "All Users [PERSON_NAME] Test 1 [PERSON_NAME] [PERSON_NAME] [PERSON_NAME] France…" at bounding box center [286, 40] width 78 height 14
click at [305, 31] on div "Dockets action All Users Ali Ali Test 1 Aly Amy Ankit Arif Brandon Dan France G…" at bounding box center [433, 41] width 674 height 29
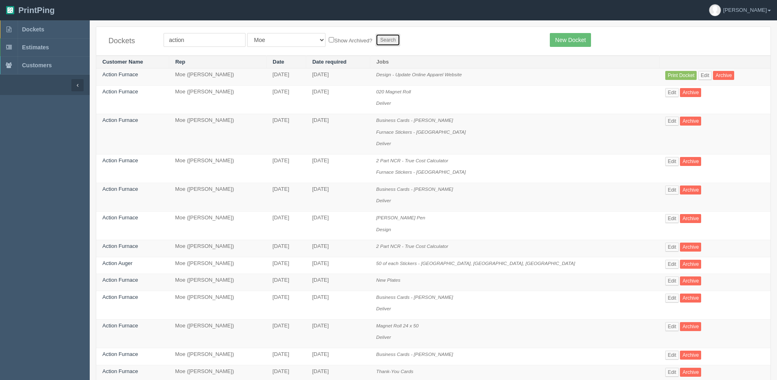
click at [376, 38] on input "Search" at bounding box center [388, 40] width 24 height 12
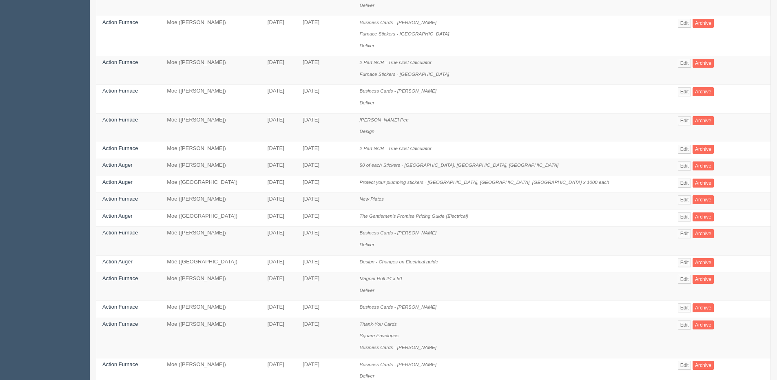
scroll to position [163, 0]
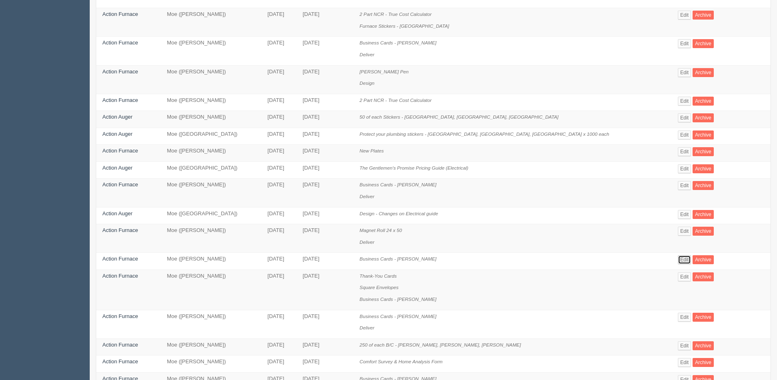
click at [678, 257] on link "Edit" at bounding box center [684, 259] width 13 height 9
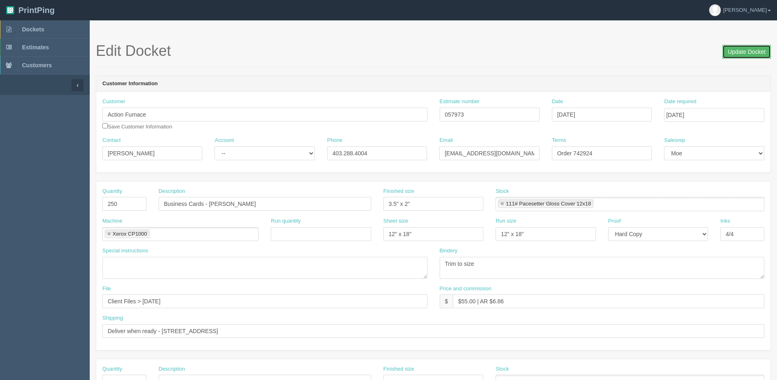
click at [738, 55] on input "Update Docket" at bounding box center [746, 52] width 49 height 14
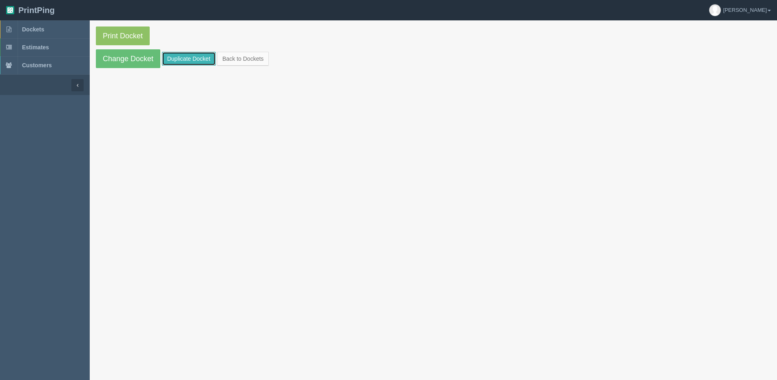
click at [182, 57] on link "Duplicate Docket" at bounding box center [189, 59] width 54 height 14
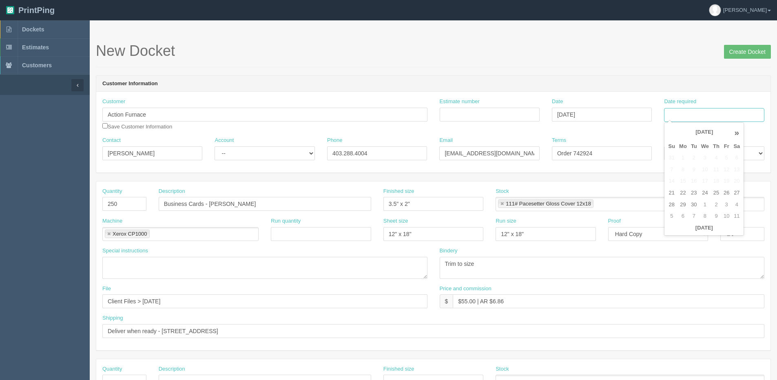
click at [709, 115] on input "Date required" at bounding box center [714, 115] width 100 height 14
click at [682, 232] on th "Today" at bounding box center [704, 228] width 76 height 12
click at [691, 204] on td "30" at bounding box center [694, 205] width 10 height 12
type input "[DATE]"
click at [459, 111] on input "Estimate number" at bounding box center [490, 115] width 100 height 14
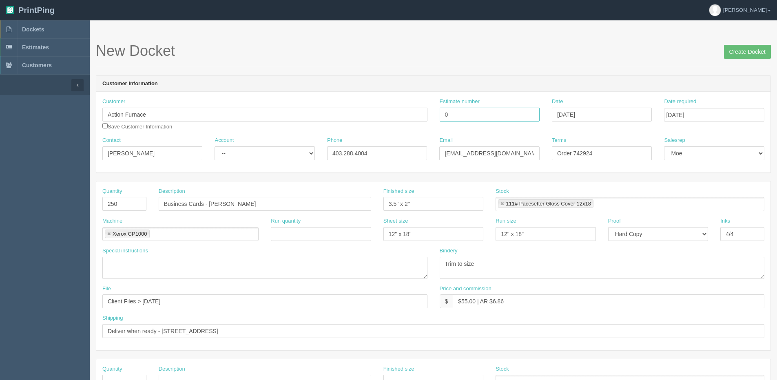
type input "0"
click at [178, 219] on div "Machine Xerox CP1000 Xerox CP1000" at bounding box center [180, 229] width 156 height 24
drag, startPoint x: 210, startPoint y: 204, endPoint x: 347, endPoint y: 185, distance: 137.5
click at [301, 192] on div "Description Business Cards - Josh Glass" at bounding box center [265, 200] width 212 height 24
type input "Business Cards - [PERSON_NAME]"
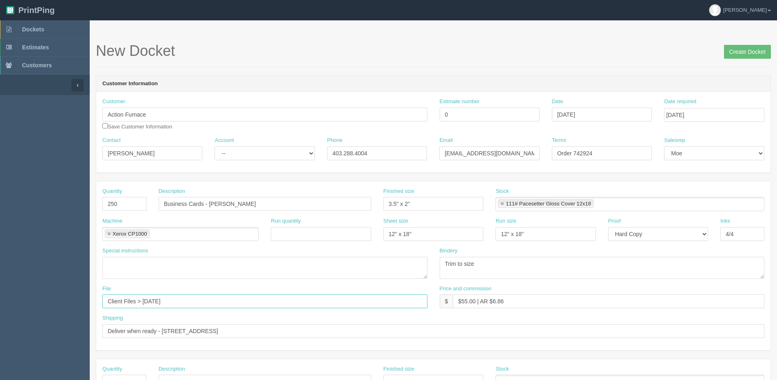
drag, startPoint x: 142, startPoint y: 298, endPoint x: 218, endPoint y: 299, distance: 75.9
click at [218, 299] on input "Client Files > July 2025" at bounding box center [264, 301] width 325 height 14
type input "Client Files > [DATE]"
click at [749, 51] on input "Create Docket" at bounding box center [747, 52] width 47 height 14
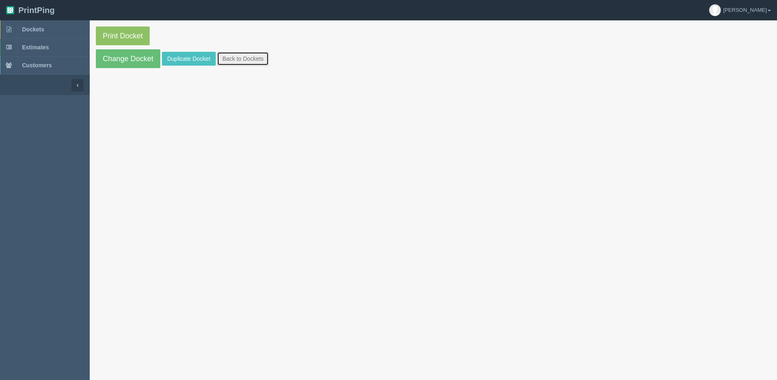
click at [253, 61] on link "Back to Dockets" at bounding box center [243, 59] width 52 height 14
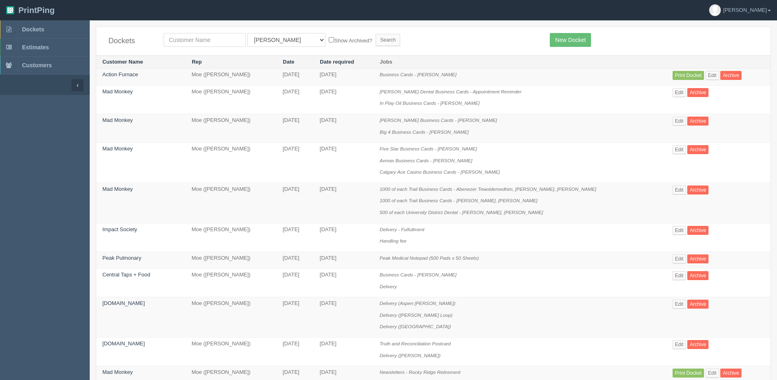
click at [190, 29] on div "Dockets All Users [PERSON_NAME] Test 1 [PERSON_NAME] [PERSON_NAME] [PERSON_NAME…" at bounding box center [433, 41] width 674 height 29
click at [186, 31] on div "Dockets All Users Ali Ali Test 1 Aly Amy Ankit Arif Brandon Dan France Greg Jim…" at bounding box center [433, 41] width 674 height 29
click at [184, 38] on input "text" at bounding box center [205, 40] width 82 height 14
type input "action furnace"
click at [267, 43] on select "All Users Ali Ali Test 1 Aly Amy Ankit Arif Brandon Dan France Greg Jim Mark Ma…" at bounding box center [286, 40] width 78 height 14
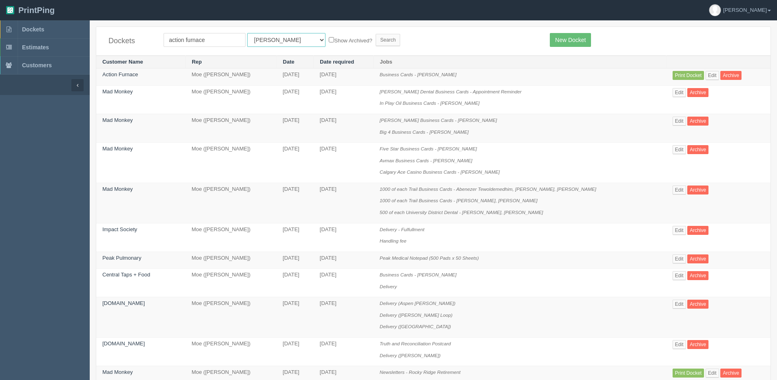
select select "1"
click at [247, 33] on select "All Users Ali Ali Test 1 Aly Amy Ankit Arif Brandon Dan France Greg Jim Mark Ma…" at bounding box center [286, 40] width 78 height 14
click at [329, 39] on input "Show Archived?" at bounding box center [331, 39] width 5 height 5
checkbox input "true"
click at [376, 42] on input "Search" at bounding box center [388, 40] width 24 height 12
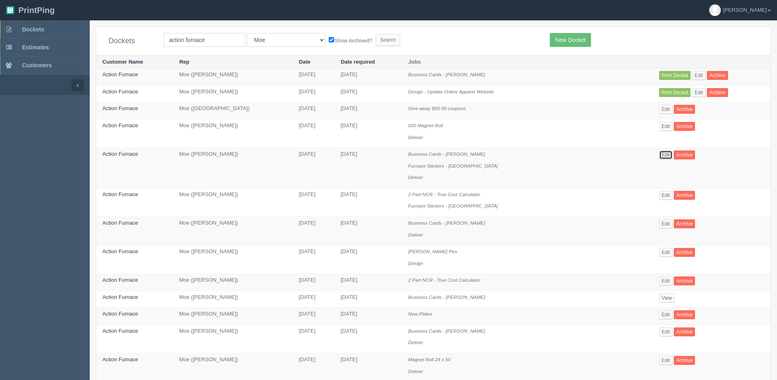
click at [665, 157] on link "Edit" at bounding box center [665, 154] width 13 height 9
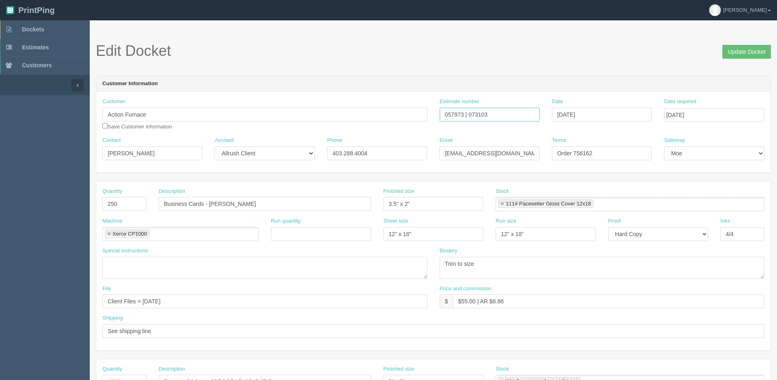
drag, startPoint x: 462, startPoint y: 113, endPoint x: 381, endPoint y: 122, distance: 82.0
click at [382, 122] on div "Customer Action Furnace Save Customer Information Estimate number 057973 | 0731…" at bounding box center [433, 117] width 674 height 39
click at [36, 33] on link "Dockets" at bounding box center [45, 29] width 90 height 18
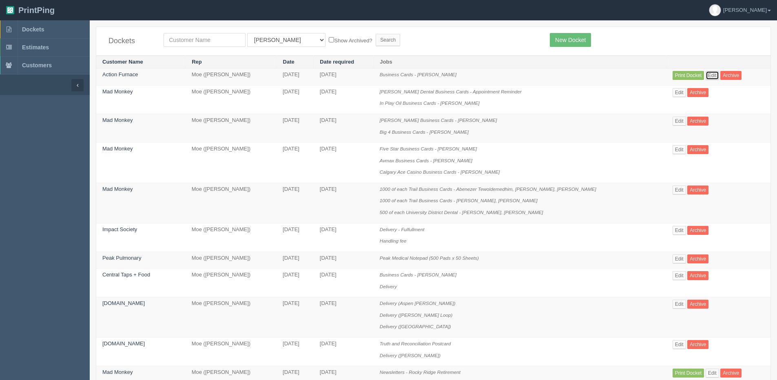
click at [708, 78] on link "Edit" at bounding box center [711, 75] width 13 height 9
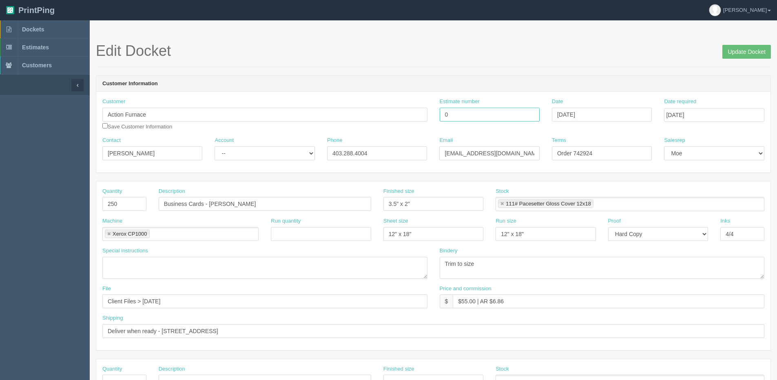
drag, startPoint x: 455, startPoint y: 116, endPoint x: 398, endPoint y: 122, distance: 57.0
click at [399, 122] on div "Customer Action Furnace Save Customer Information Estimate number 0 Date [DATE]…" at bounding box center [433, 117] width 674 height 39
paste input "57973"
type input "057973"
click at [587, 62] on div "Edit Docket Update Docket" at bounding box center [433, 55] width 675 height 24
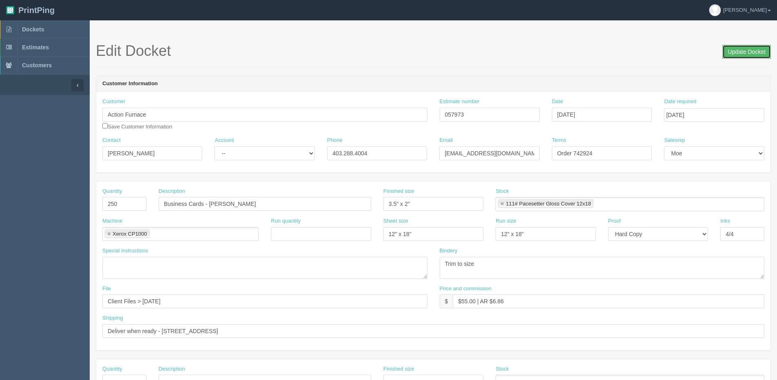
drag, startPoint x: 747, startPoint y: 51, endPoint x: 698, endPoint y: 53, distance: 49.8
click at [745, 51] on input "Update Docket" at bounding box center [746, 52] width 49 height 14
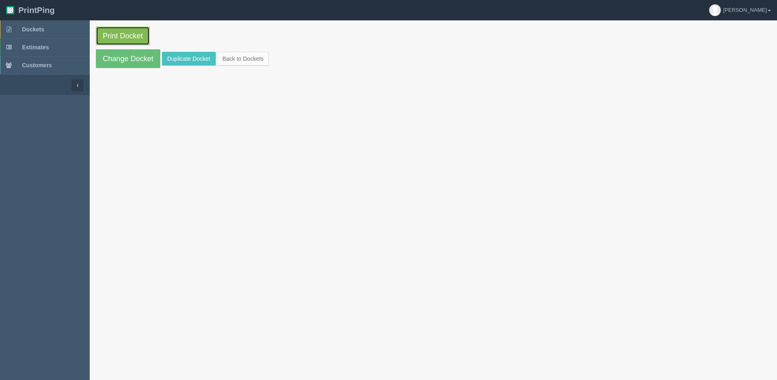
click at [122, 32] on link "Print Docket" at bounding box center [123, 36] width 54 height 19
click at [118, 42] on link "Print Docket" at bounding box center [123, 36] width 54 height 19
drag, startPoint x: 240, startPoint y: 60, endPoint x: 234, endPoint y: 64, distance: 7.1
click at [240, 60] on link "Back to Dockets" at bounding box center [243, 59] width 52 height 14
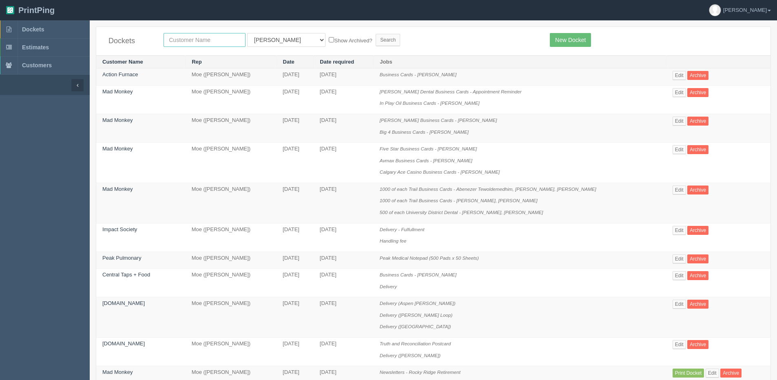
click at [187, 46] on input "text" at bounding box center [205, 40] width 82 height 14
click at [208, 40] on input "text" at bounding box center [205, 40] width 82 height 14
type input "enviros"
click at [376, 34] on input "Search" at bounding box center [388, 40] width 24 height 12
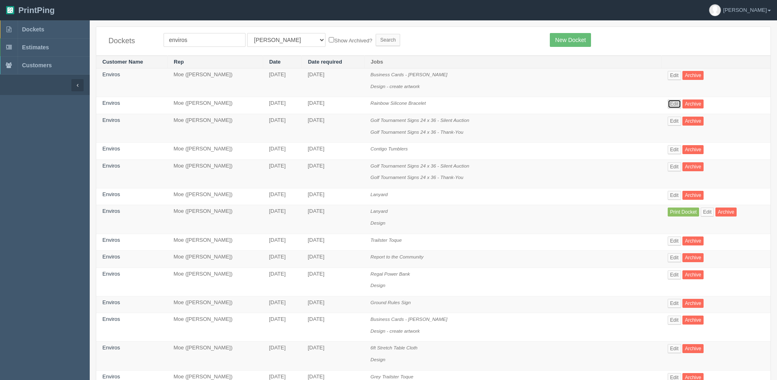
click at [667, 102] on link "Edit" at bounding box center [673, 103] width 13 height 9
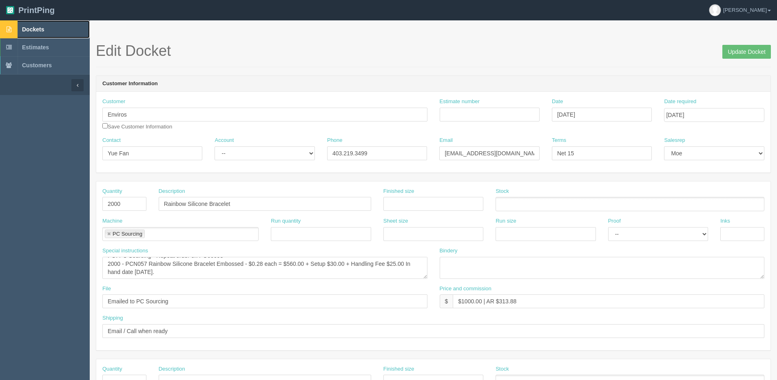
click at [24, 26] on span "Dockets" at bounding box center [33, 29] width 22 height 7
